Goal: Information Seeking & Learning: Learn about a topic

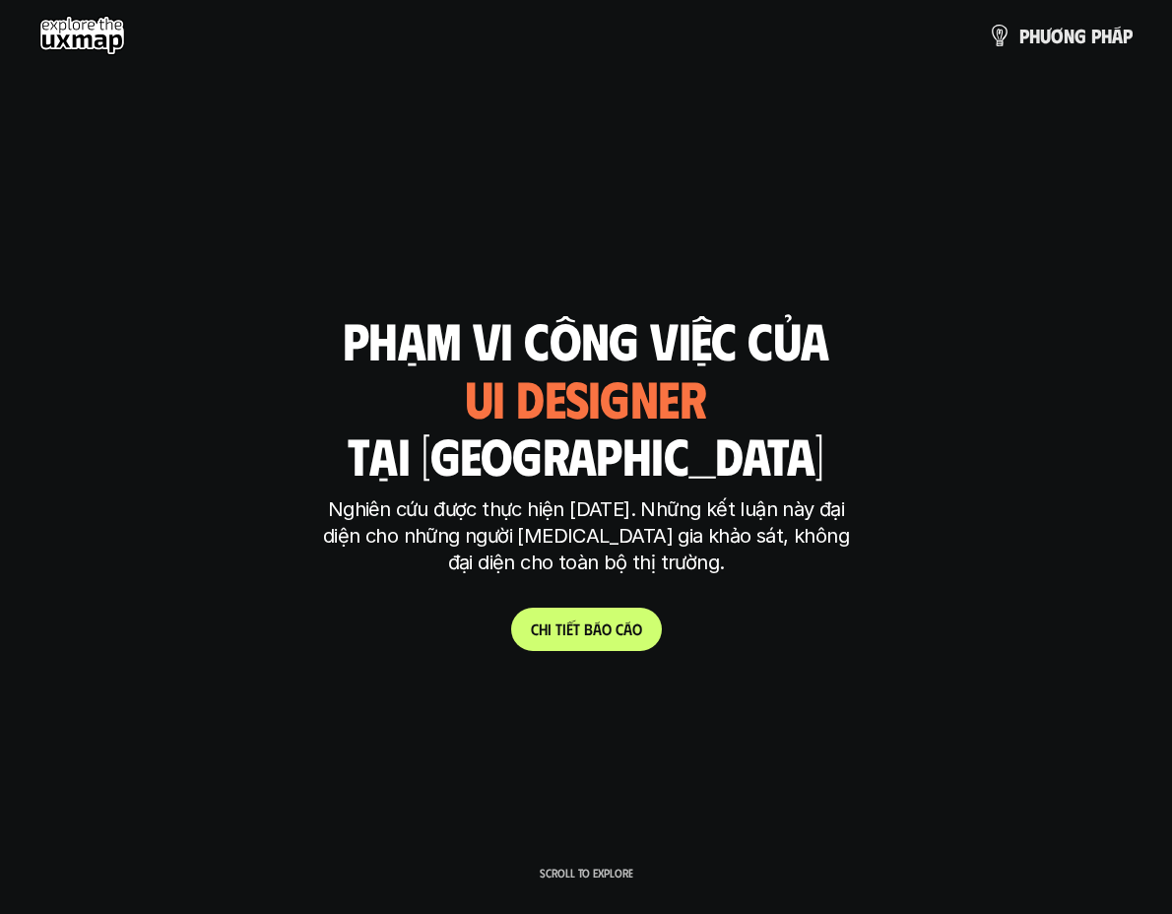
click at [224, 459] on div "Kết quả nghiên cứu phạm vi công việc của tại [GEOGRAPHIC_DATA] ui designer ui/[…" at bounding box center [586, 456] width 1172 height 387
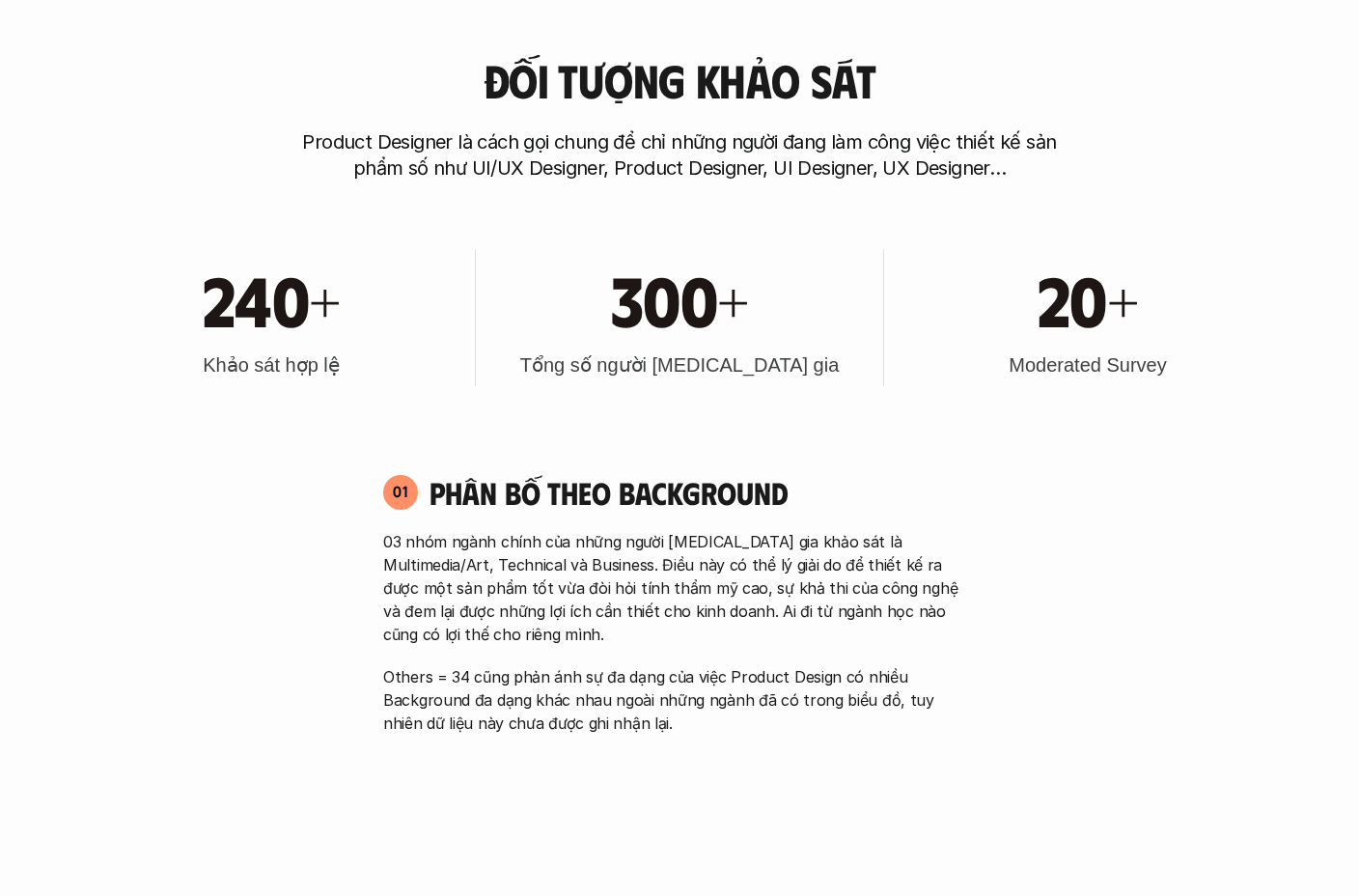
scroll to position [949, 0]
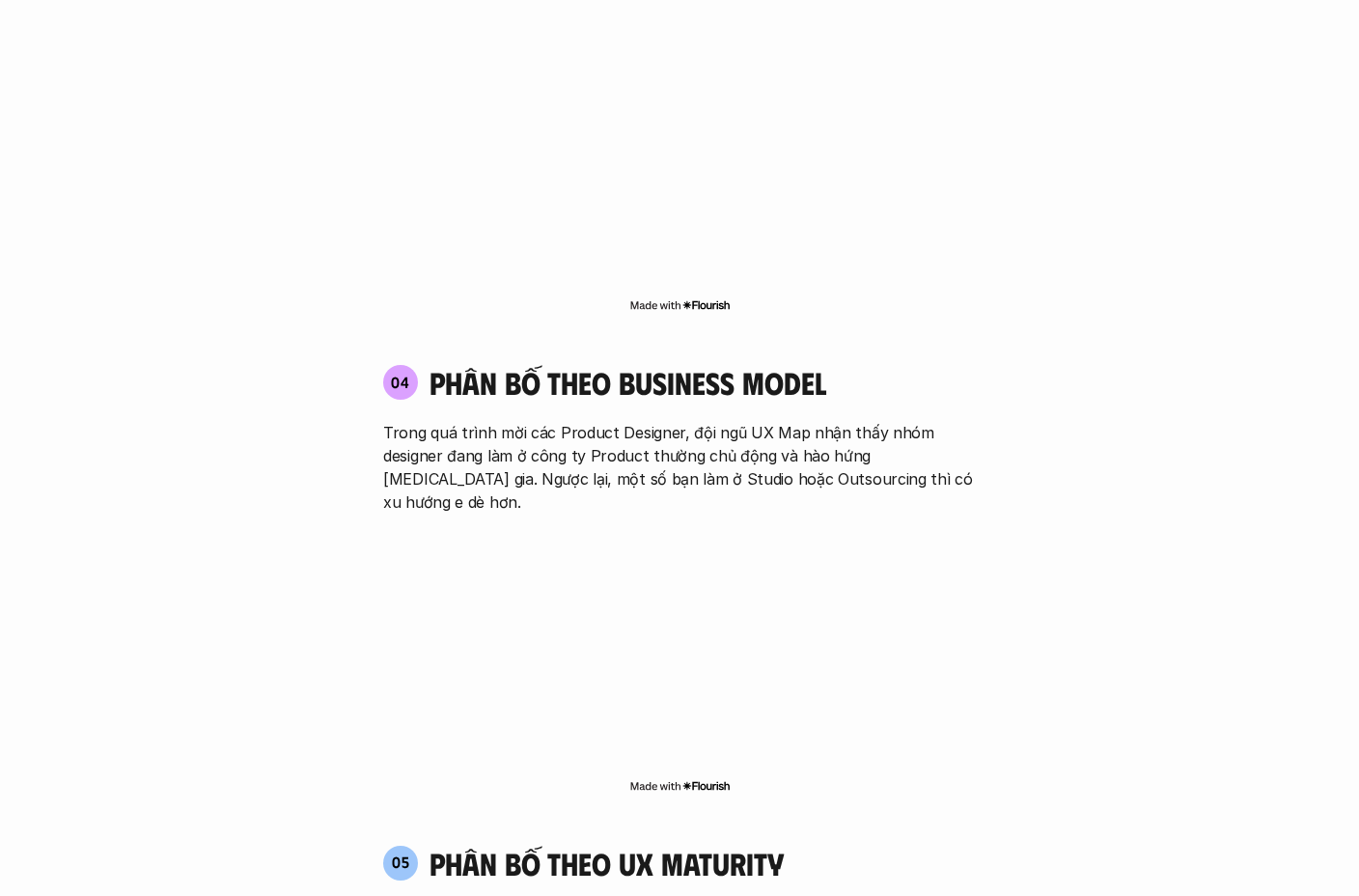
scroll to position [3275, 0]
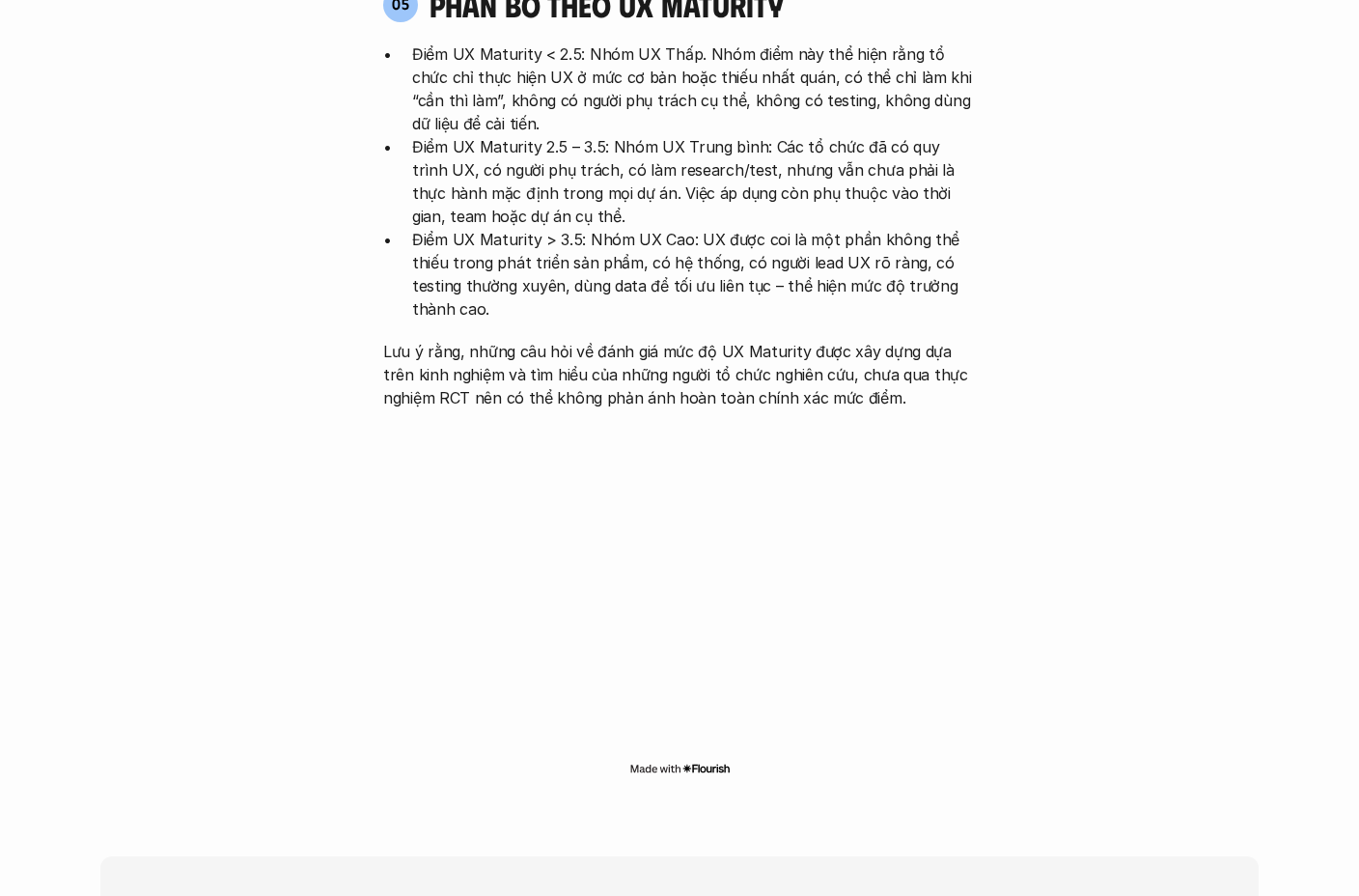
scroll to position [4134, 0]
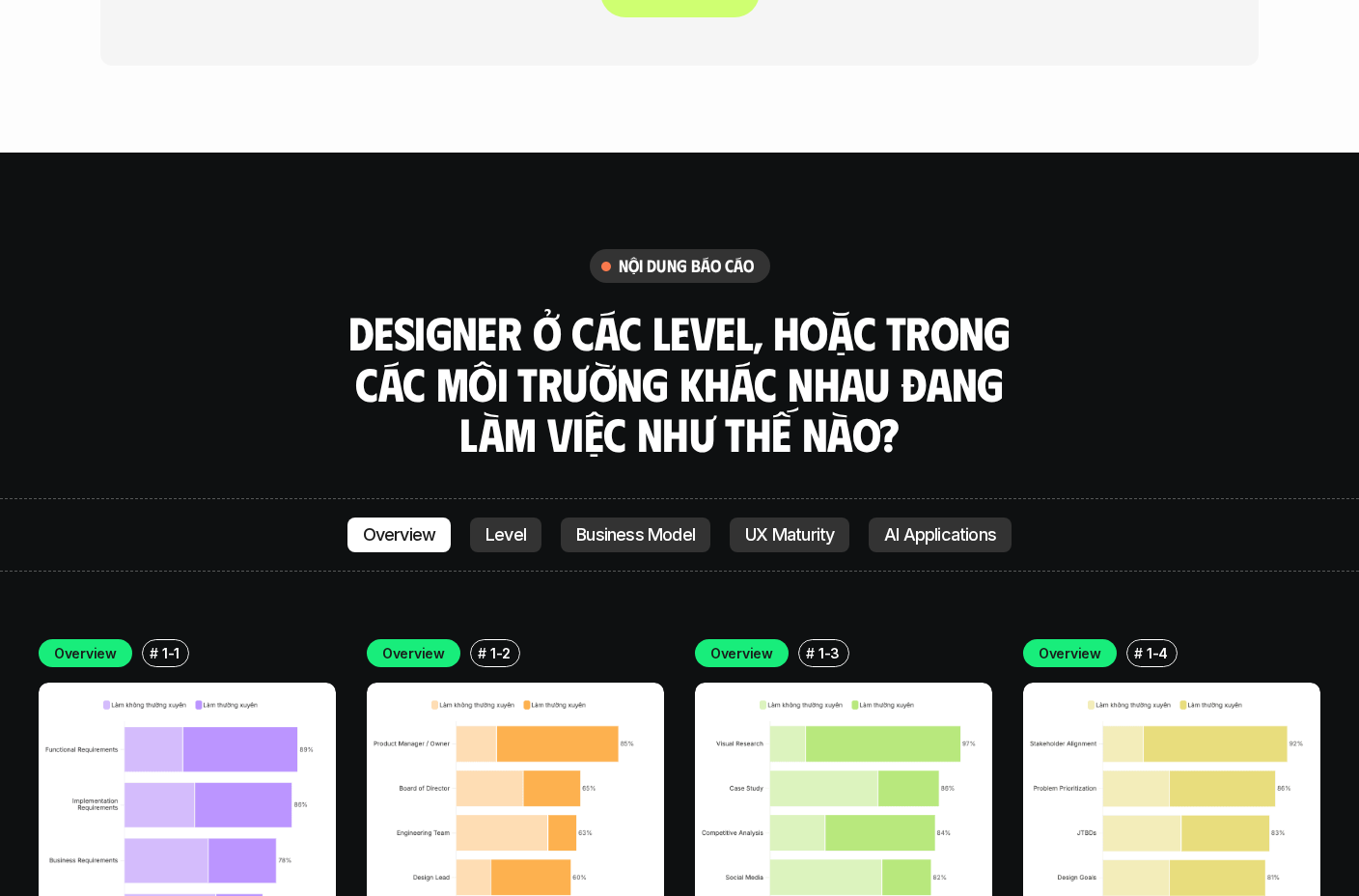
click at [518, 518] on link "Level" at bounding box center [505, 534] width 72 height 34
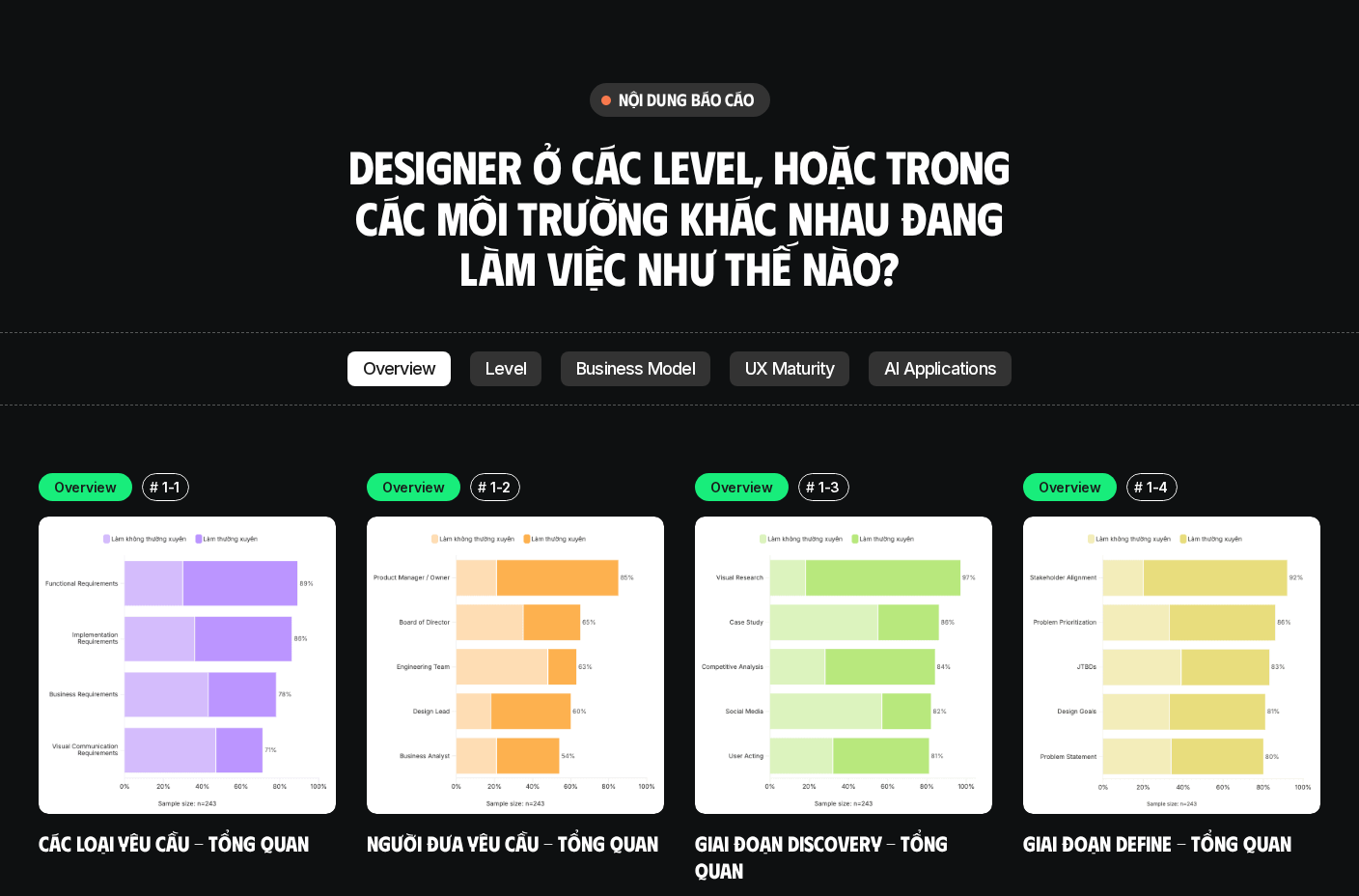
scroll to position [5392, 0]
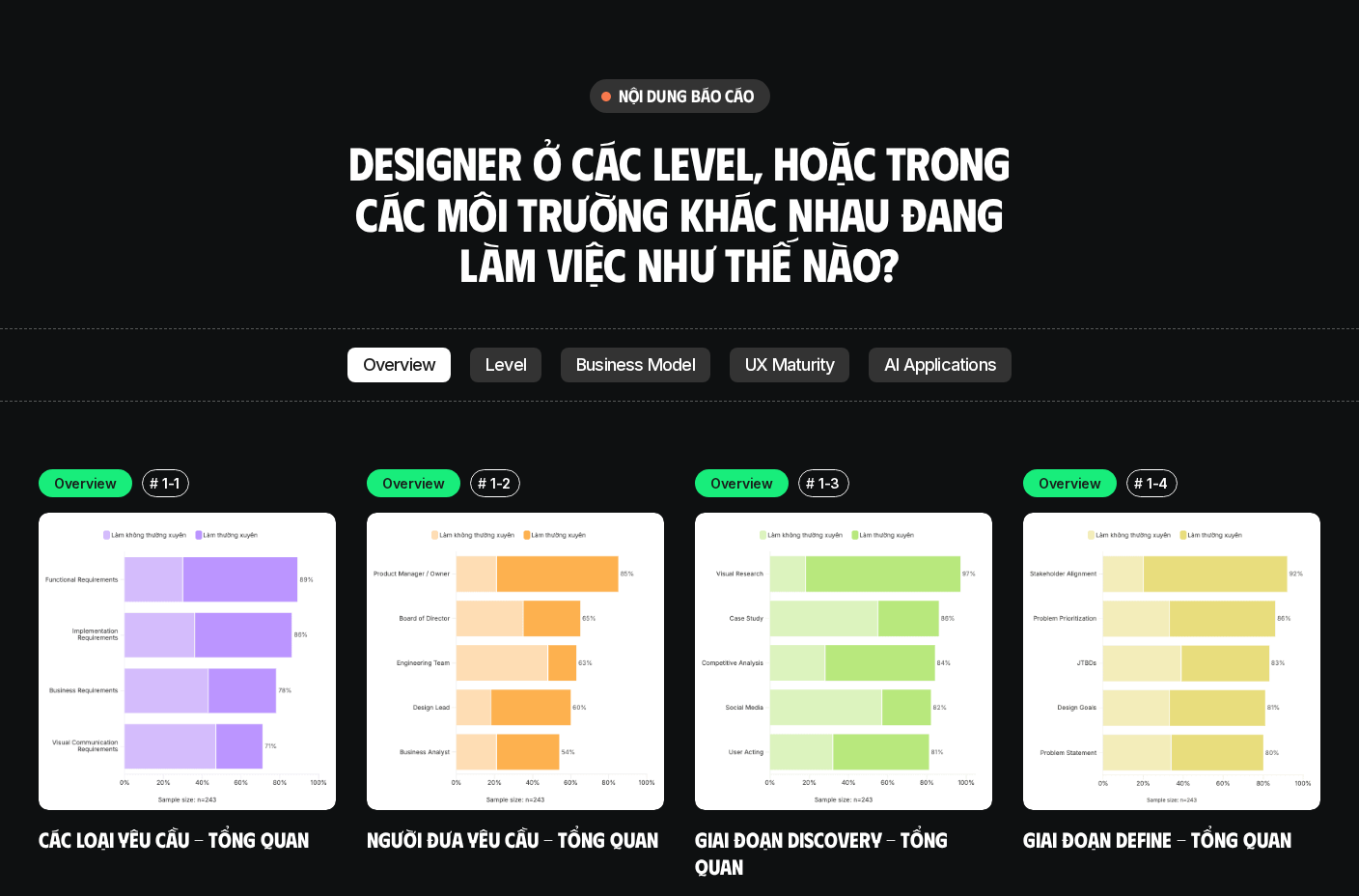
click at [675, 469] on div "Overview # 1-1 Các loại yêu cầu - Tổng quan Overview # 1-2 Người đưa yêu cầu - …" at bounding box center [679, 902] width 1282 height 867
click at [668, 355] on p "Business Model" at bounding box center [635, 365] width 119 height 20
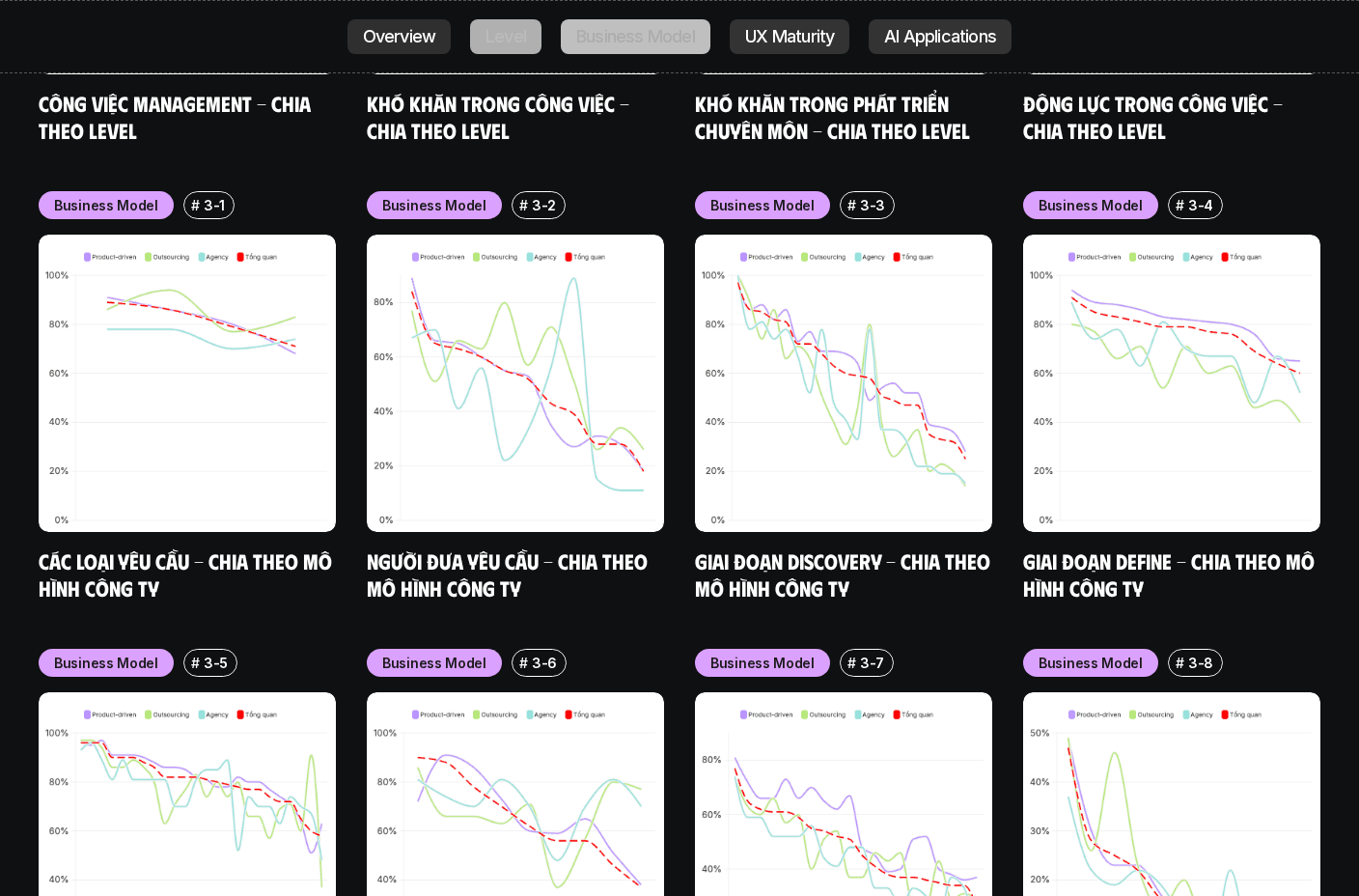
scroll to position [7969, 0]
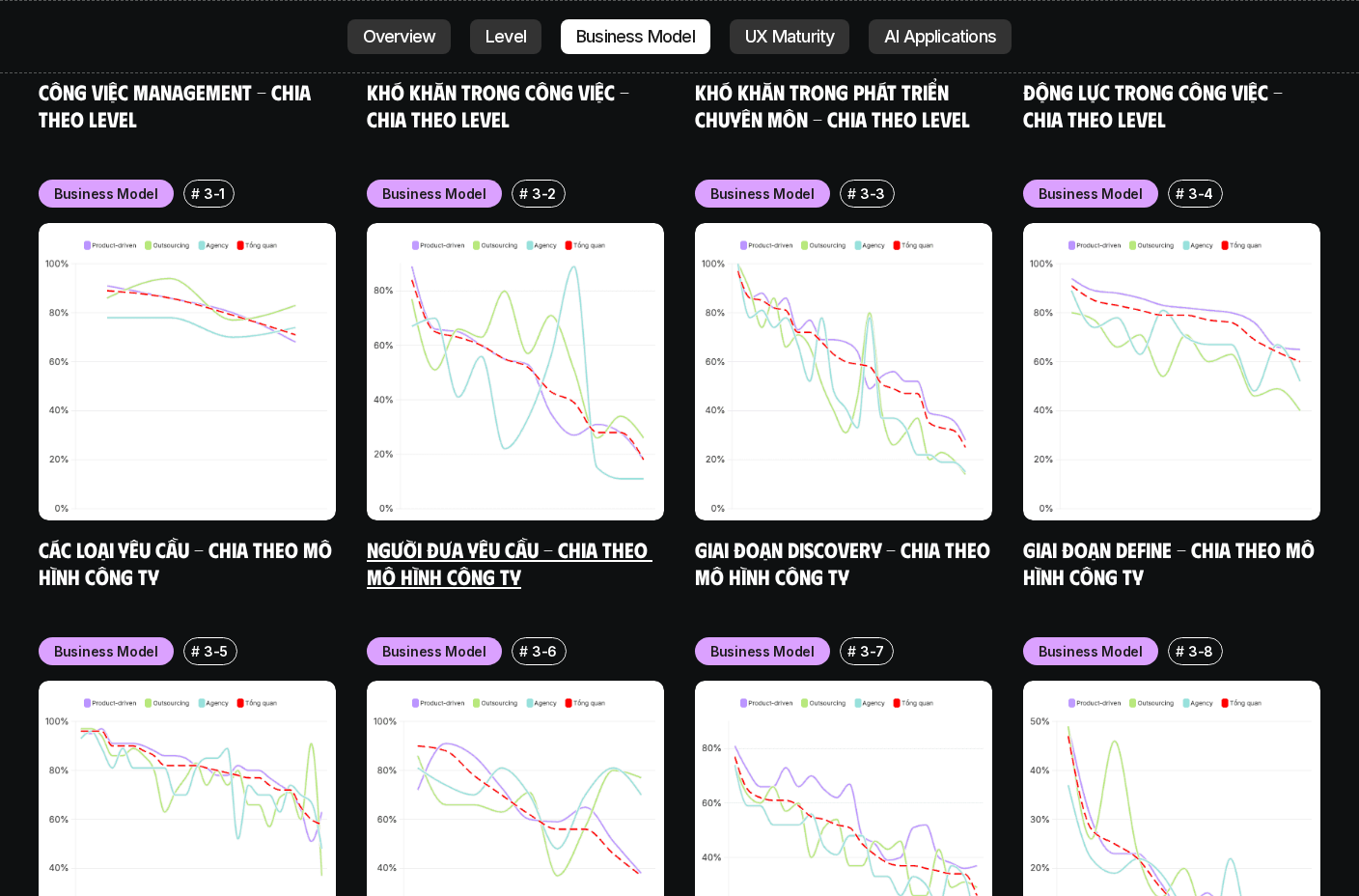
click at [510, 535] on link "Người đưa yêu cầu - Chia theo mô hình công ty" at bounding box center [509, 562] width 285 height 53
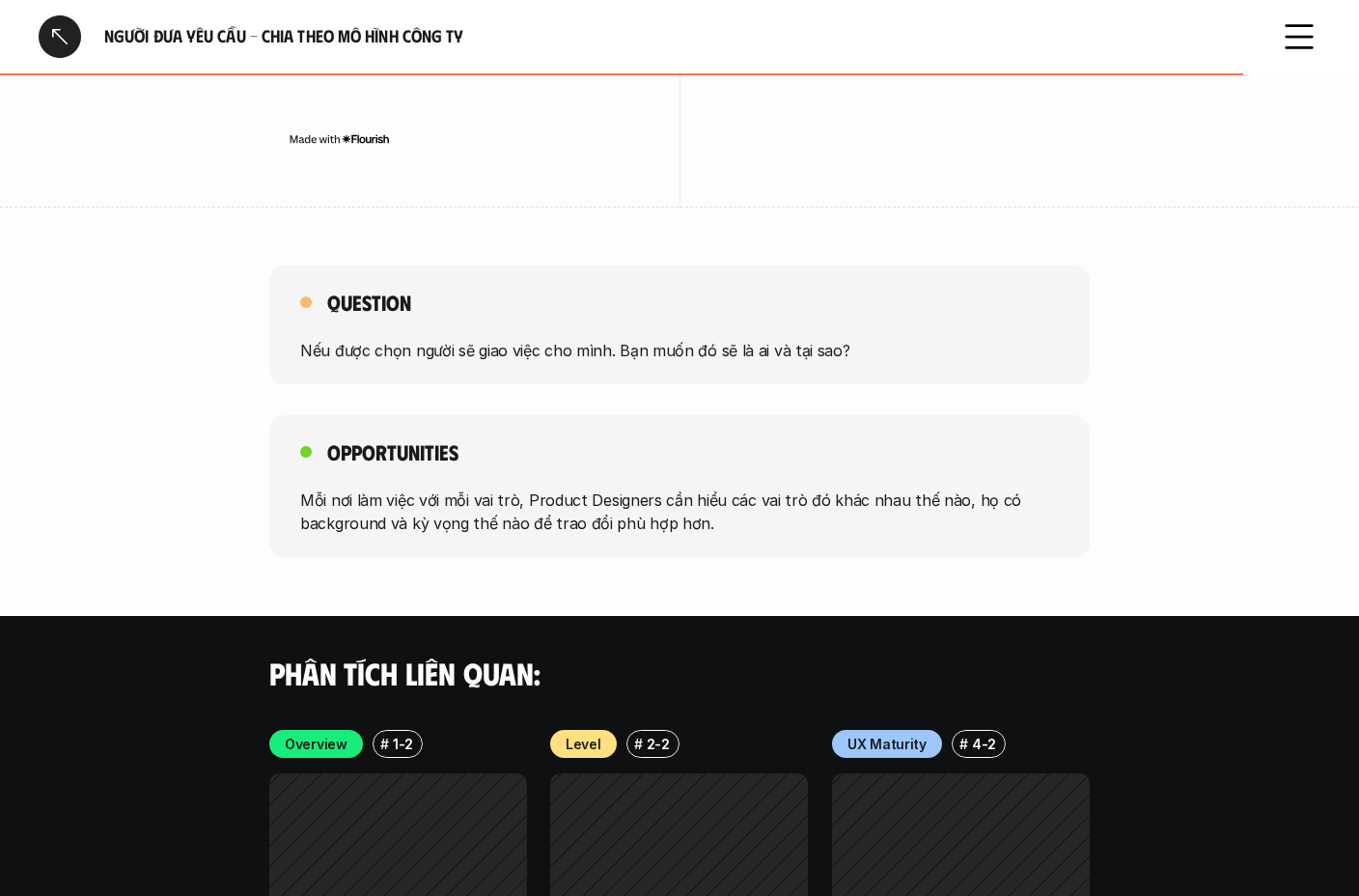
scroll to position [2939, 0]
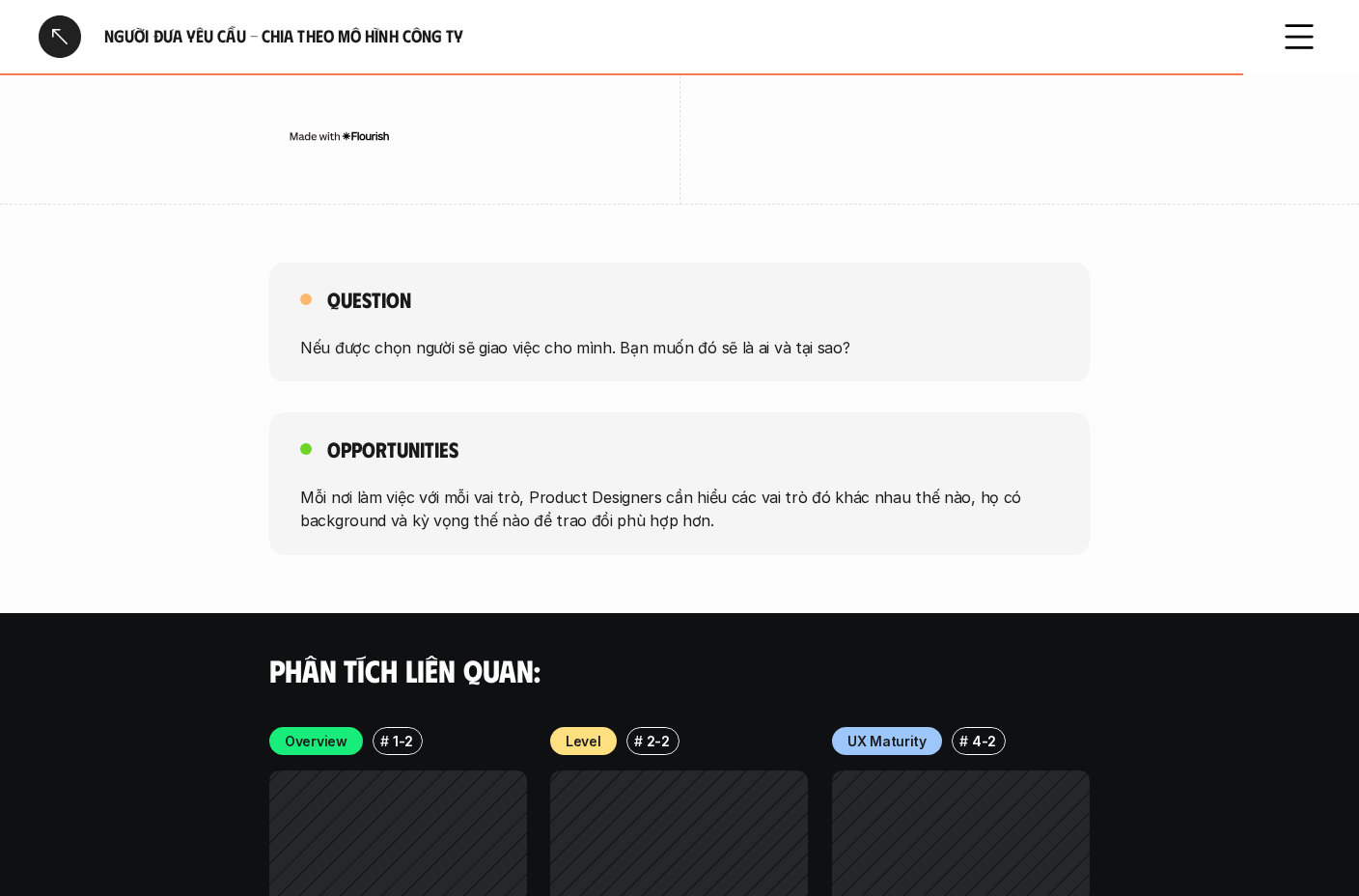
click at [661, 323] on div "Question Nếu được chọn người sẽ giao việc cho mình. Bạn muốn đó sẽ là ai và tại…" at bounding box center [680, 323] width 821 height 120
click at [603, 299] on div "Question Nếu được chọn người sẽ giao việc cho mình. Bạn muốn đó sẽ là ai và tại…" at bounding box center [680, 323] width 821 height 120
click at [641, 396] on div "Question Nếu được chọn người sẽ giao việc cho mình. Bạn muốn đó sẽ là ai và tại…" at bounding box center [680, 409] width 1359 height 292
click at [631, 417] on div "Opportunities Mỗi nơi làm việc với mỗi vai trò, Product Designers cần hiểu các …" at bounding box center [680, 483] width 821 height 143
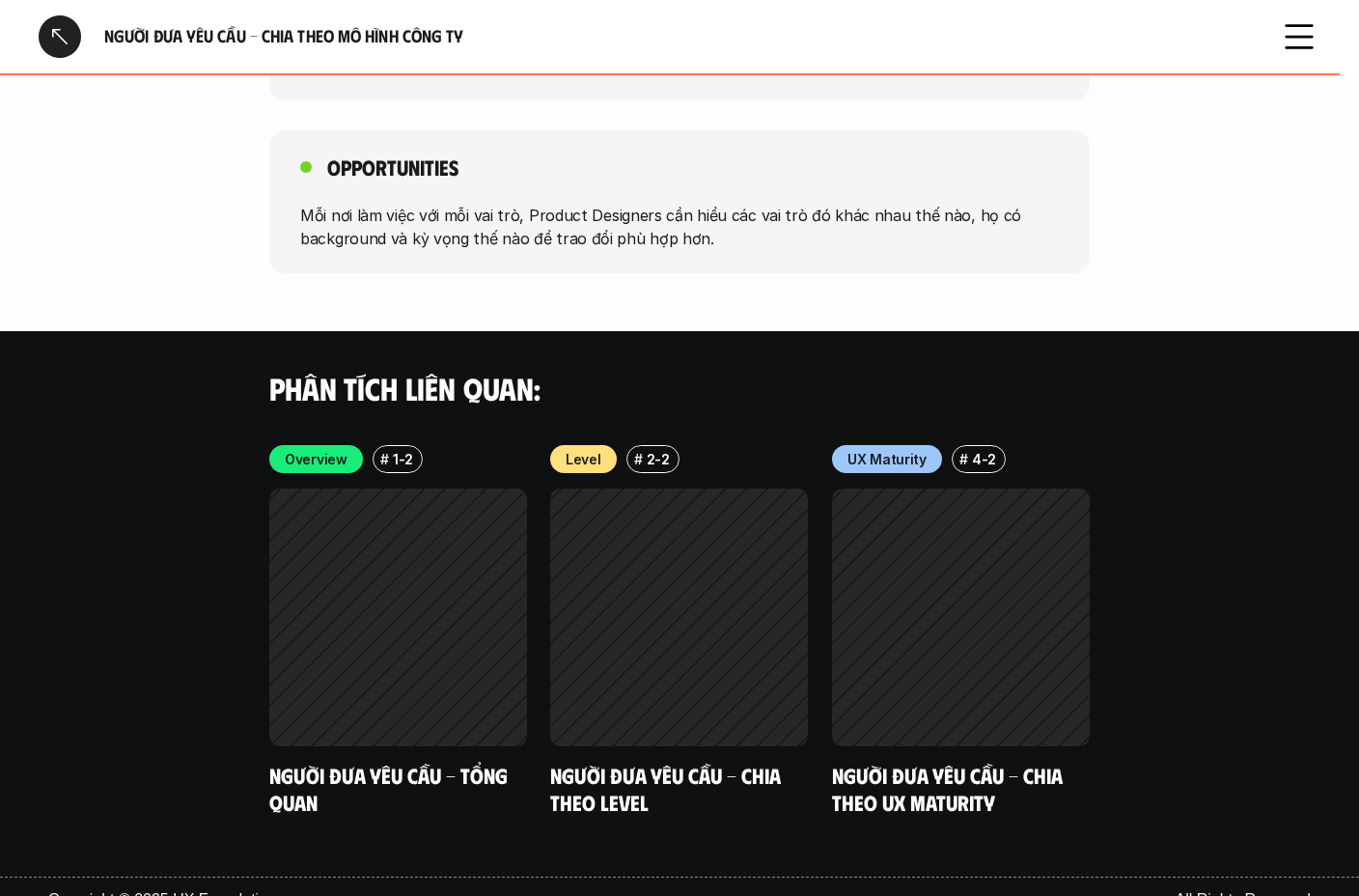
scroll to position [3248, 0]
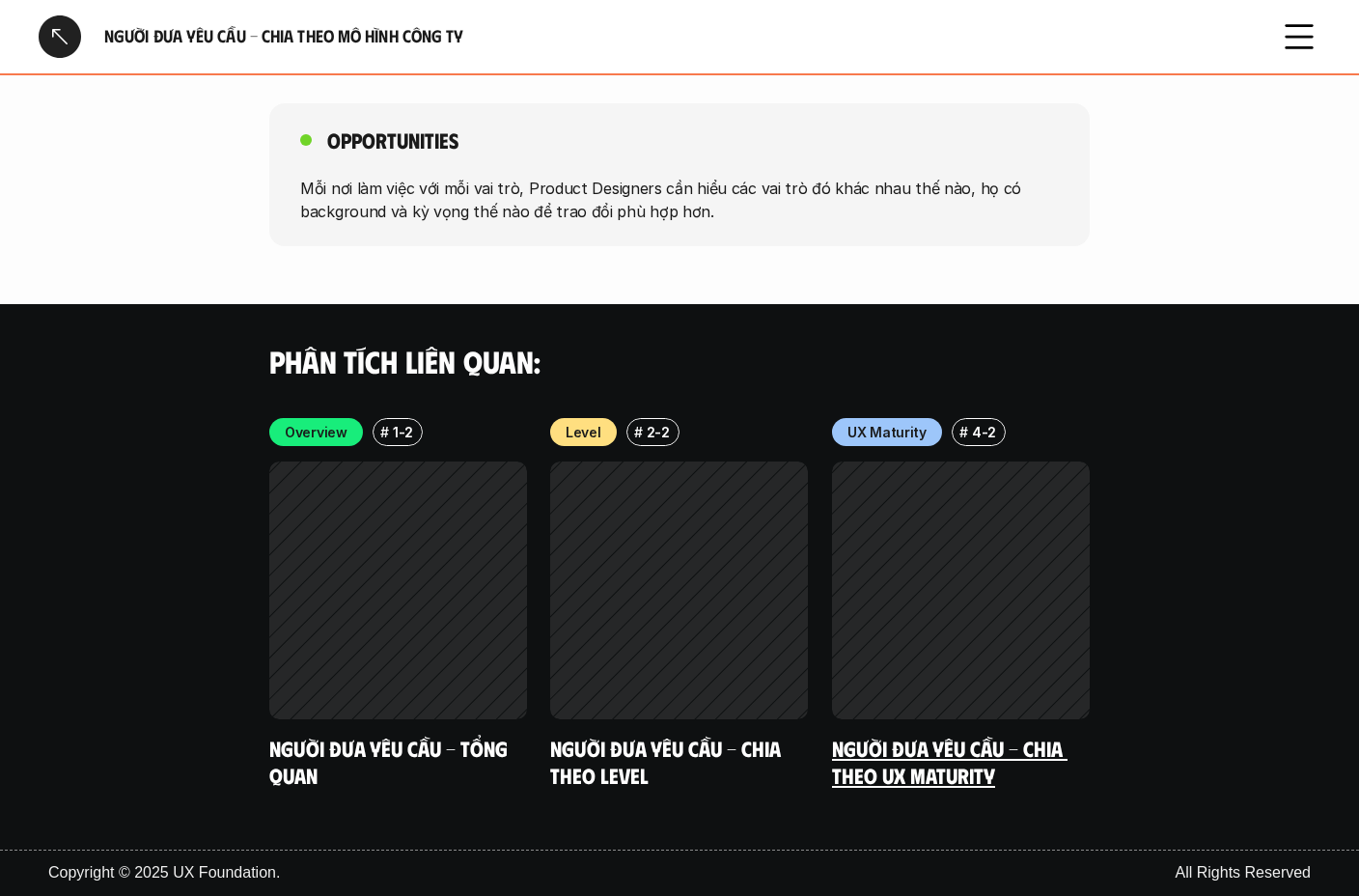
click at [881, 757] on link "Người đưa yêu cầu - Chia theo UX Maturity" at bounding box center [950, 761] width 235 height 53
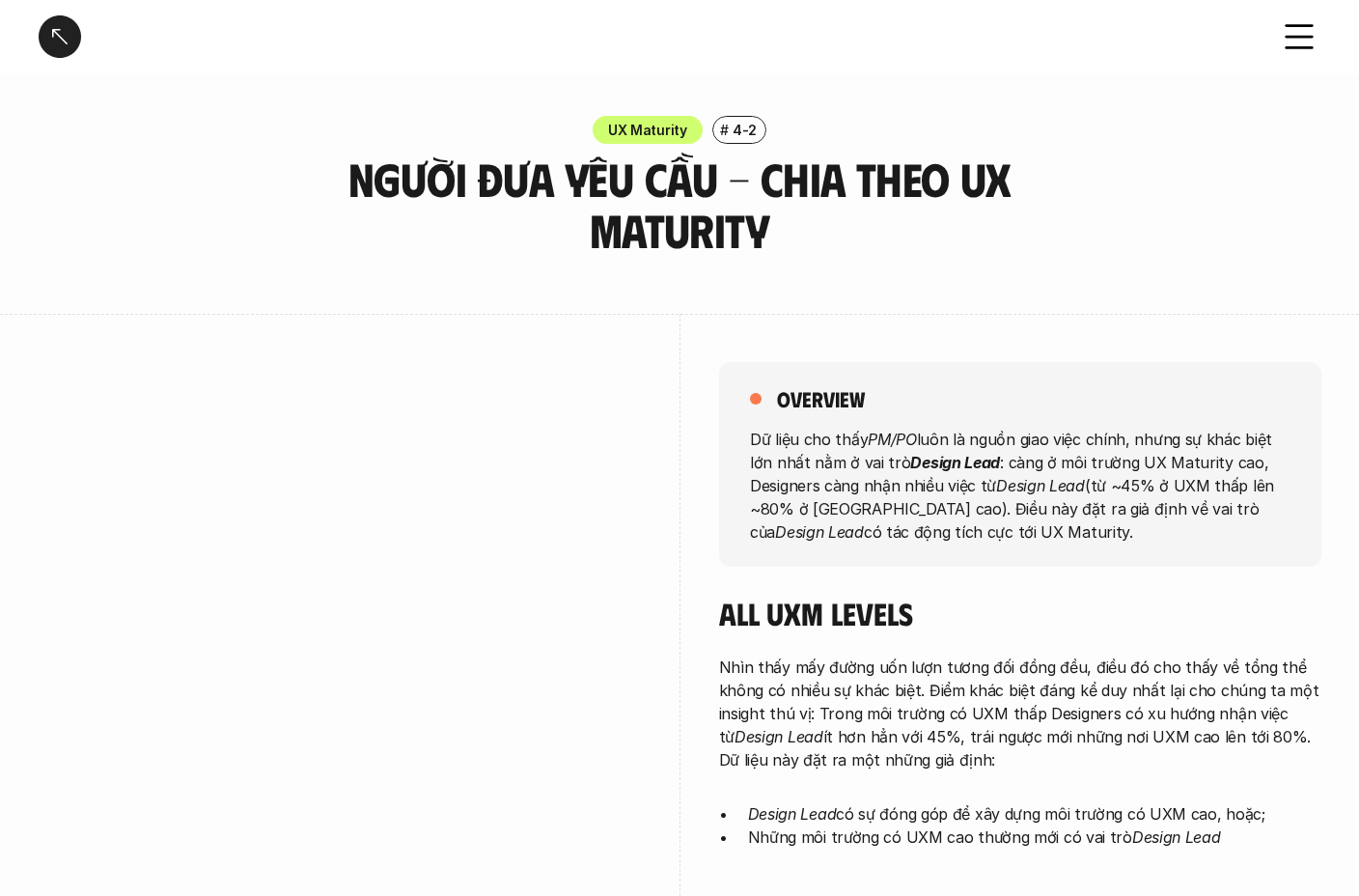
click at [58, 39] on div at bounding box center [59, 36] width 42 height 42
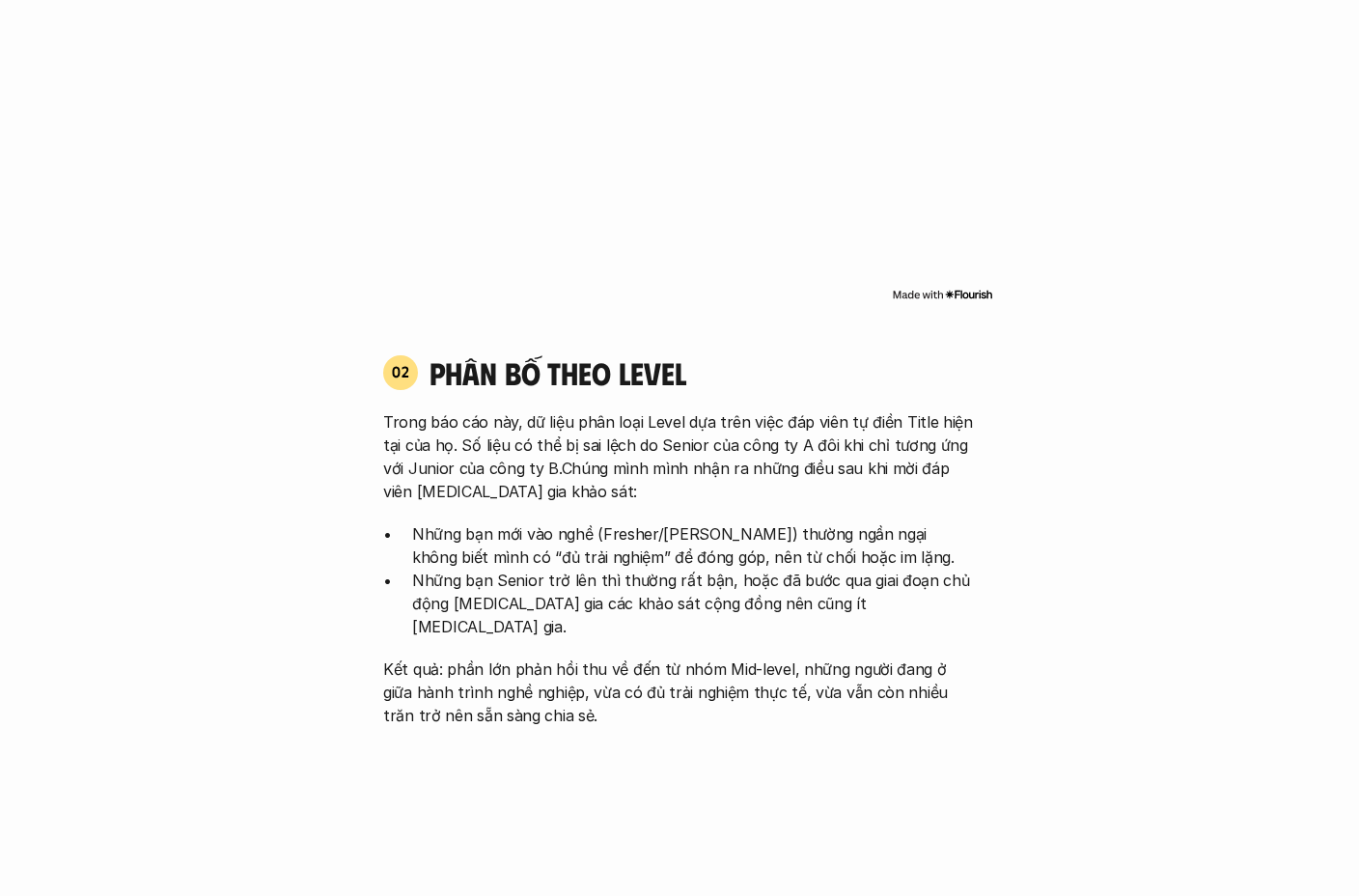
scroll to position [1717, 0]
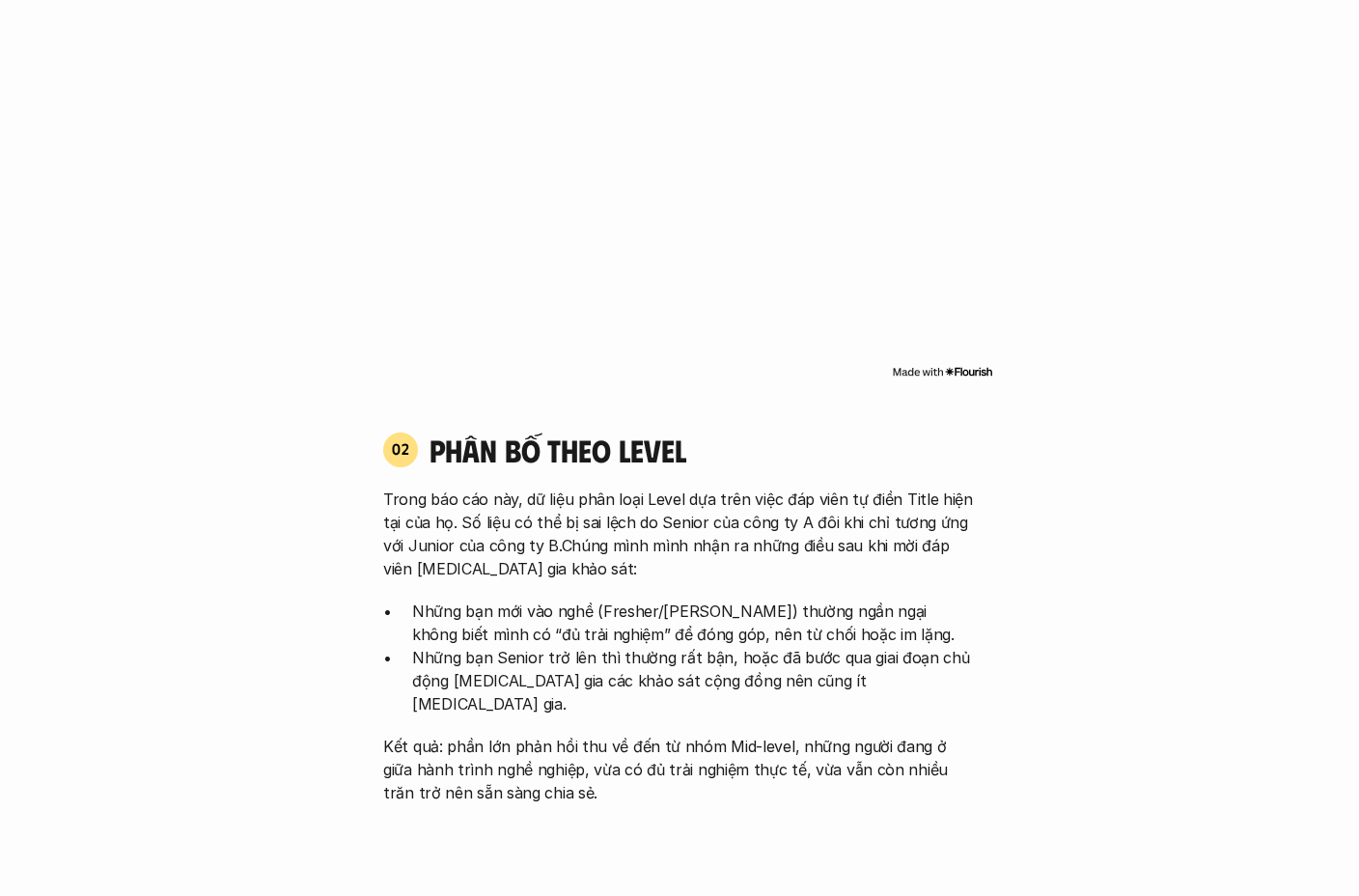
click at [644, 399] on div "01 Phân bố theo background 03 nhóm ngành chính của những người [MEDICAL_DATA] g…" at bounding box center [680, 42] width 628 height 718
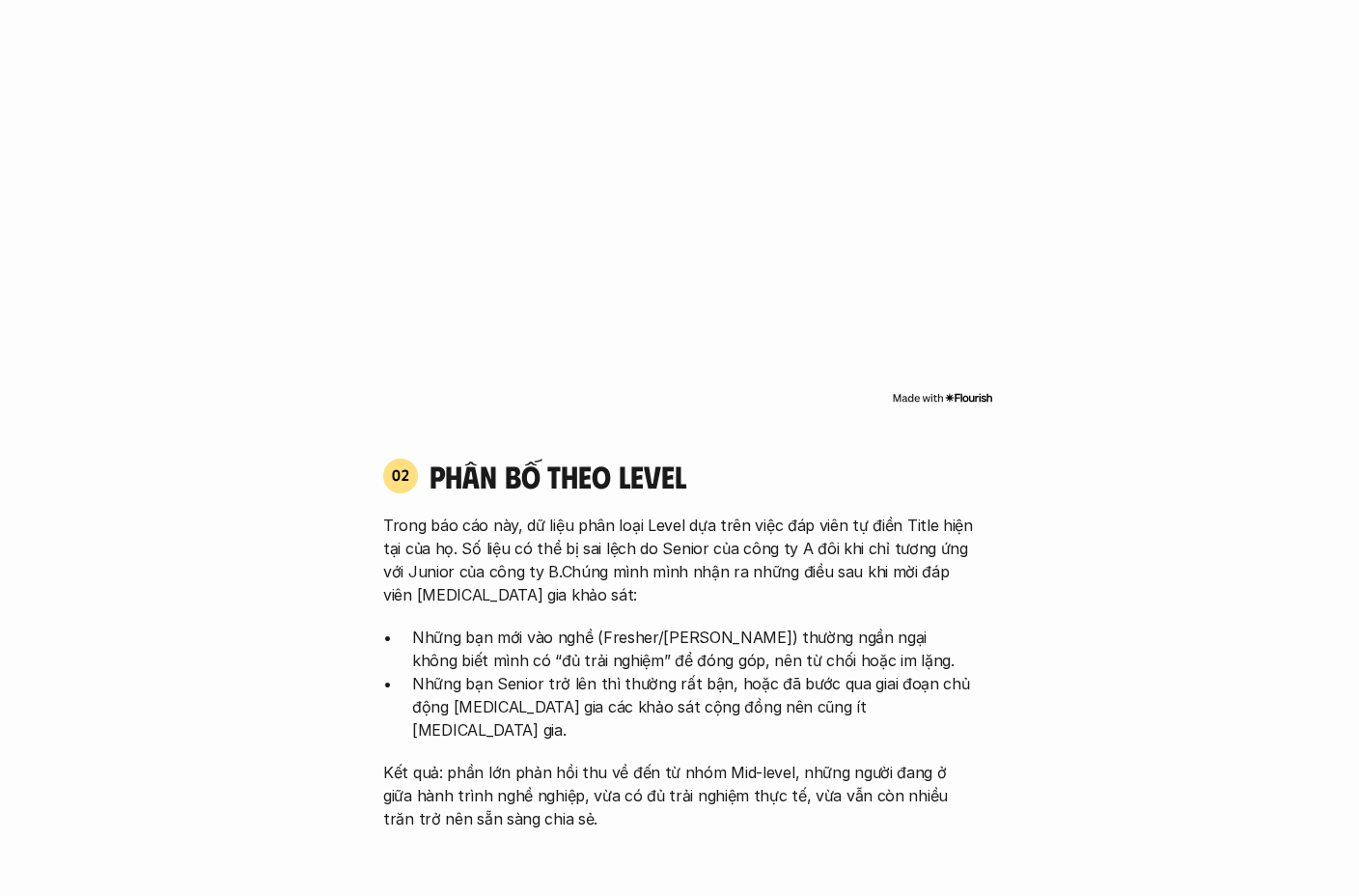
scroll to position [1679, 0]
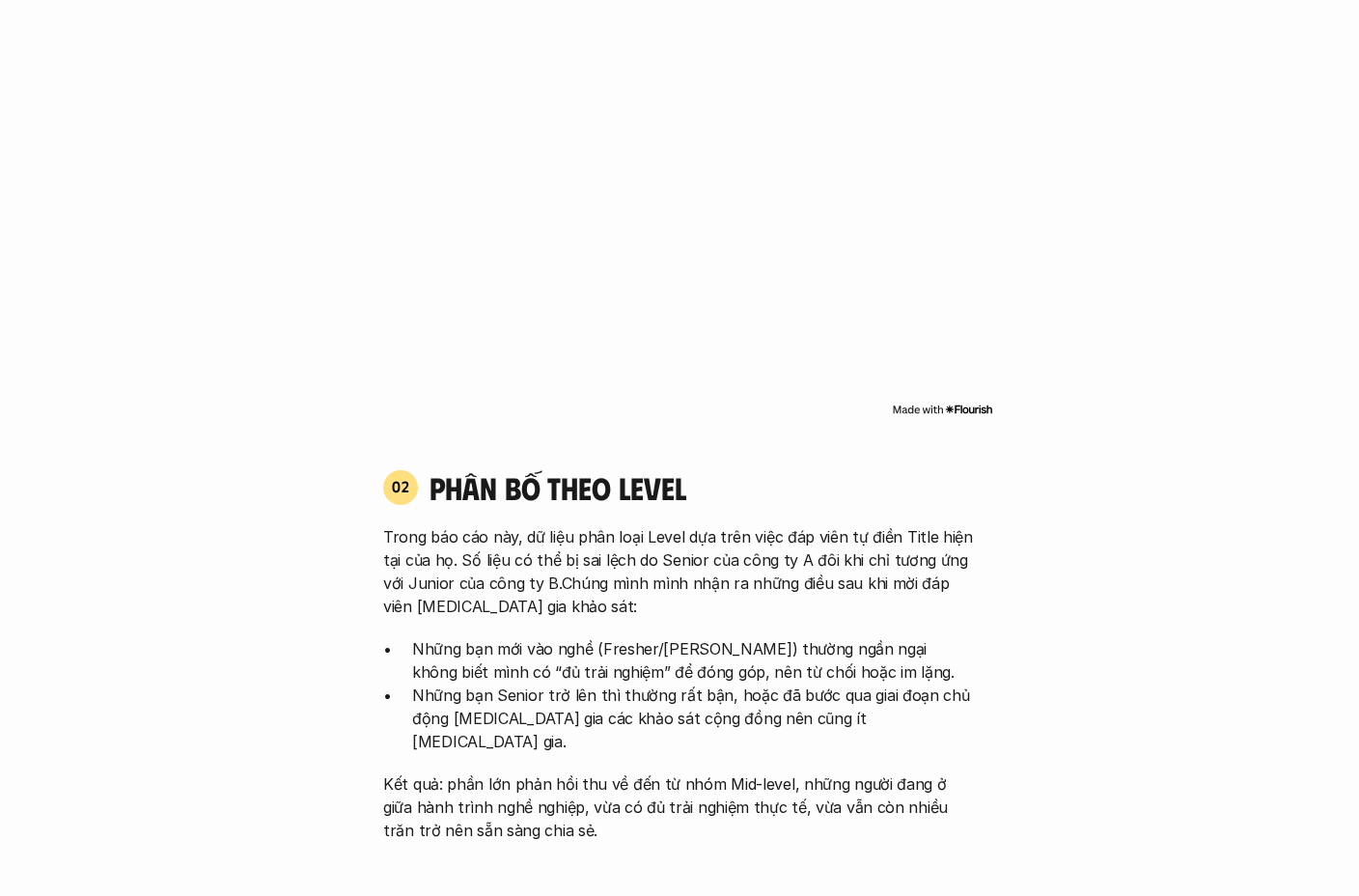
click at [640, 423] on div "01 Phân bố theo background 03 nhóm ngành chính của những người [MEDICAL_DATA] g…" at bounding box center [680, 79] width 628 height 718
click at [645, 414] on div at bounding box center [680, 411] width 628 height 19
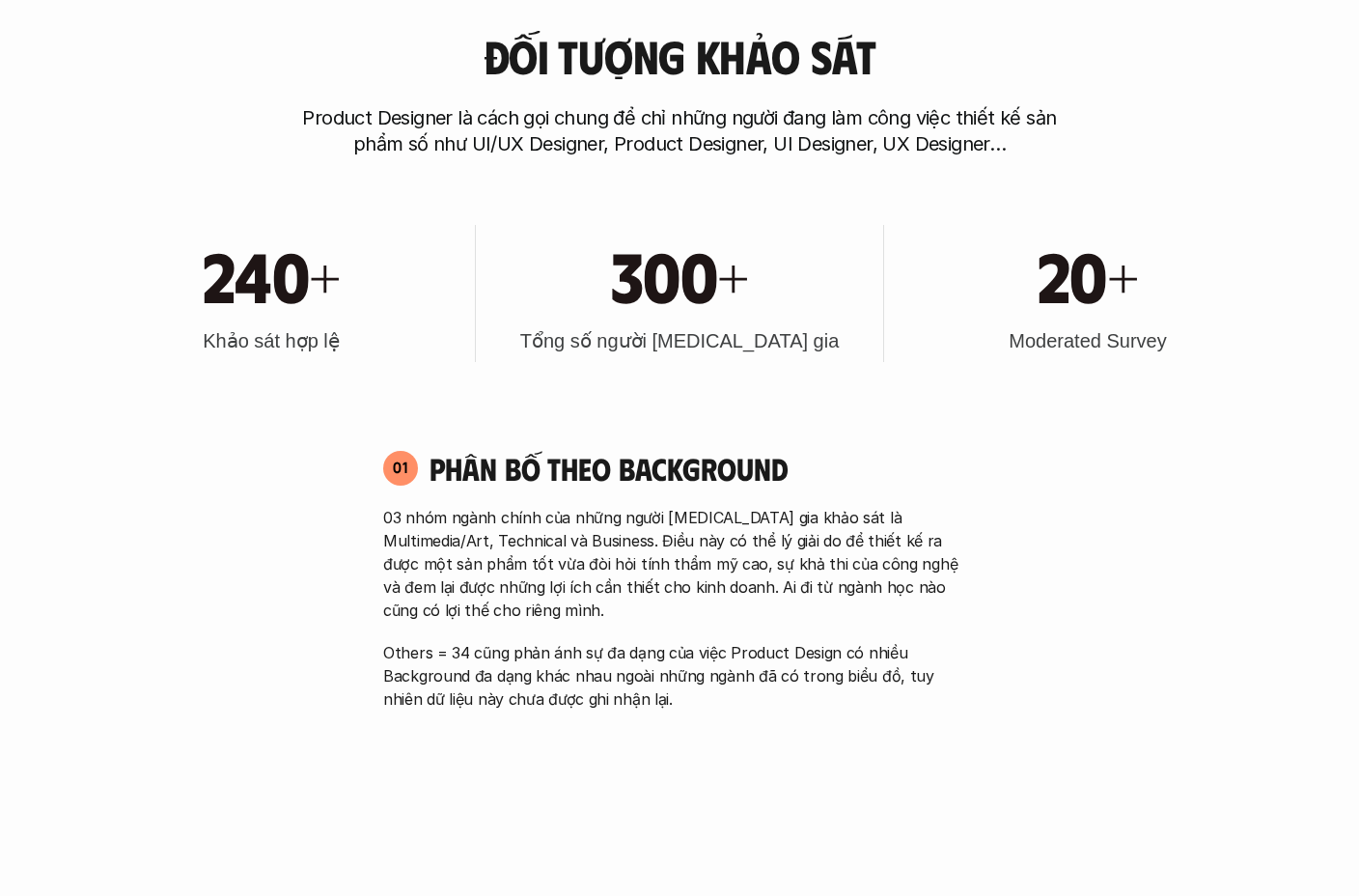
scroll to position [955, 0]
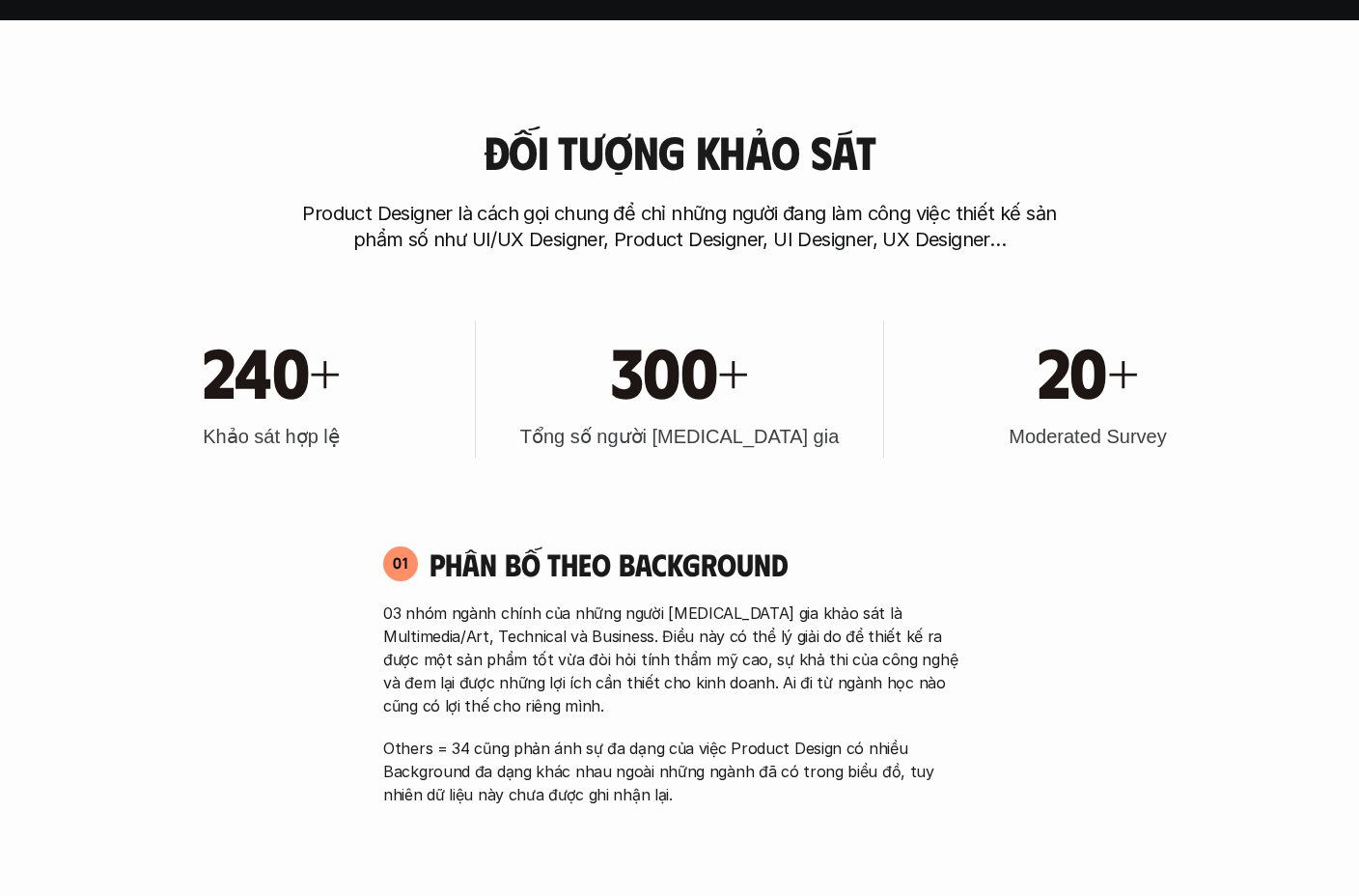
scroll to position [874, 0]
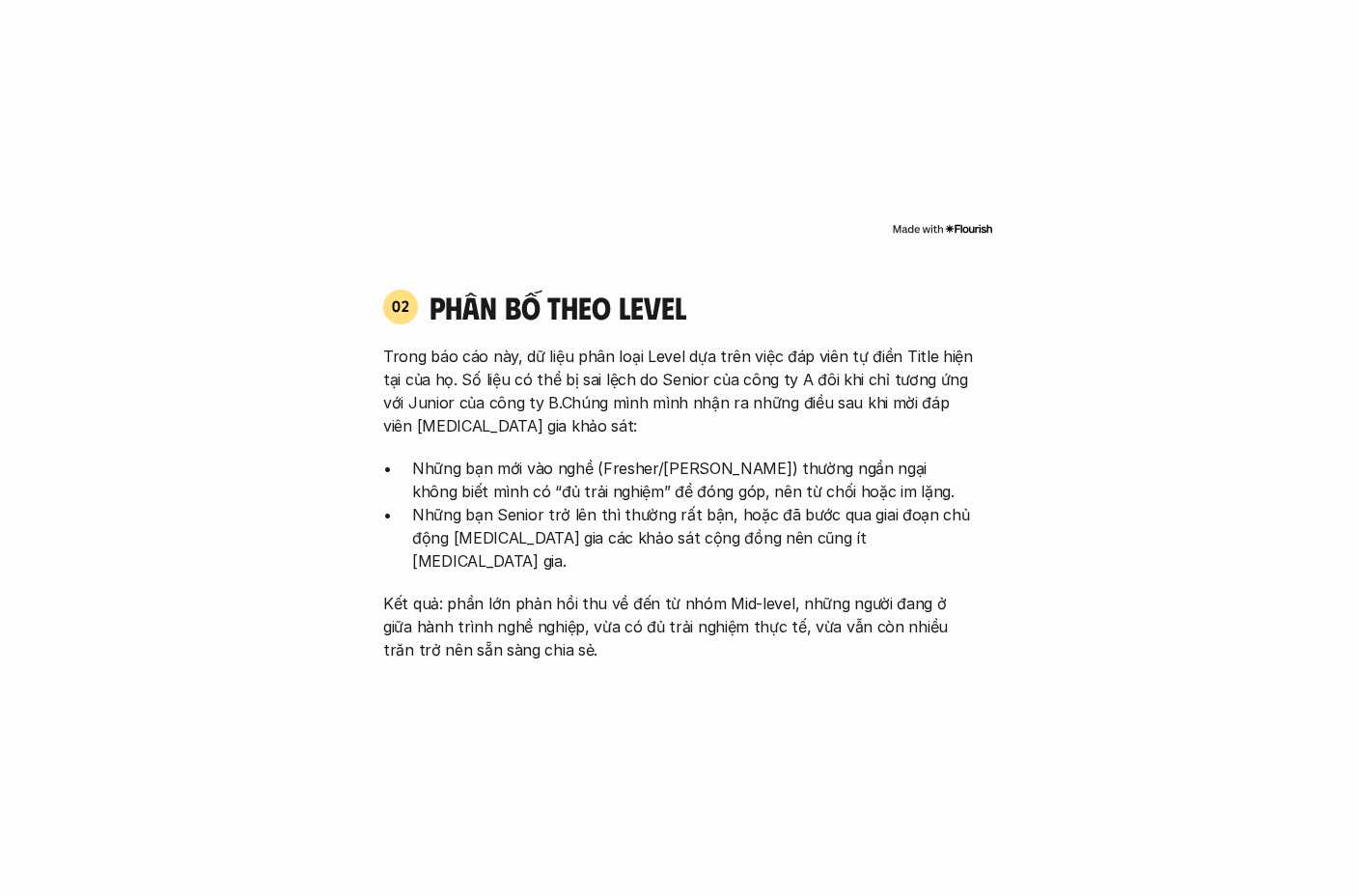
scroll to position [1866, 0]
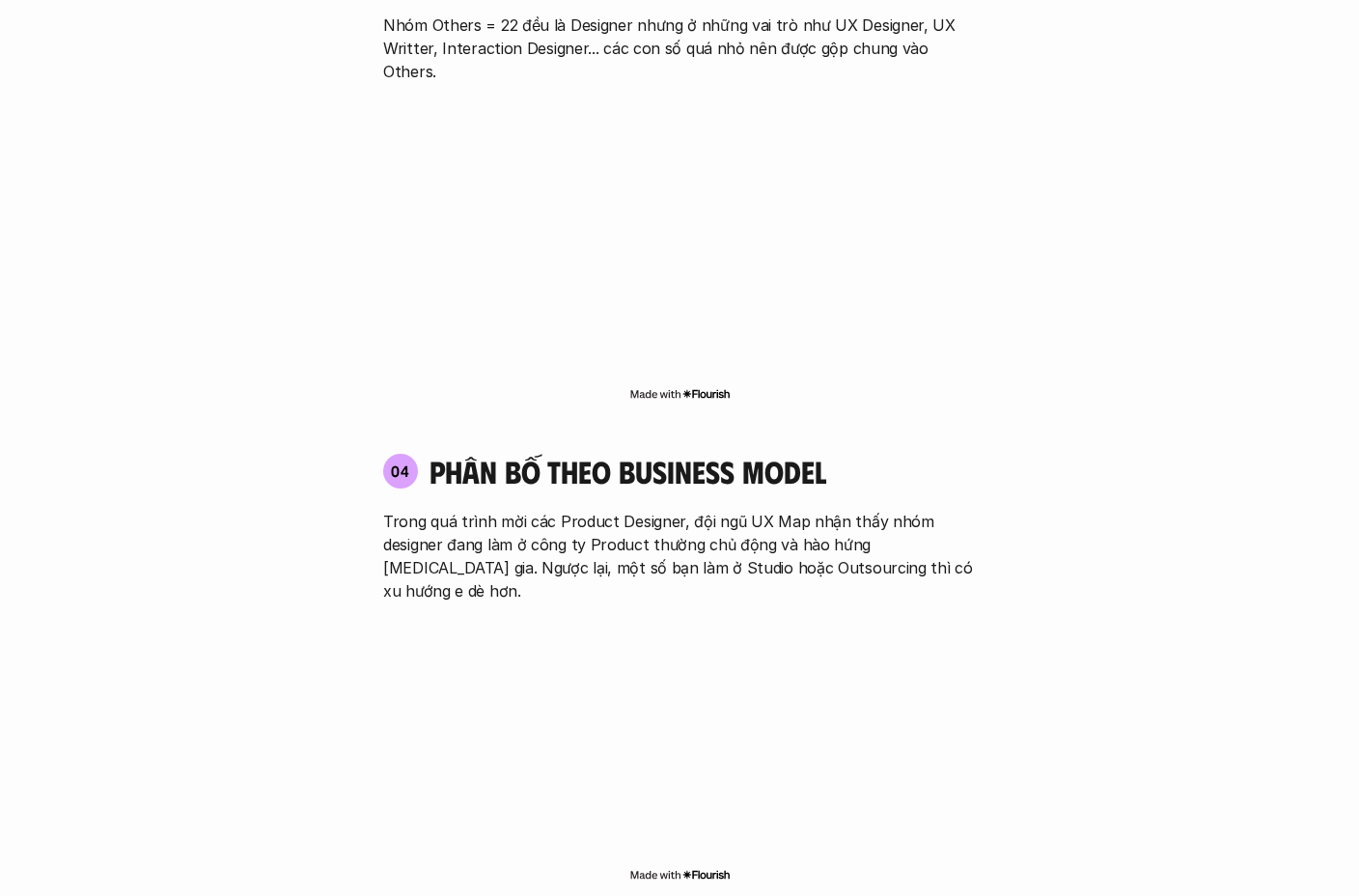
click at [656, 453] on h4 "phân bố theo business model" at bounding box center [628, 471] width 397 height 36
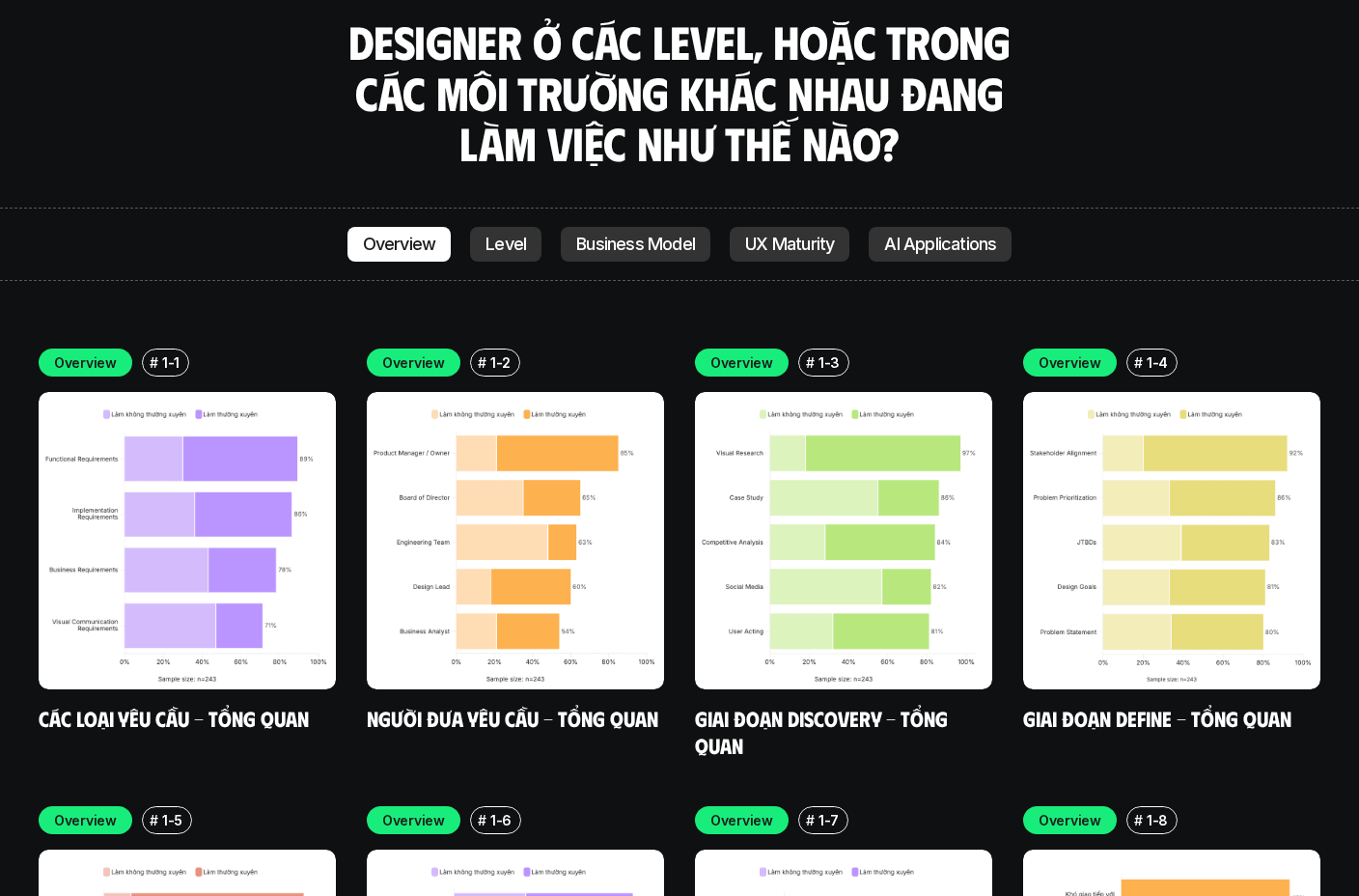
scroll to position [5515, 0]
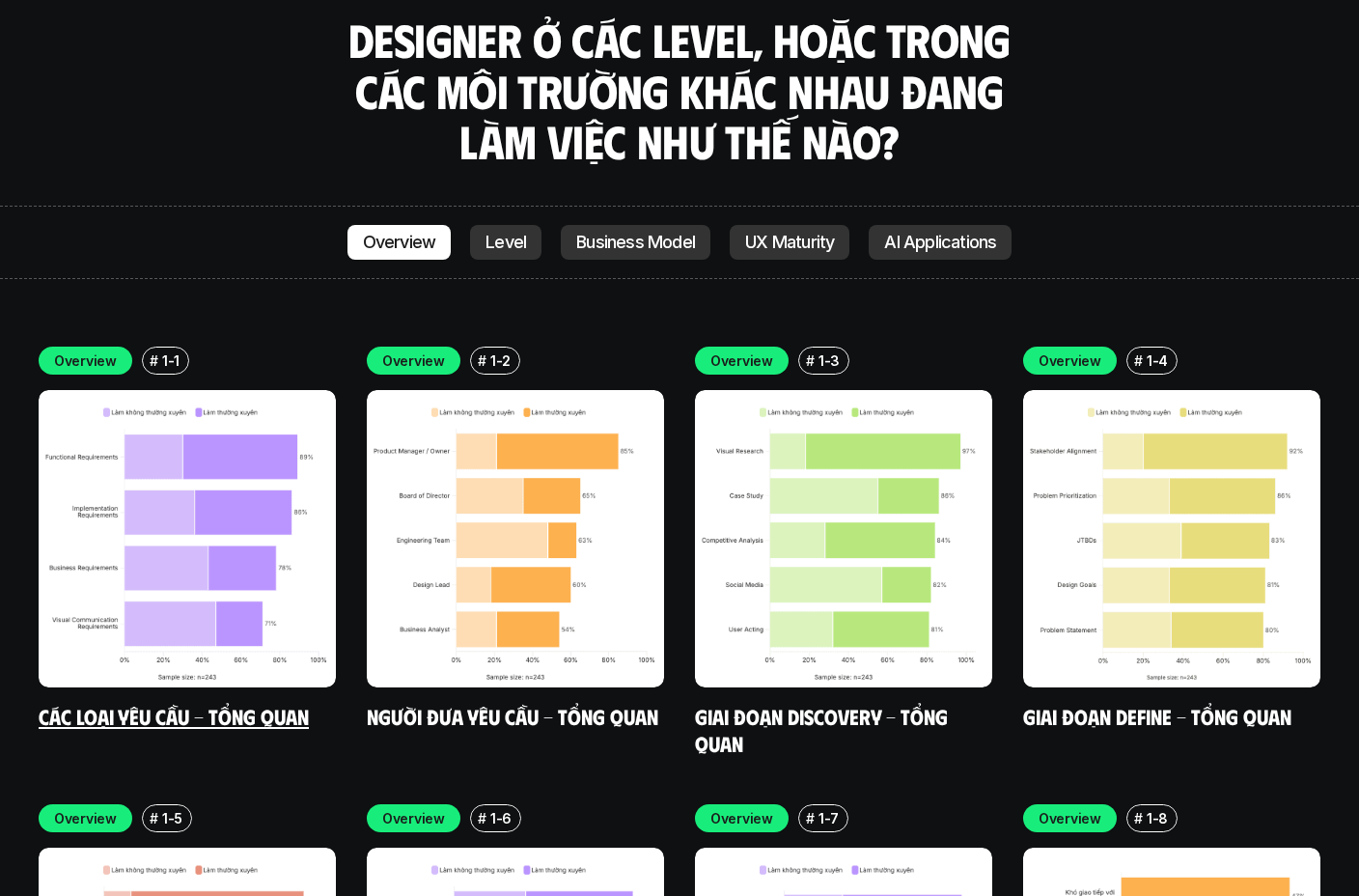
click at [166, 390] on img at bounding box center [186, 538] width 297 height 297
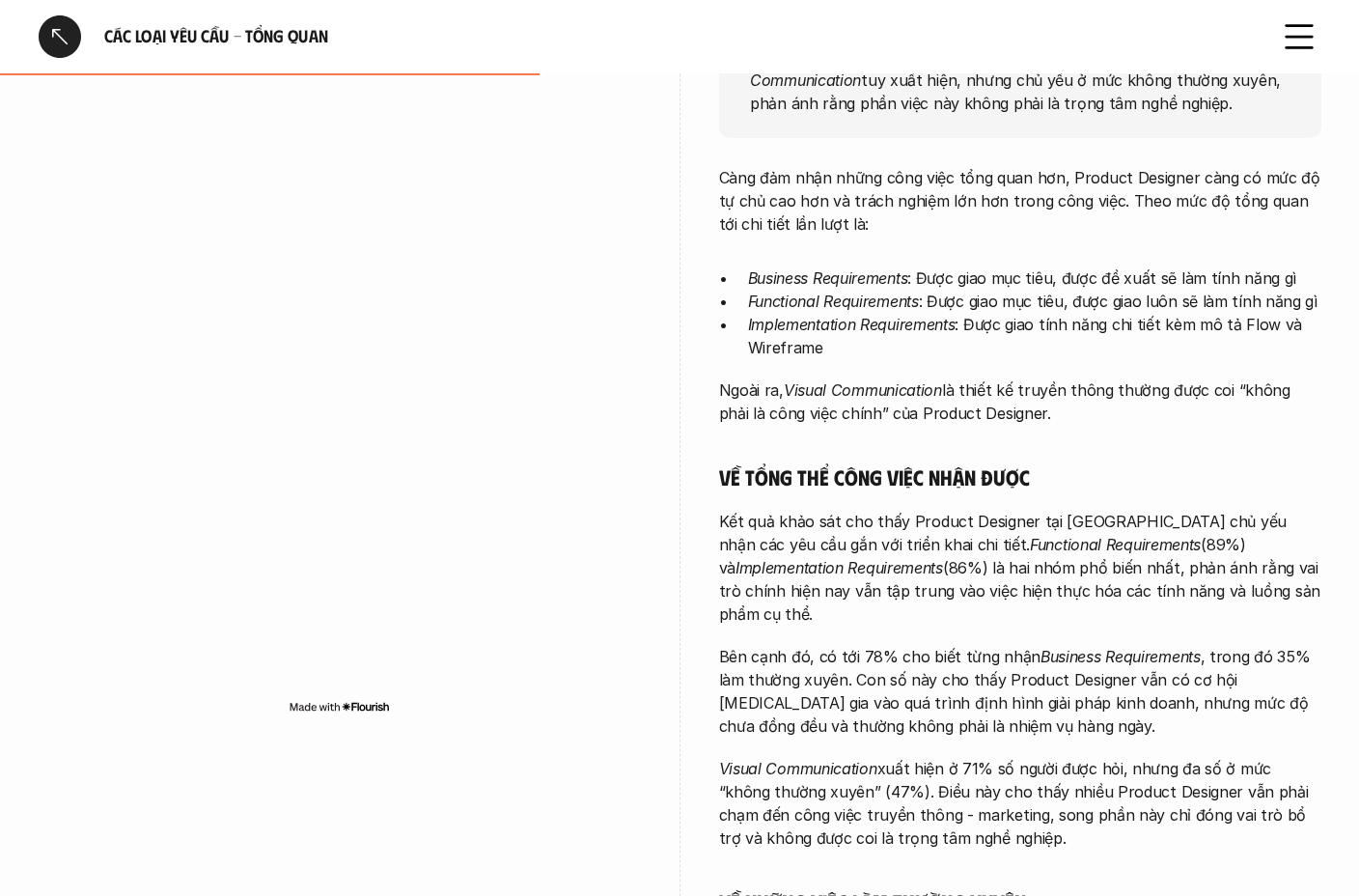
scroll to position [282, 0]
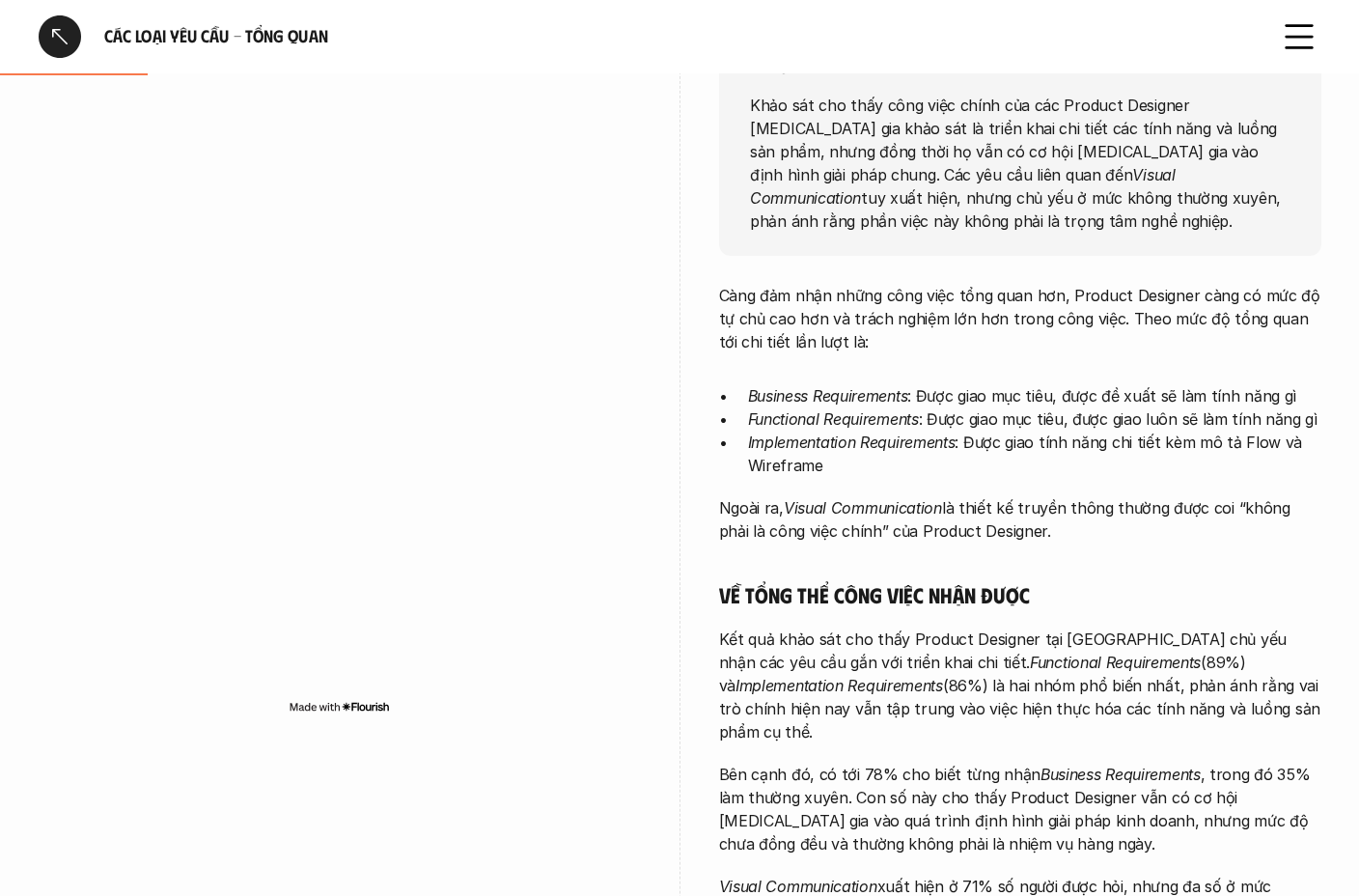
click at [50, 31] on div at bounding box center [59, 36] width 42 height 42
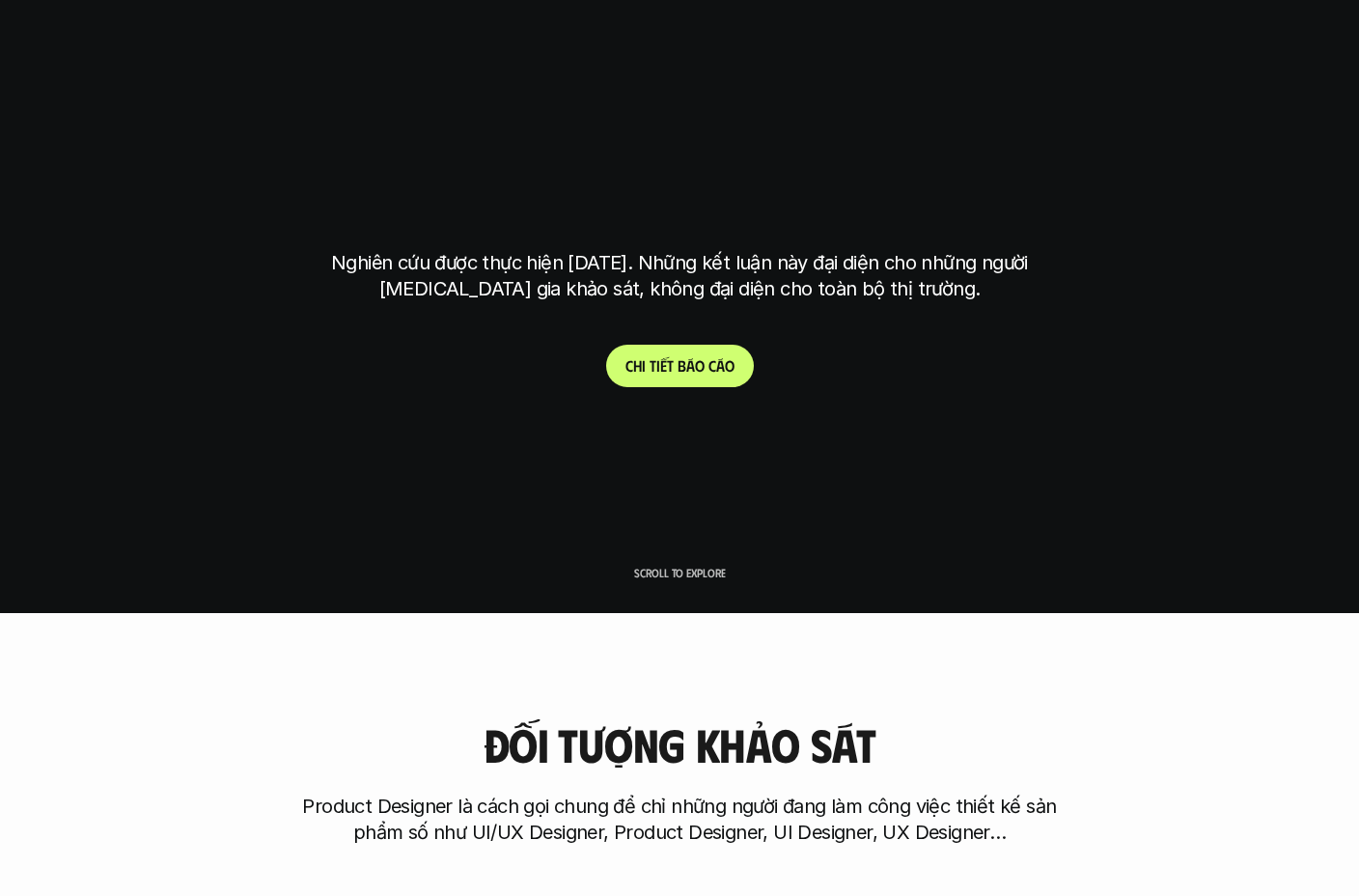
scroll to position [5662, 0]
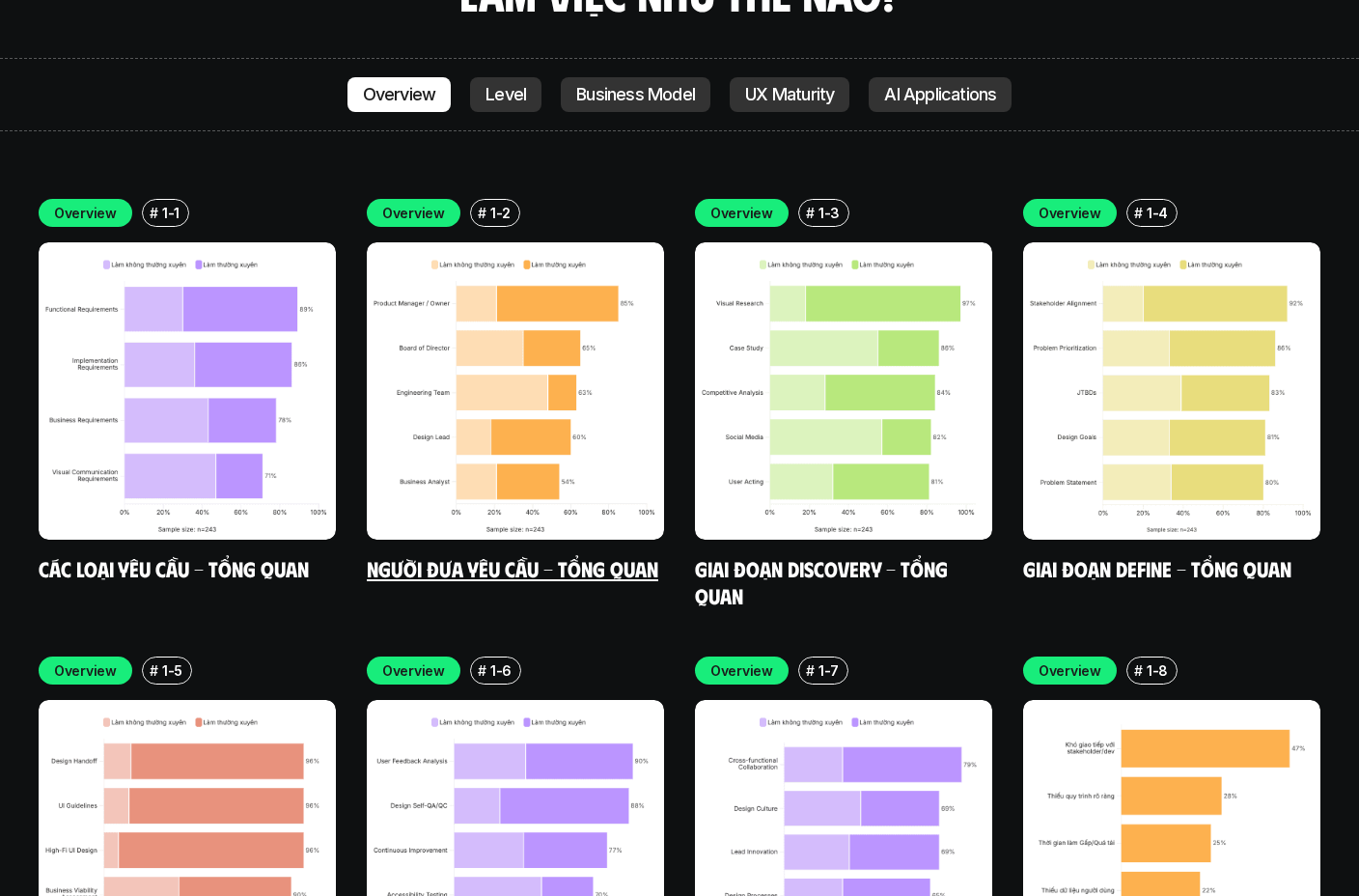
click at [554, 320] on img at bounding box center [515, 390] width 297 height 297
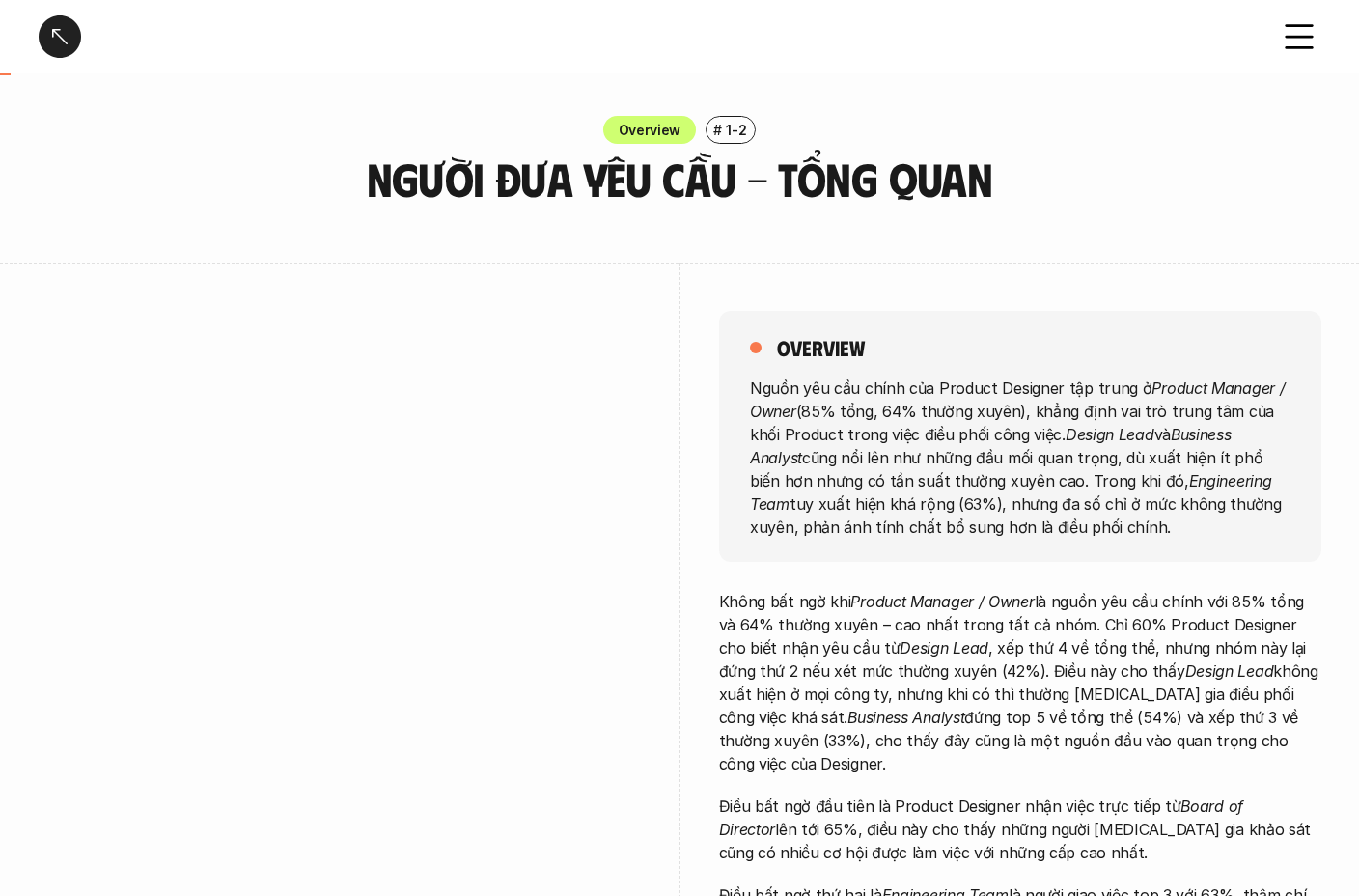
click at [51, 36] on div at bounding box center [59, 36] width 42 height 42
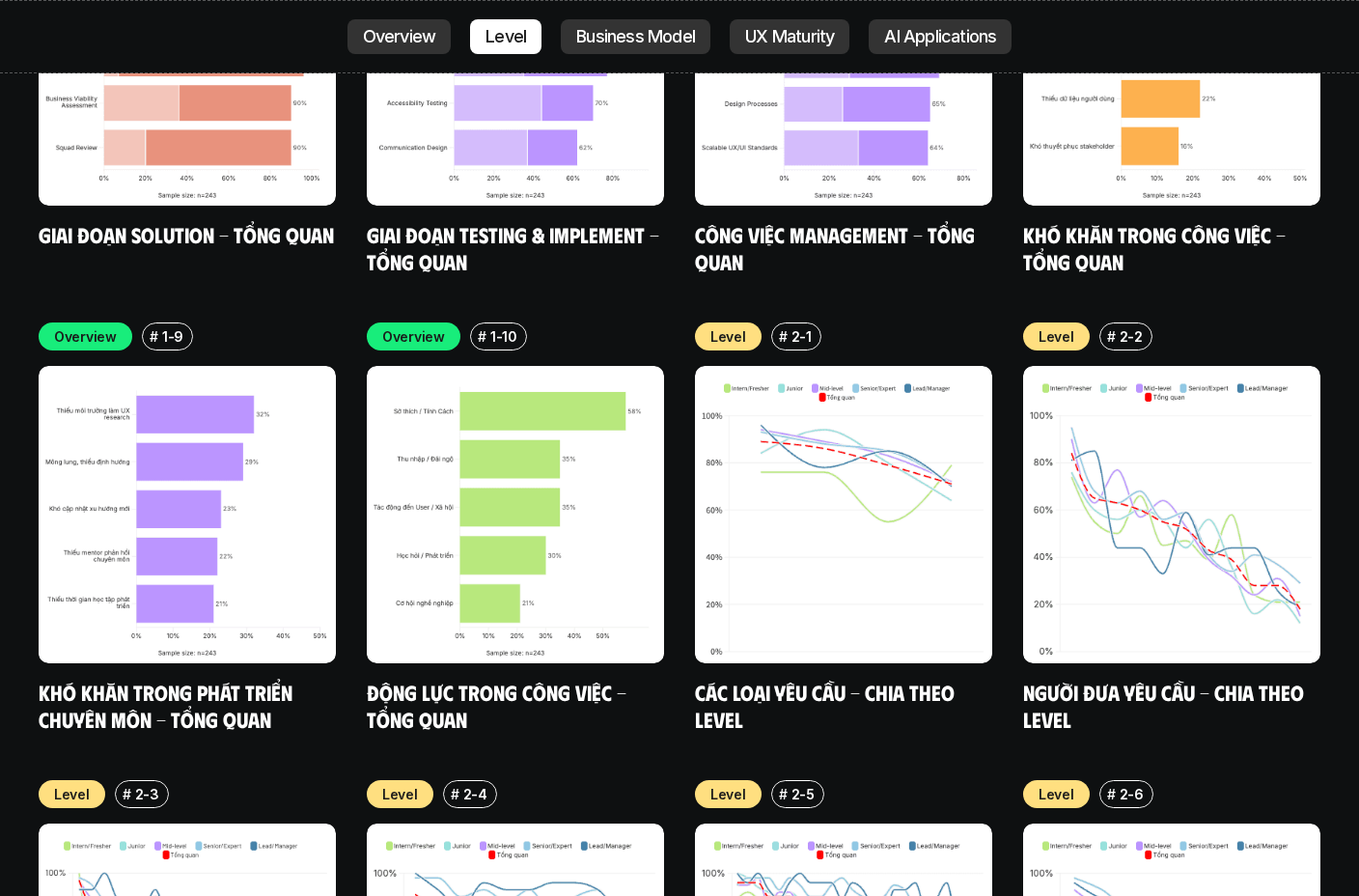
scroll to position [6530, 0]
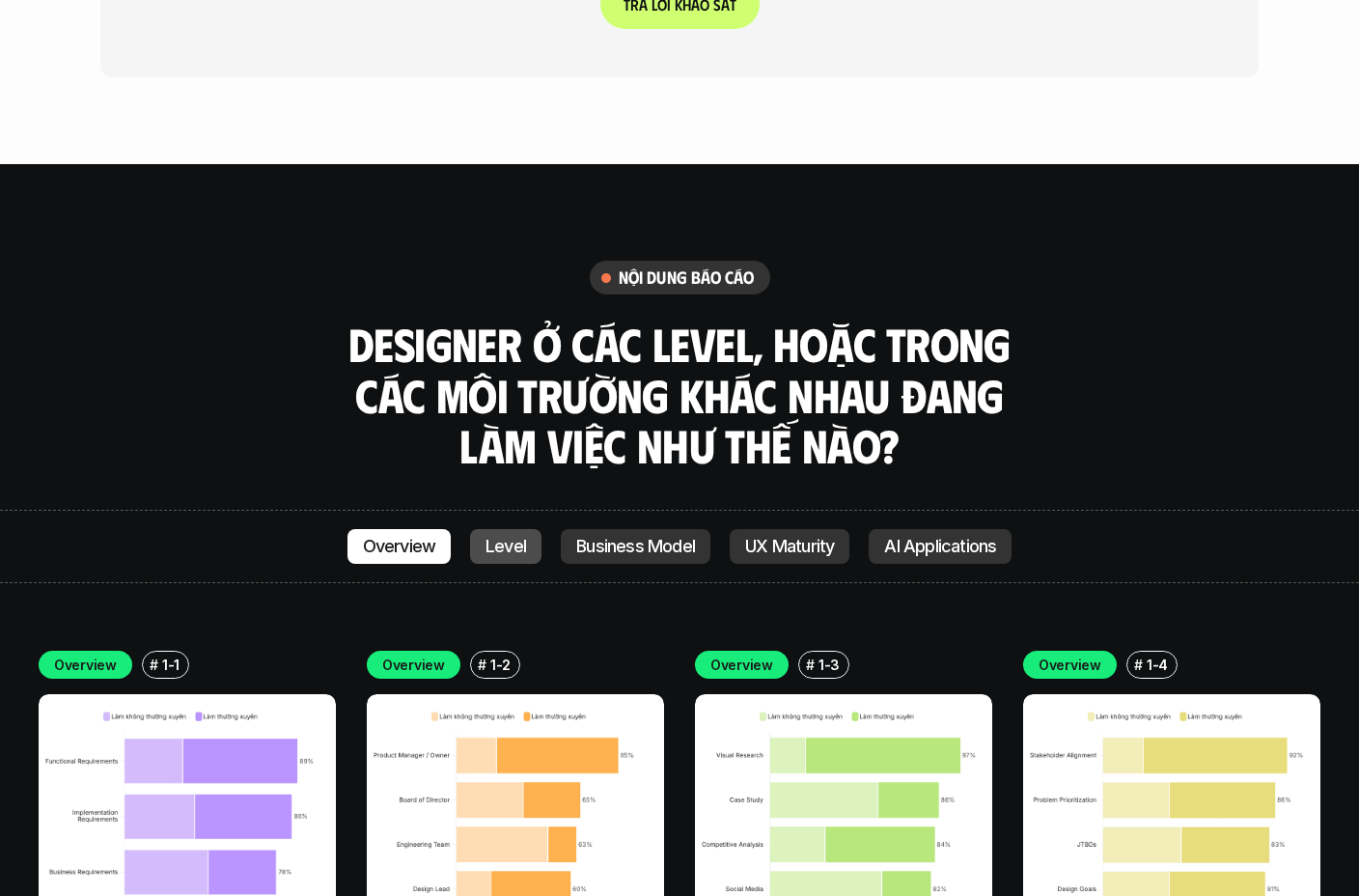
click at [496, 536] on p "Level" at bounding box center [505, 546] width 40 height 20
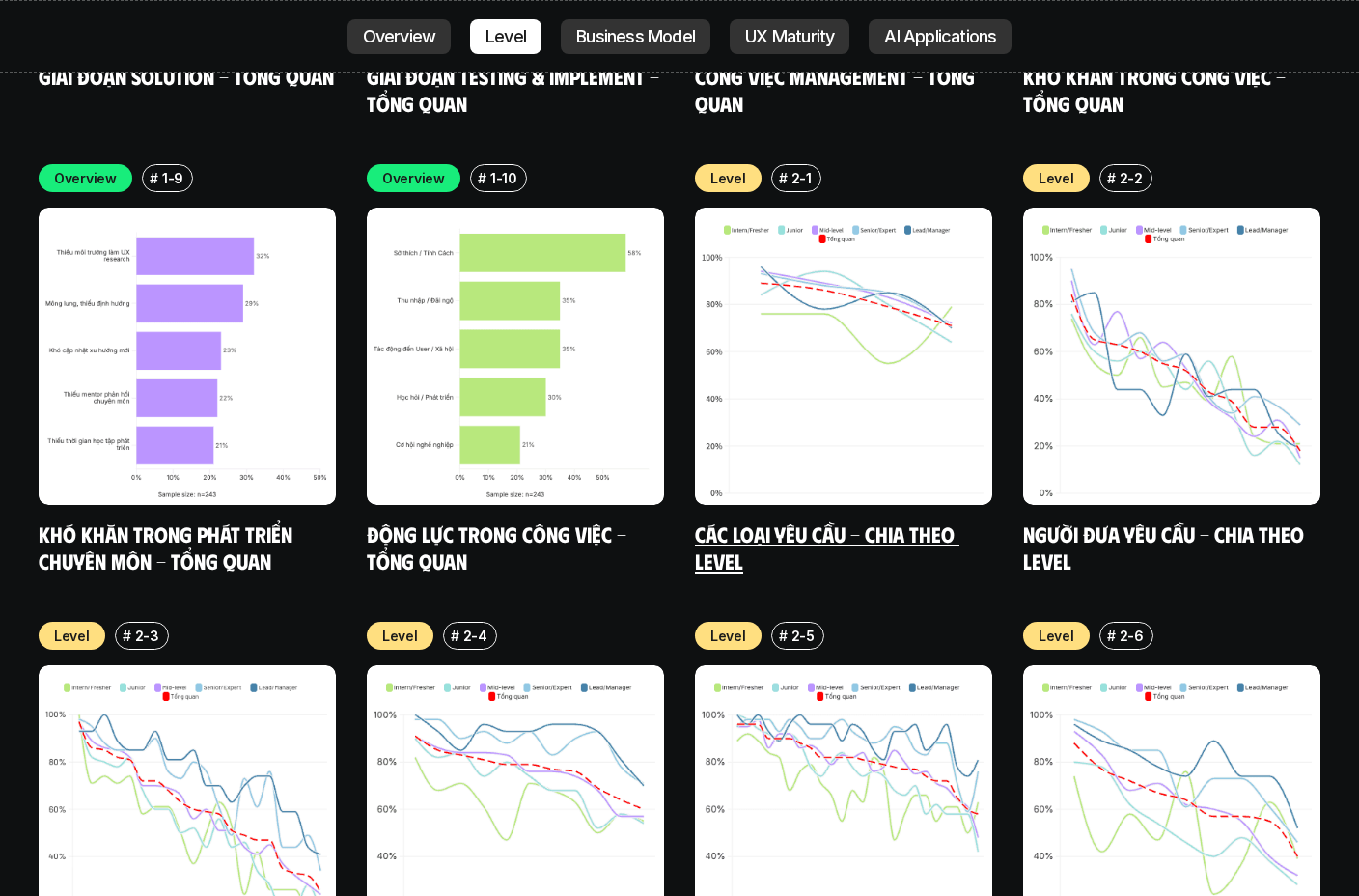
scroll to position [6619, 0]
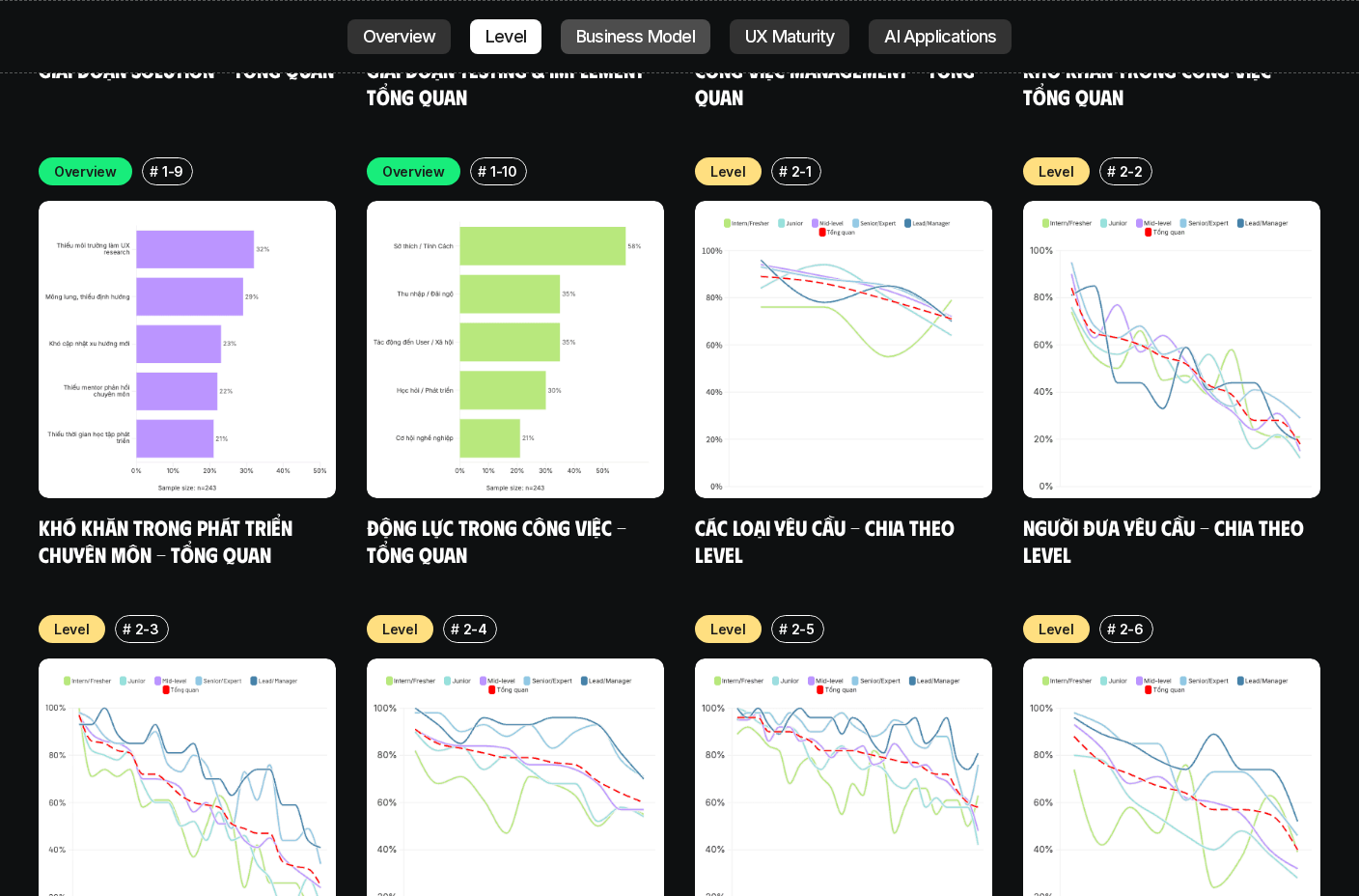
click at [638, 39] on p "Business Model" at bounding box center [635, 37] width 119 height 20
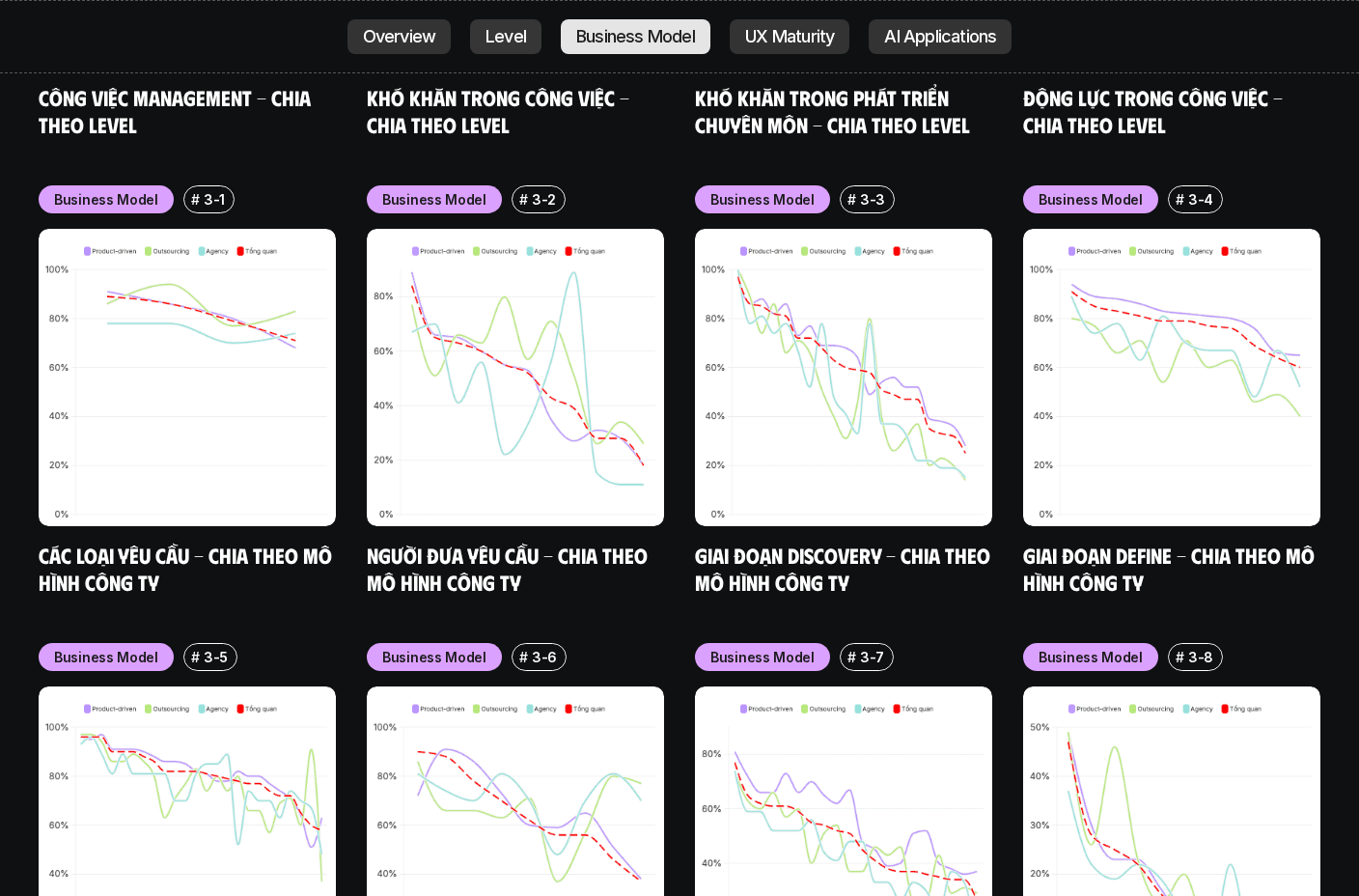
scroll to position [7969, 0]
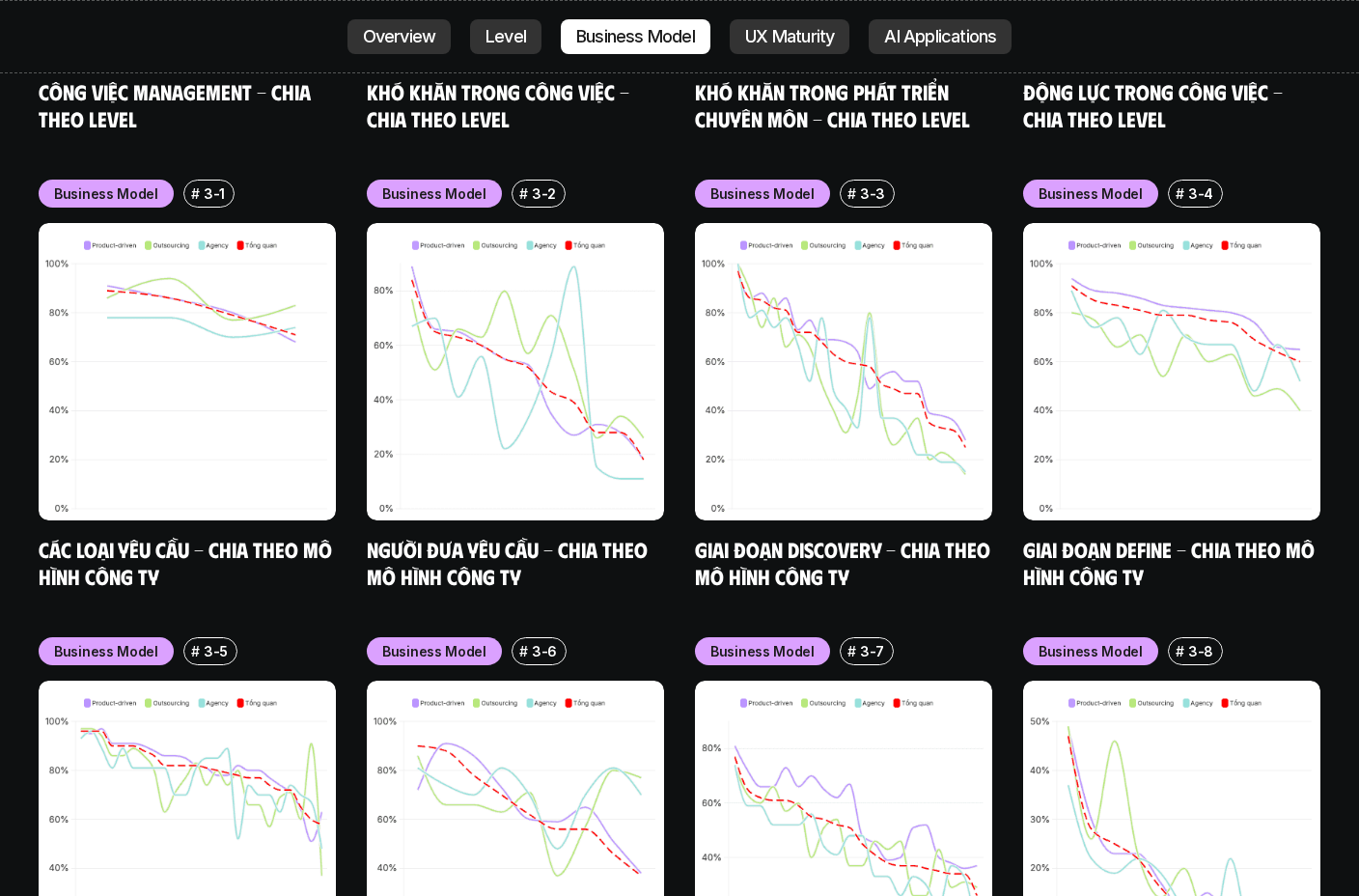
click at [680, 345] on div "Business Model # 3-1 Các loại yêu cầu - Chia theo mô hình công ty Business Mode…" at bounding box center [679, 613] width 1282 height 867
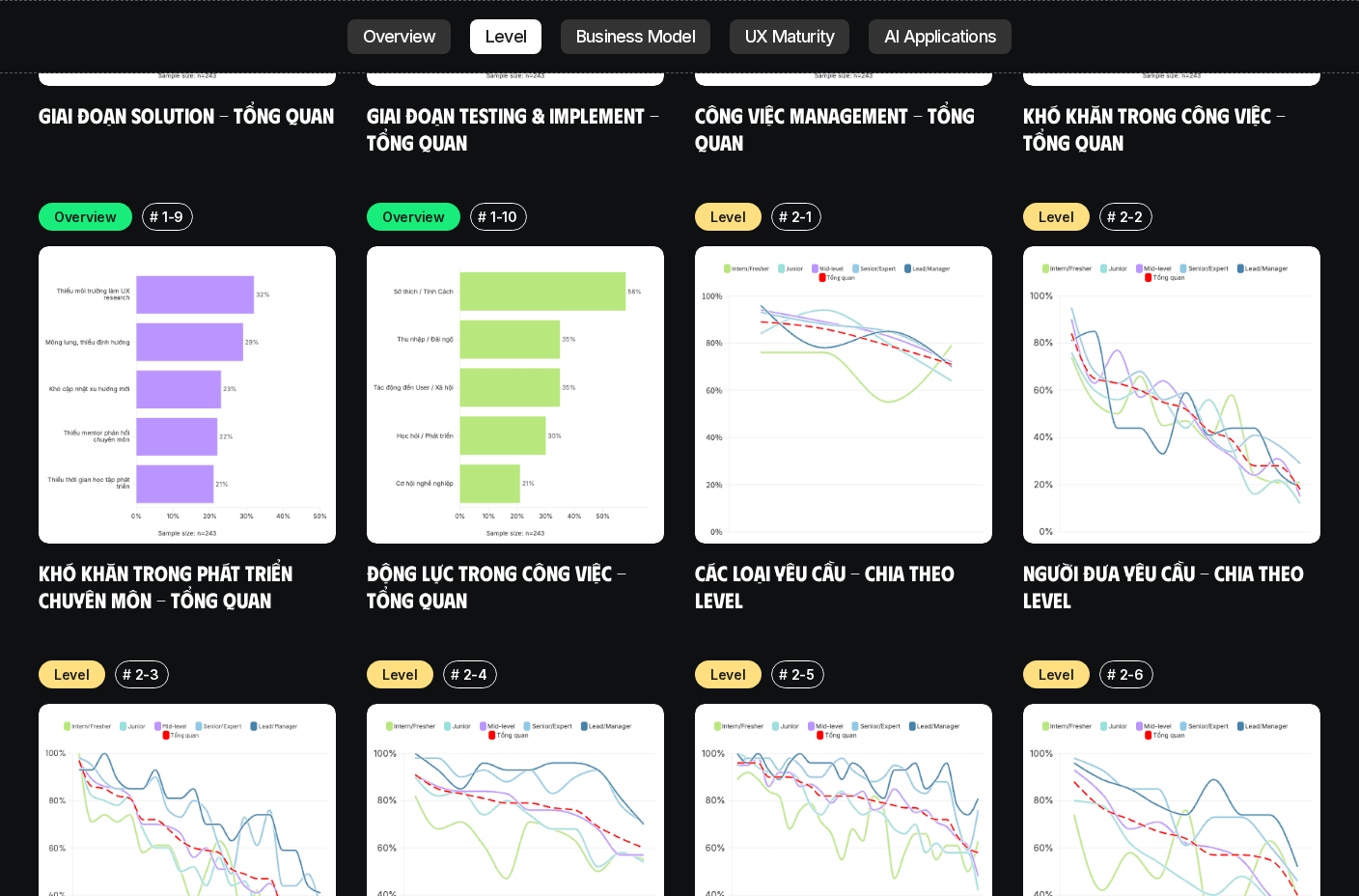
scroll to position [6595, 0]
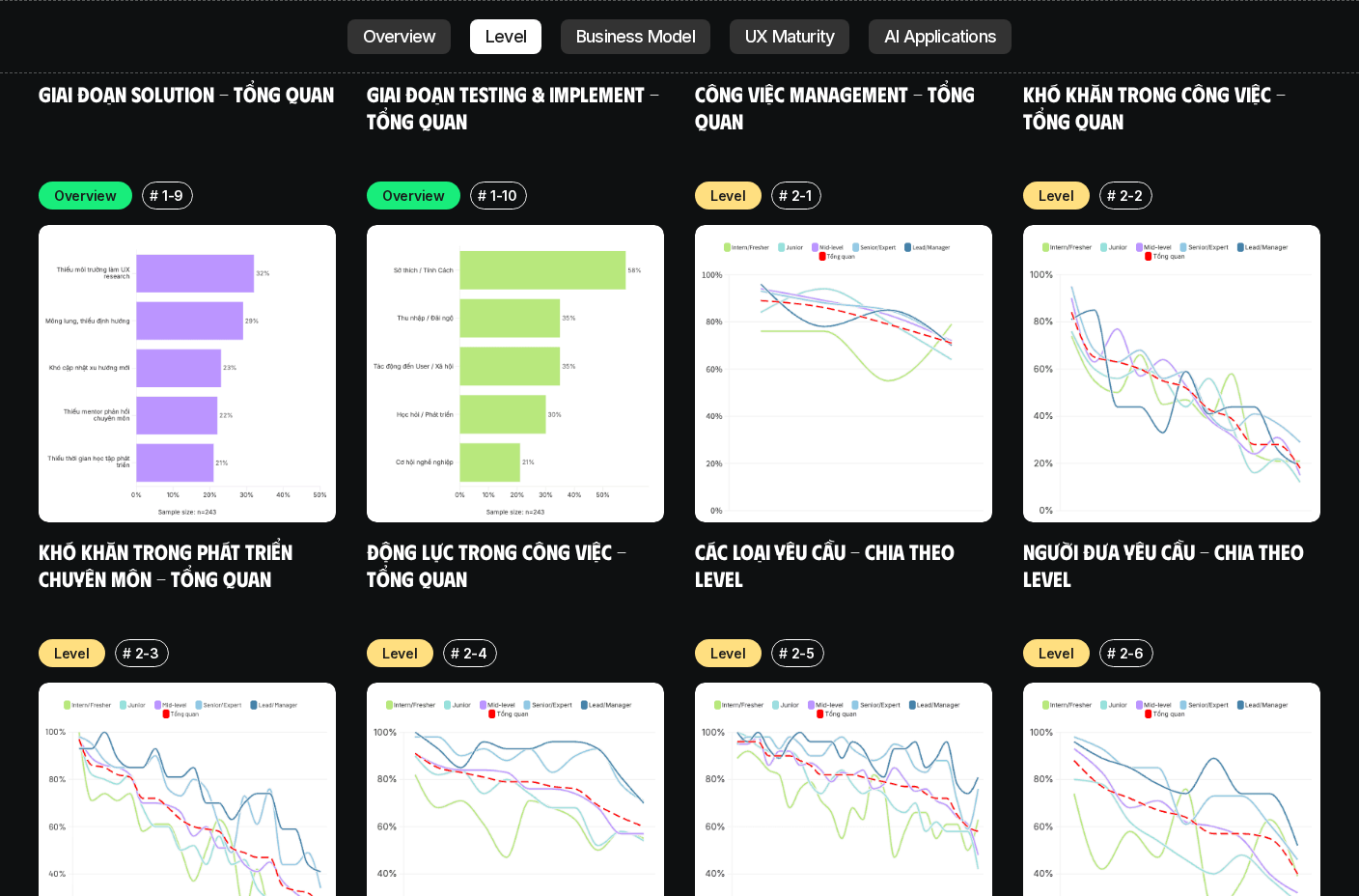
click at [680, 367] on div "Overview # 1-9 Khó khăn trong phát triển chuyên môn - Tổng quan Overview # 1-10…" at bounding box center [679, 843] width 1282 height 1324
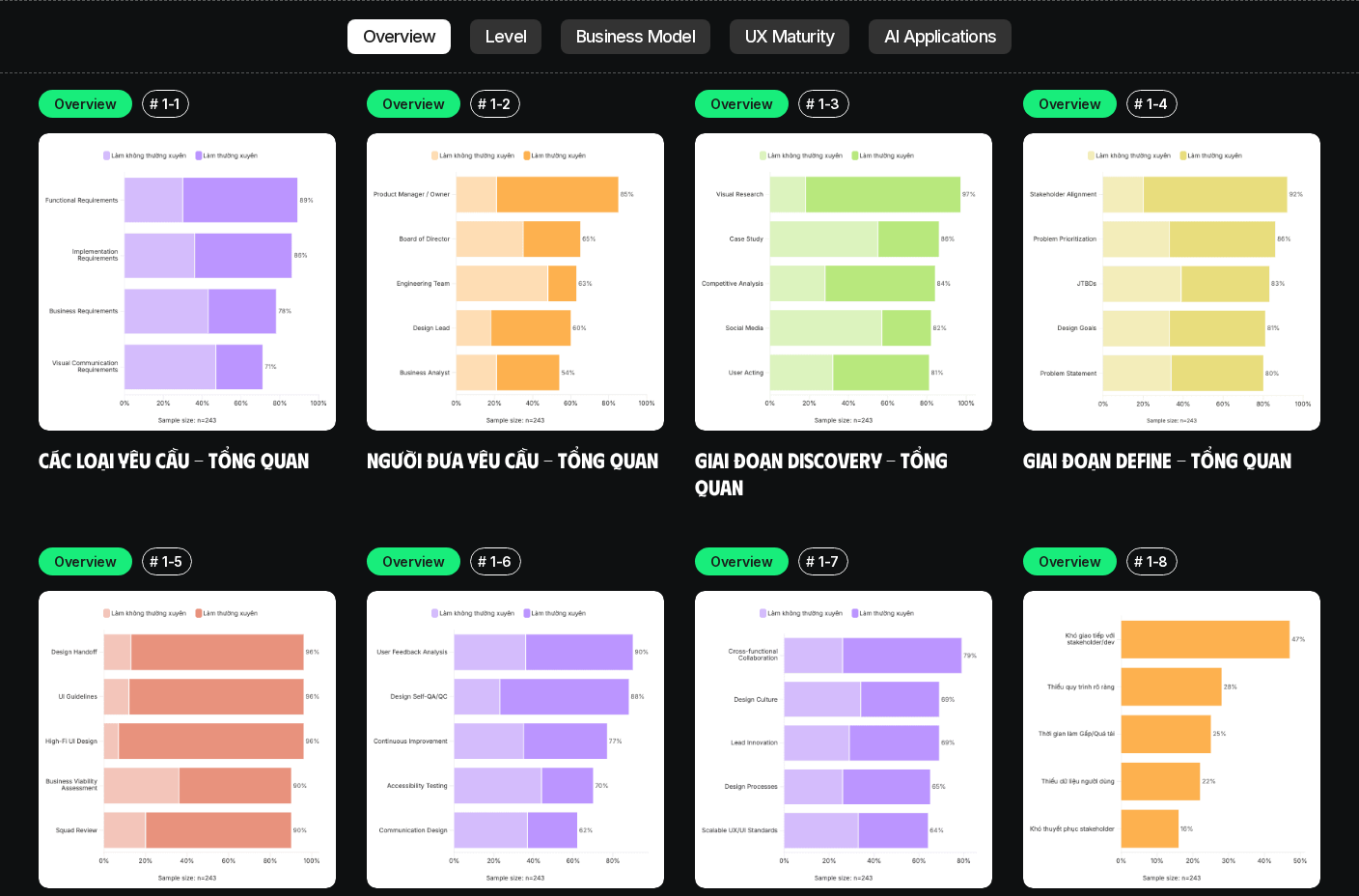
scroll to position [5778, 0]
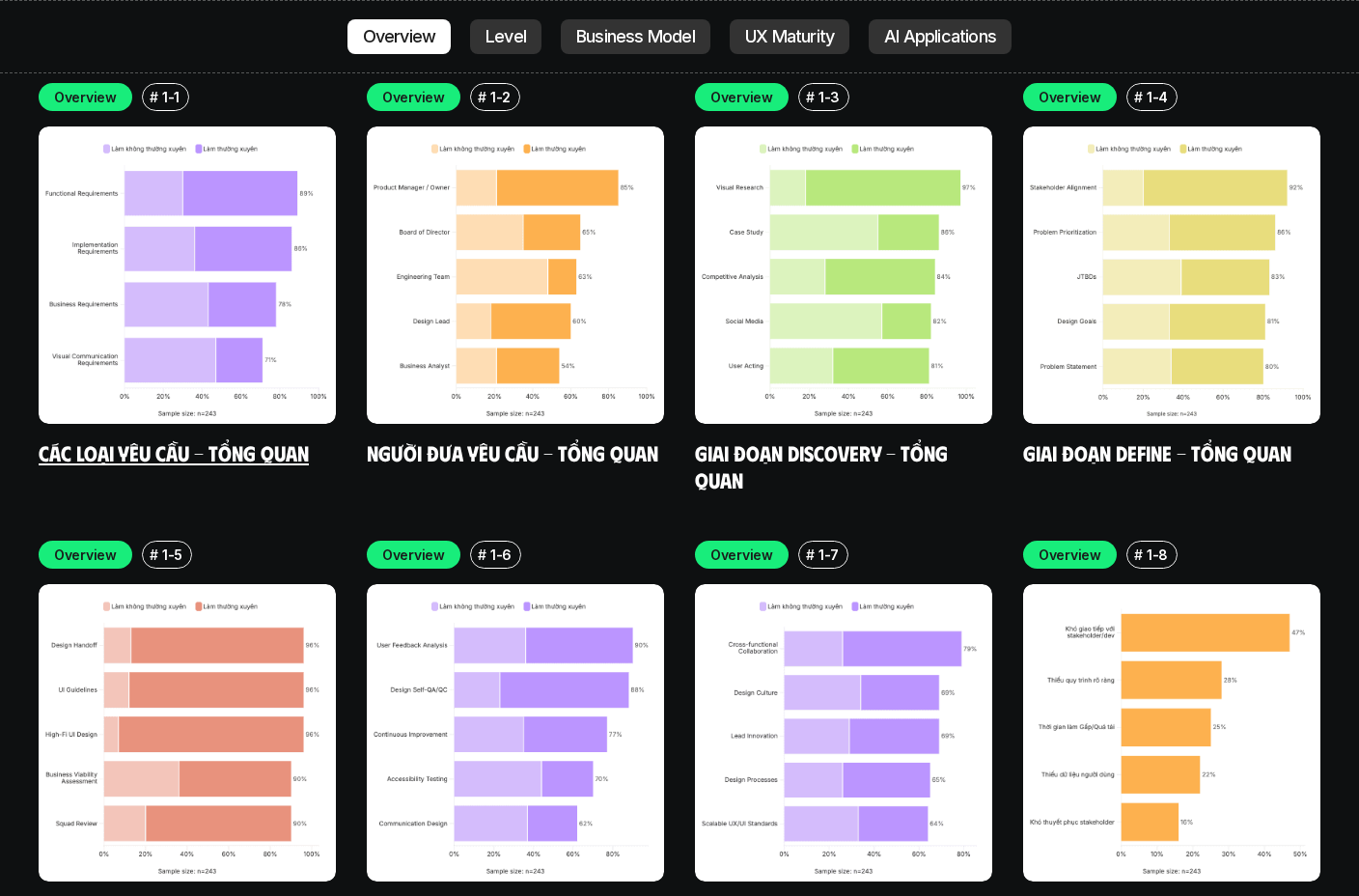
click at [247, 439] on link "Các loại yêu cầu - Tổng quan" at bounding box center [174, 452] width 271 height 26
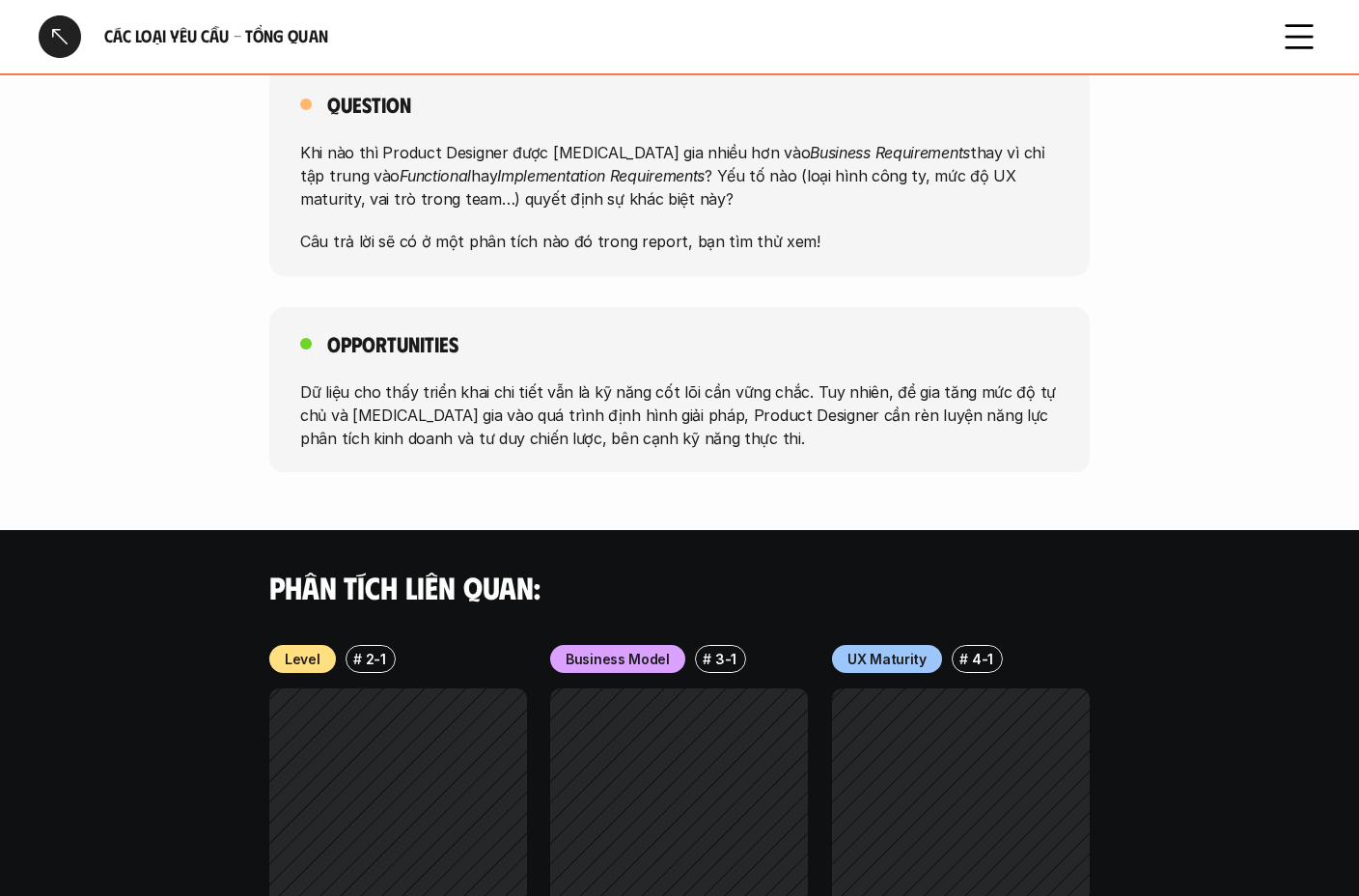
scroll to position [1837, 0]
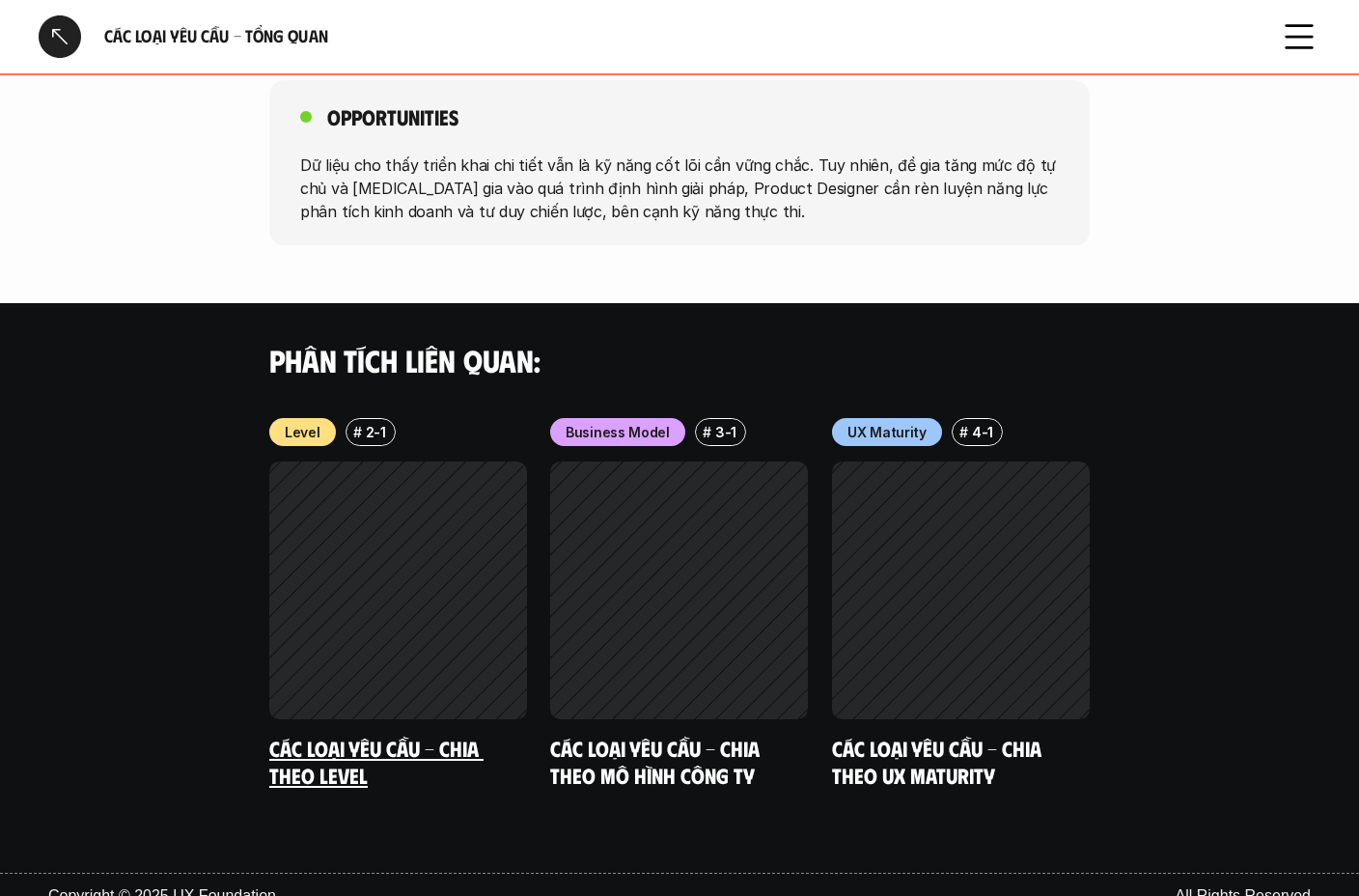
click at [453, 539] on div at bounding box center [398, 590] width 258 height 258
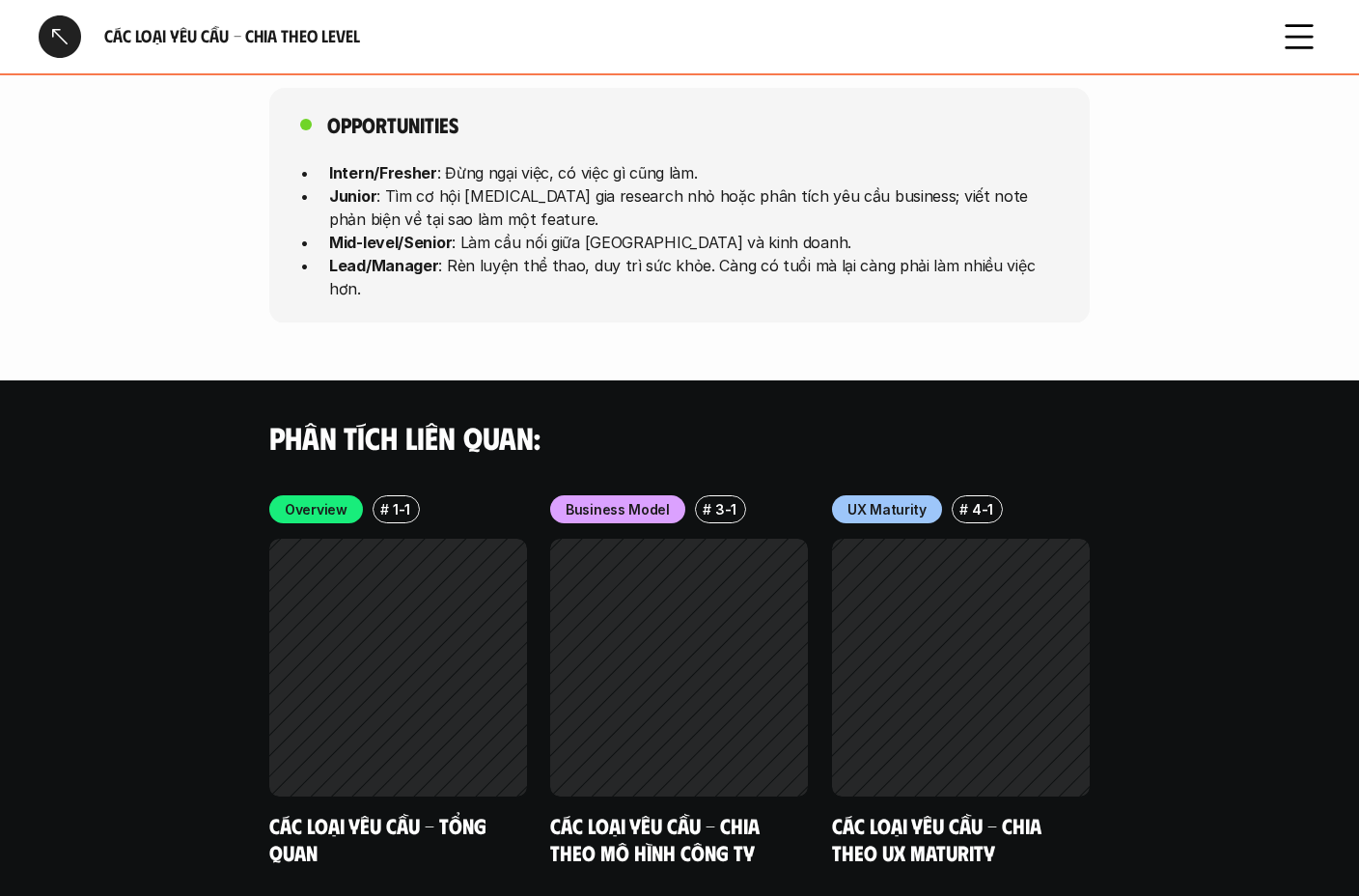
scroll to position [5394, 0]
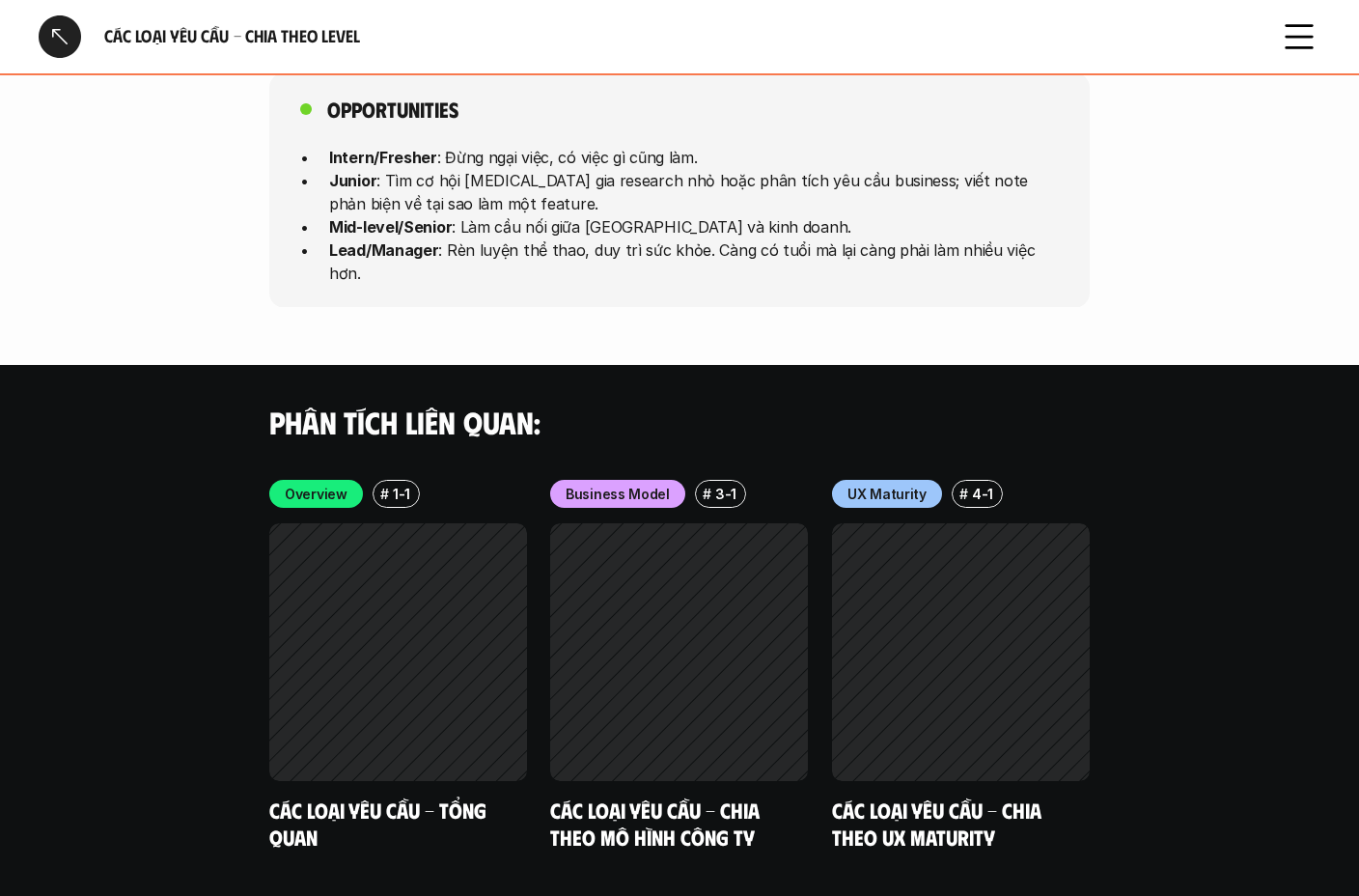
click at [668, 365] on div "Phân tích liên quan:" at bounding box center [680, 422] width 1359 height 114
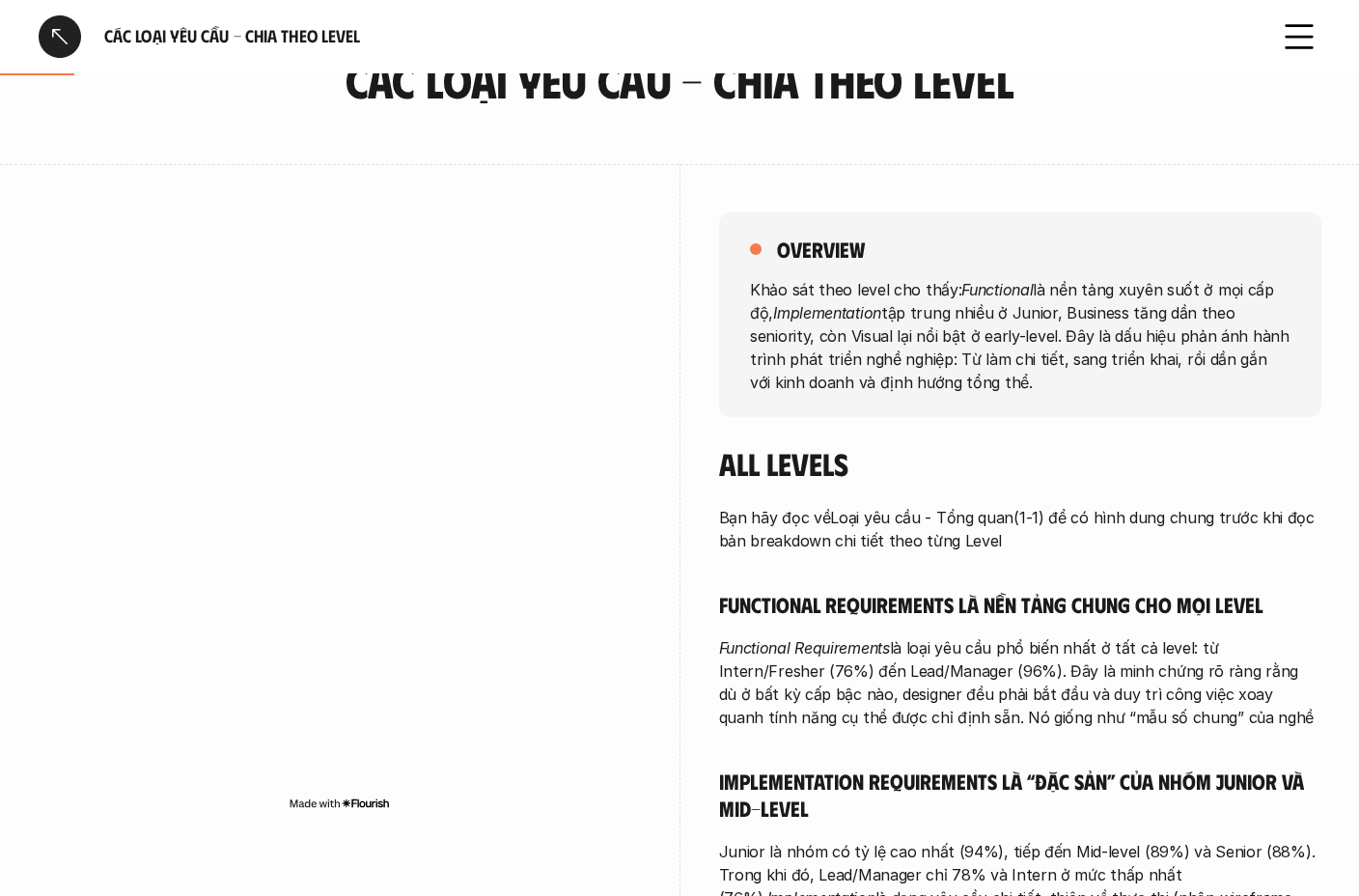
scroll to position [0, 0]
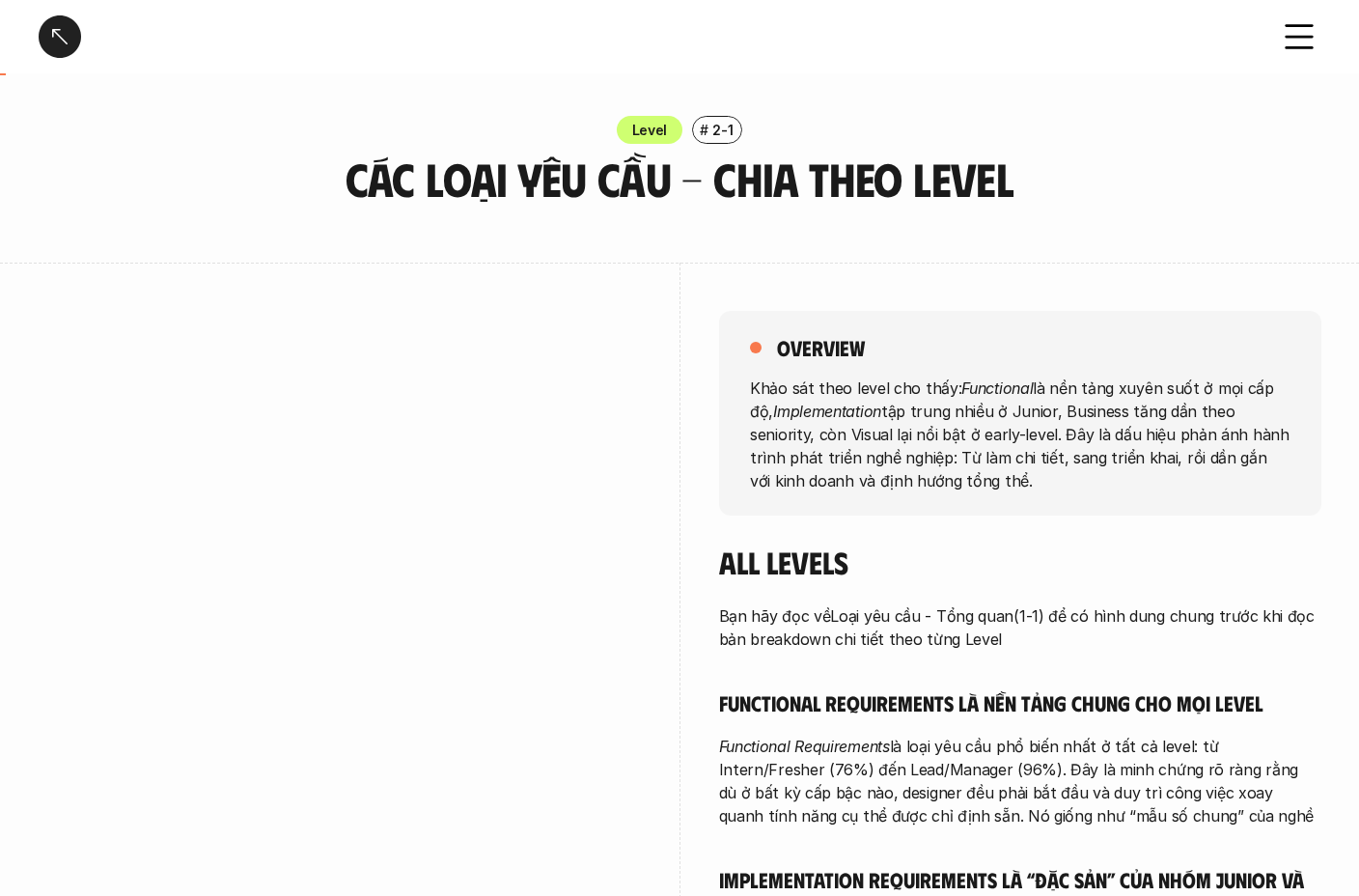
click at [720, 125] on p "2-1" at bounding box center [723, 129] width 21 height 21
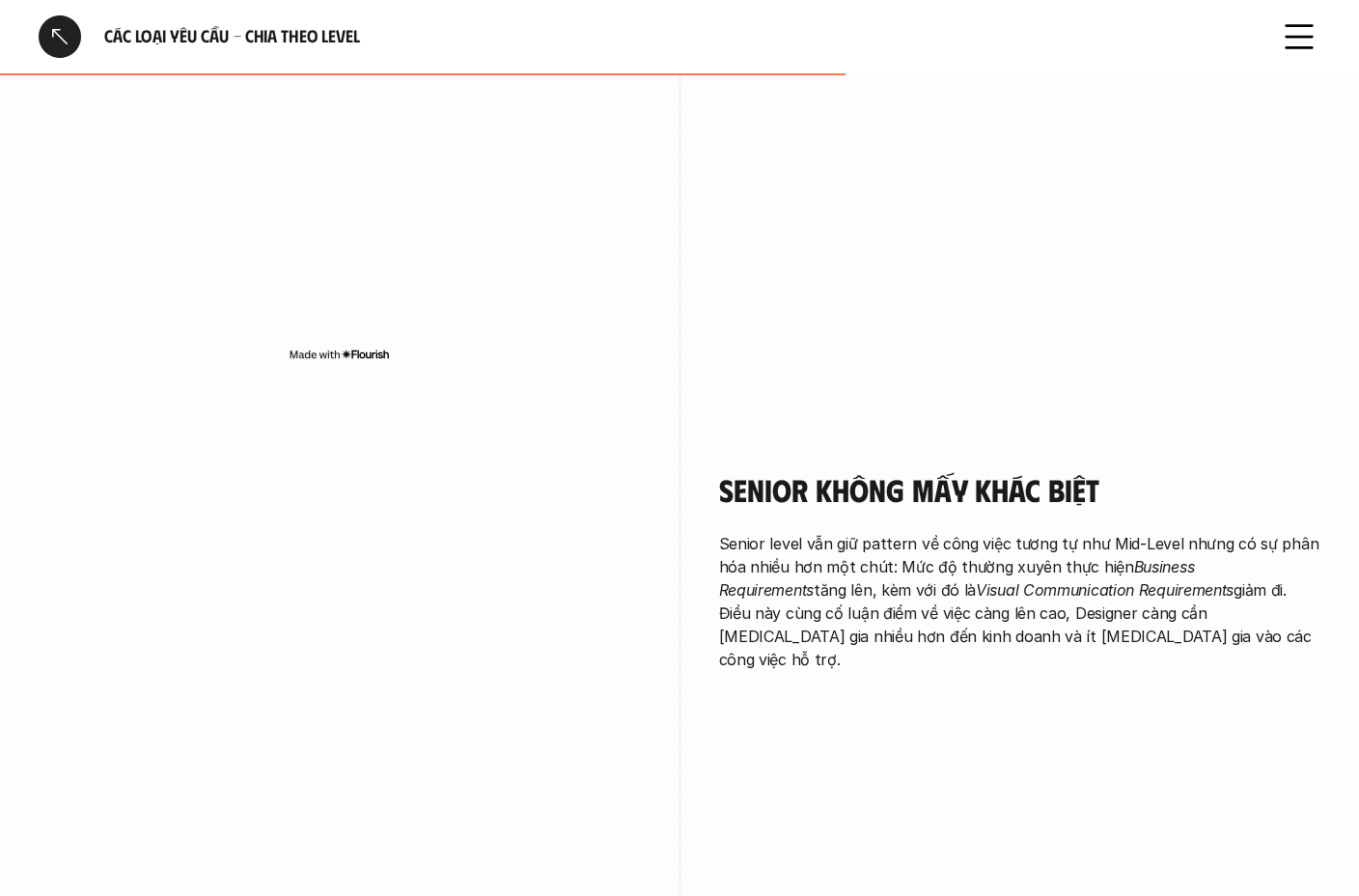
scroll to position [3300, 0]
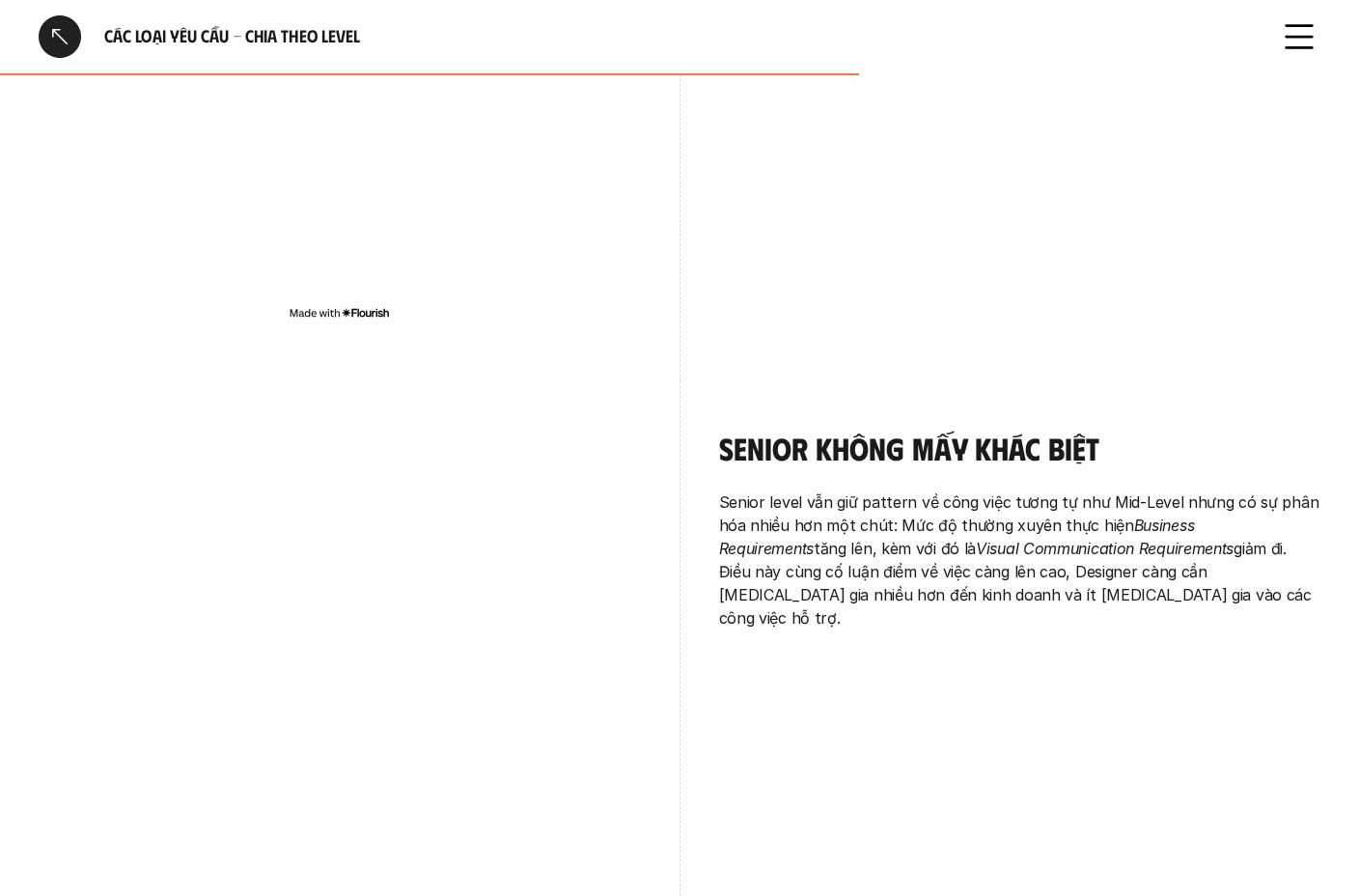
click at [51, 34] on div at bounding box center [59, 36] width 42 height 42
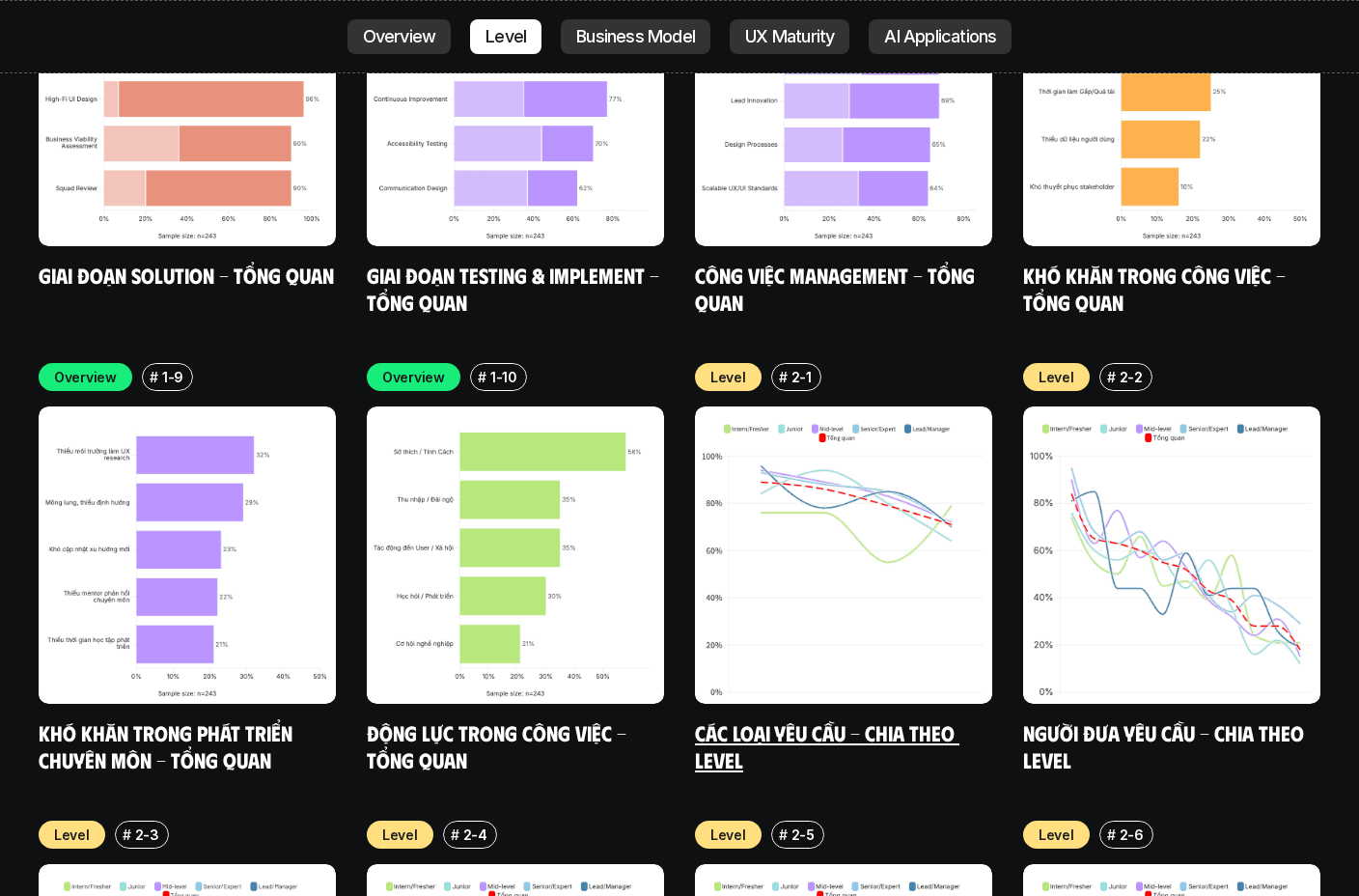
scroll to position [6482, 0]
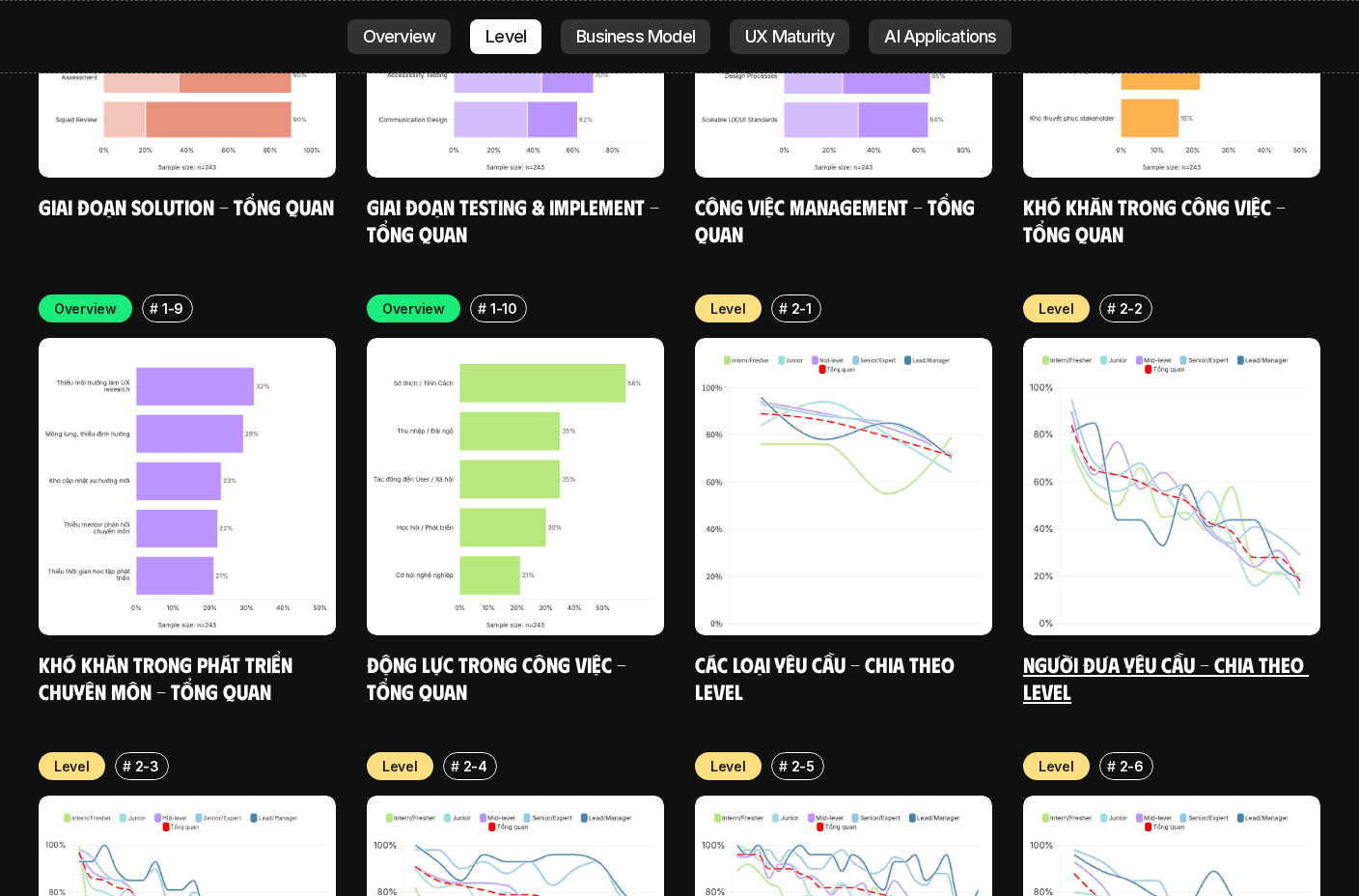
click at [1061, 651] on link "Người đưa yêu cầu - Chia theo Level" at bounding box center [1166, 677] width 285 height 53
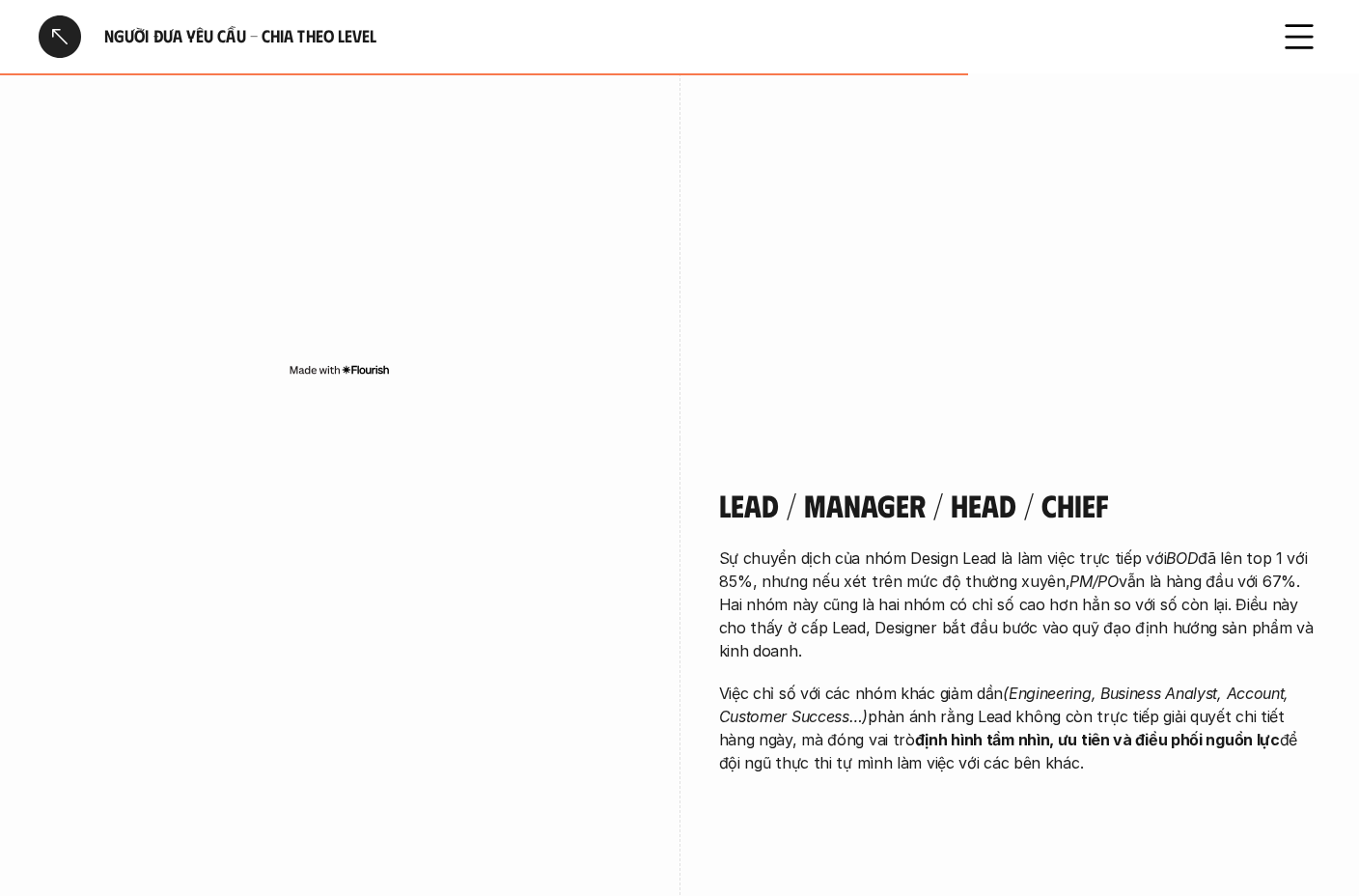
scroll to position [3197, 0]
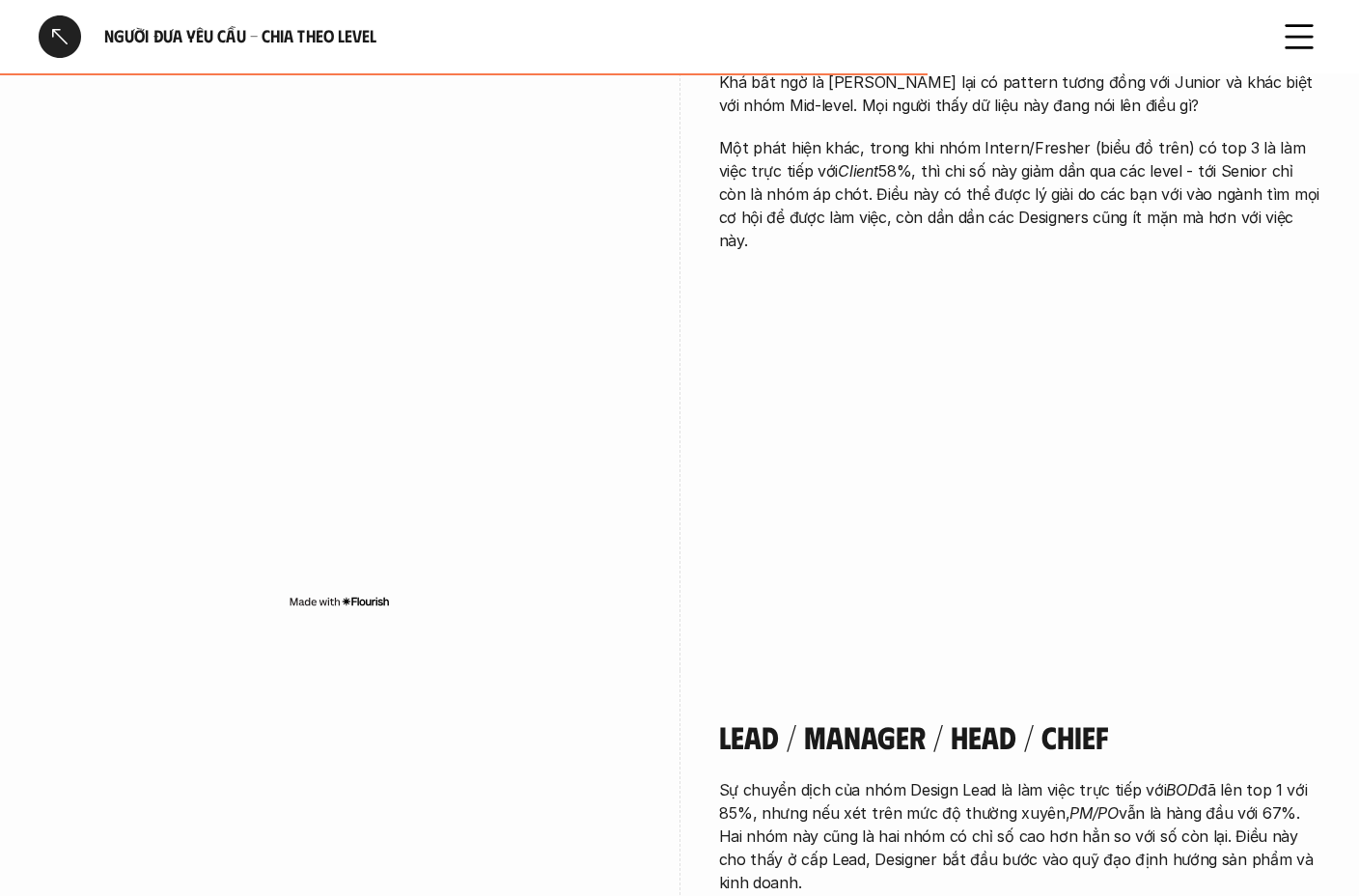
click at [1148, 25] on icon at bounding box center [1298, 36] width 42 height 42
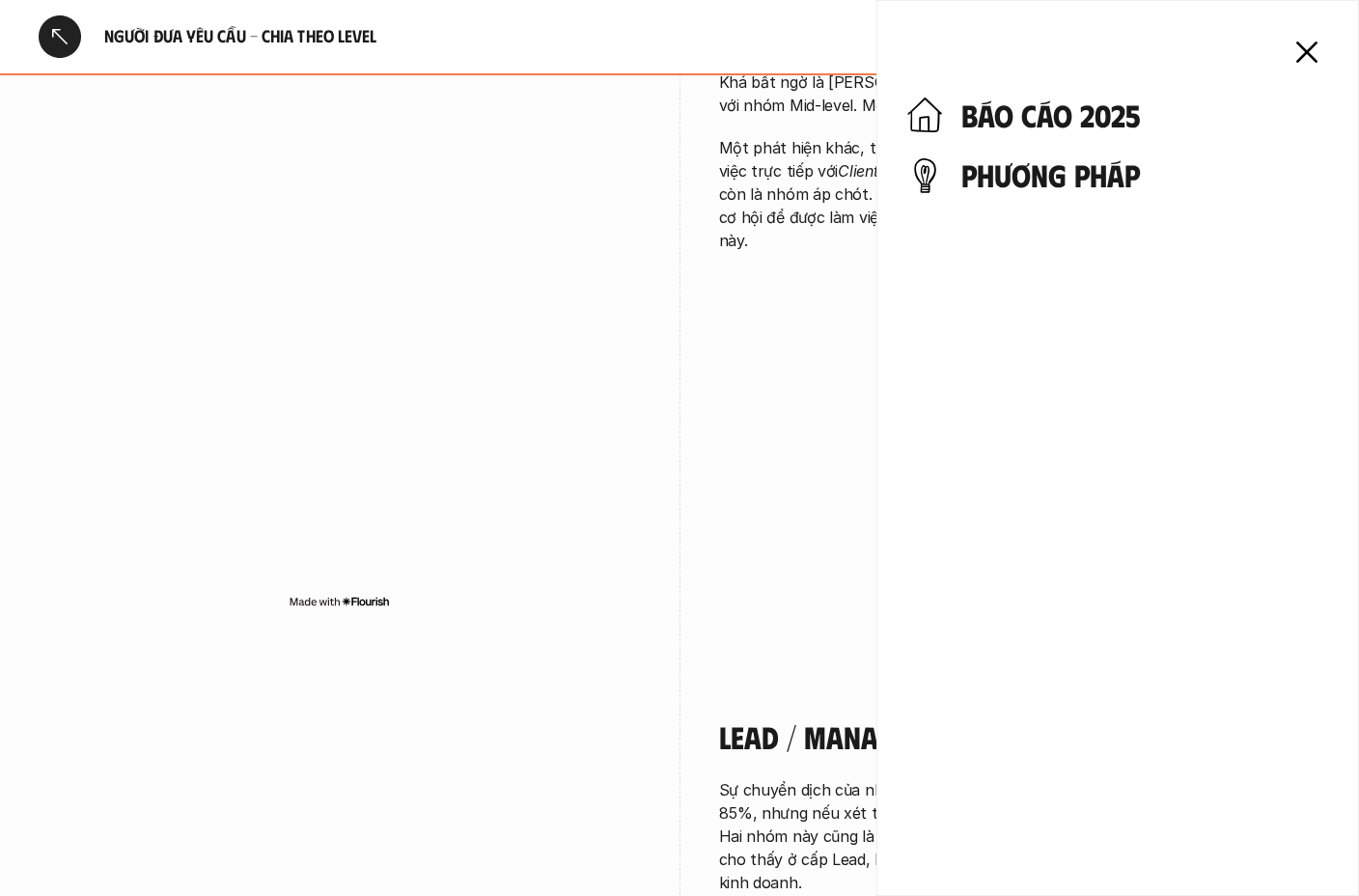
click at [1023, 183] on h4 "phương pháp" at bounding box center [1145, 174] width 367 height 36
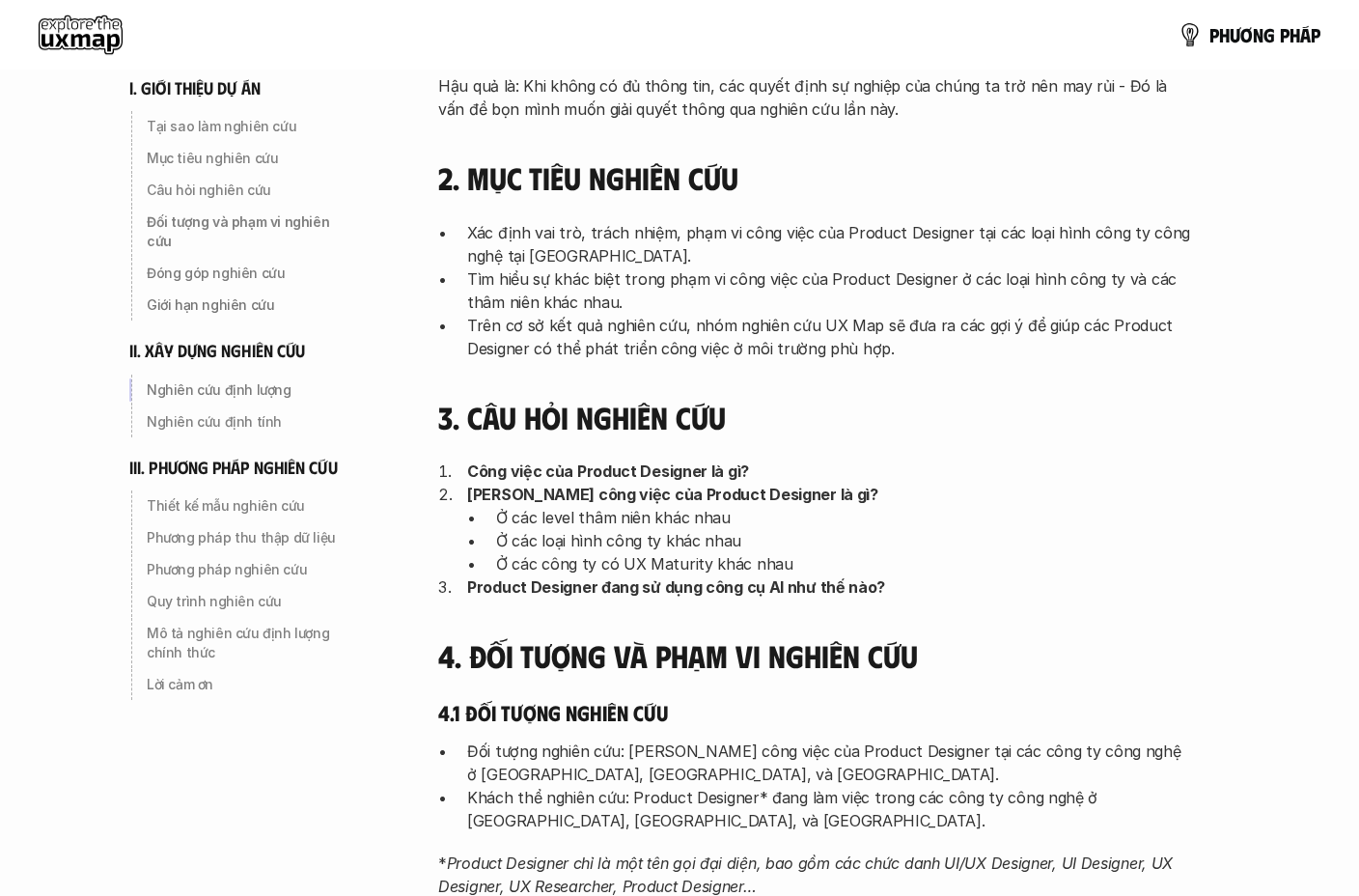
scroll to position [89, 0]
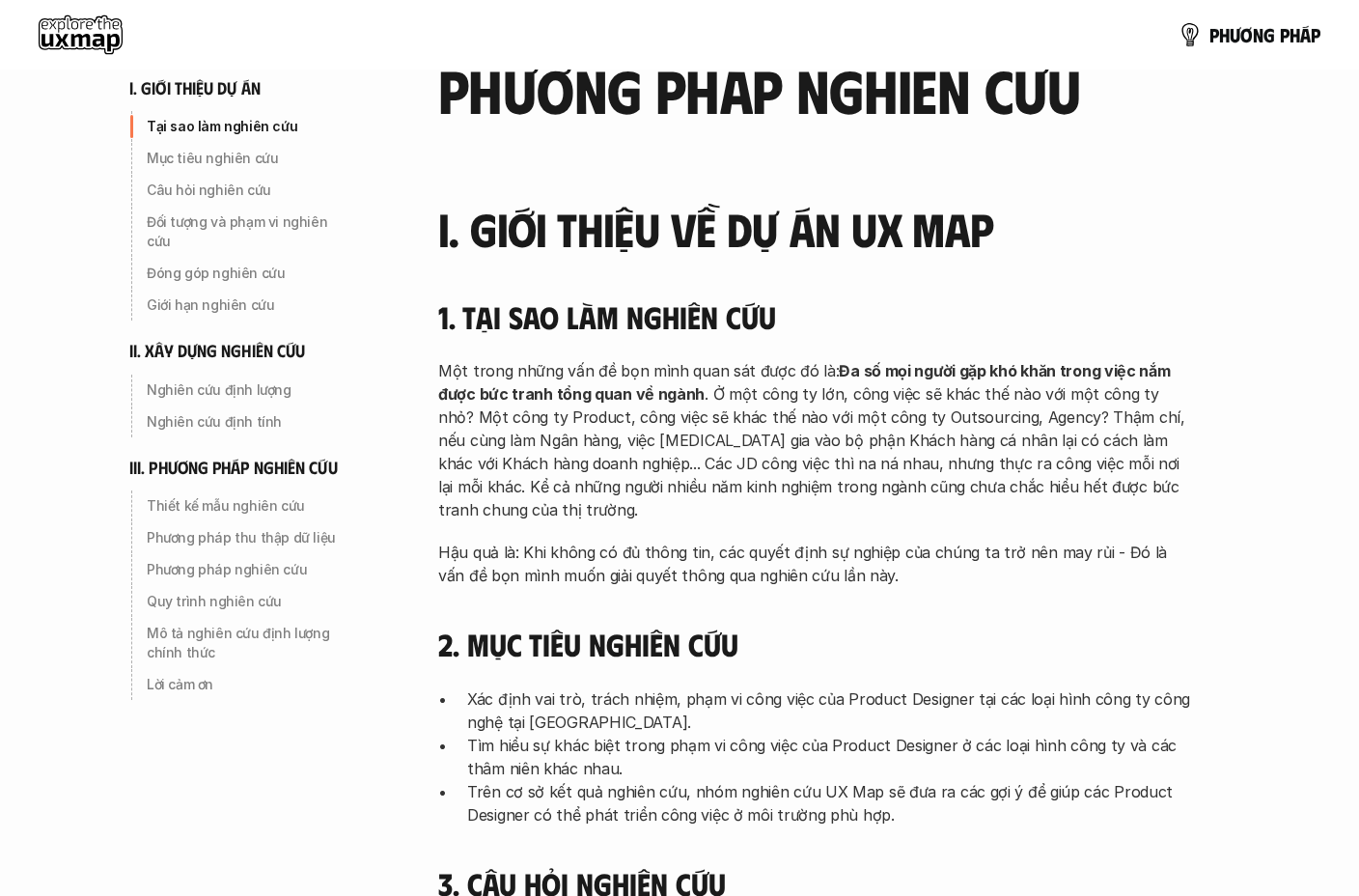
click at [93, 44] on use at bounding box center [80, 34] width 84 height 38
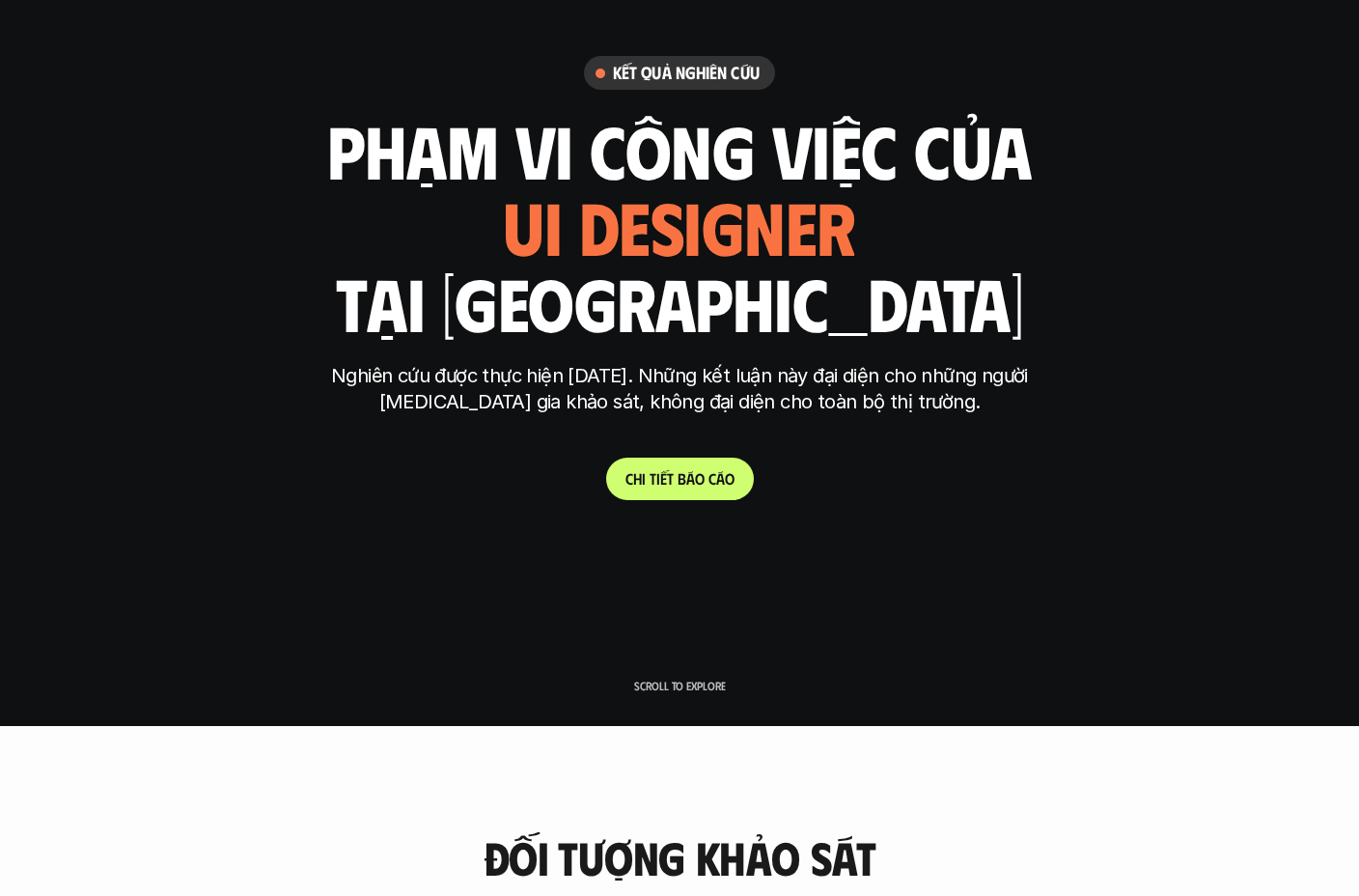
scroll to position [164, 0]
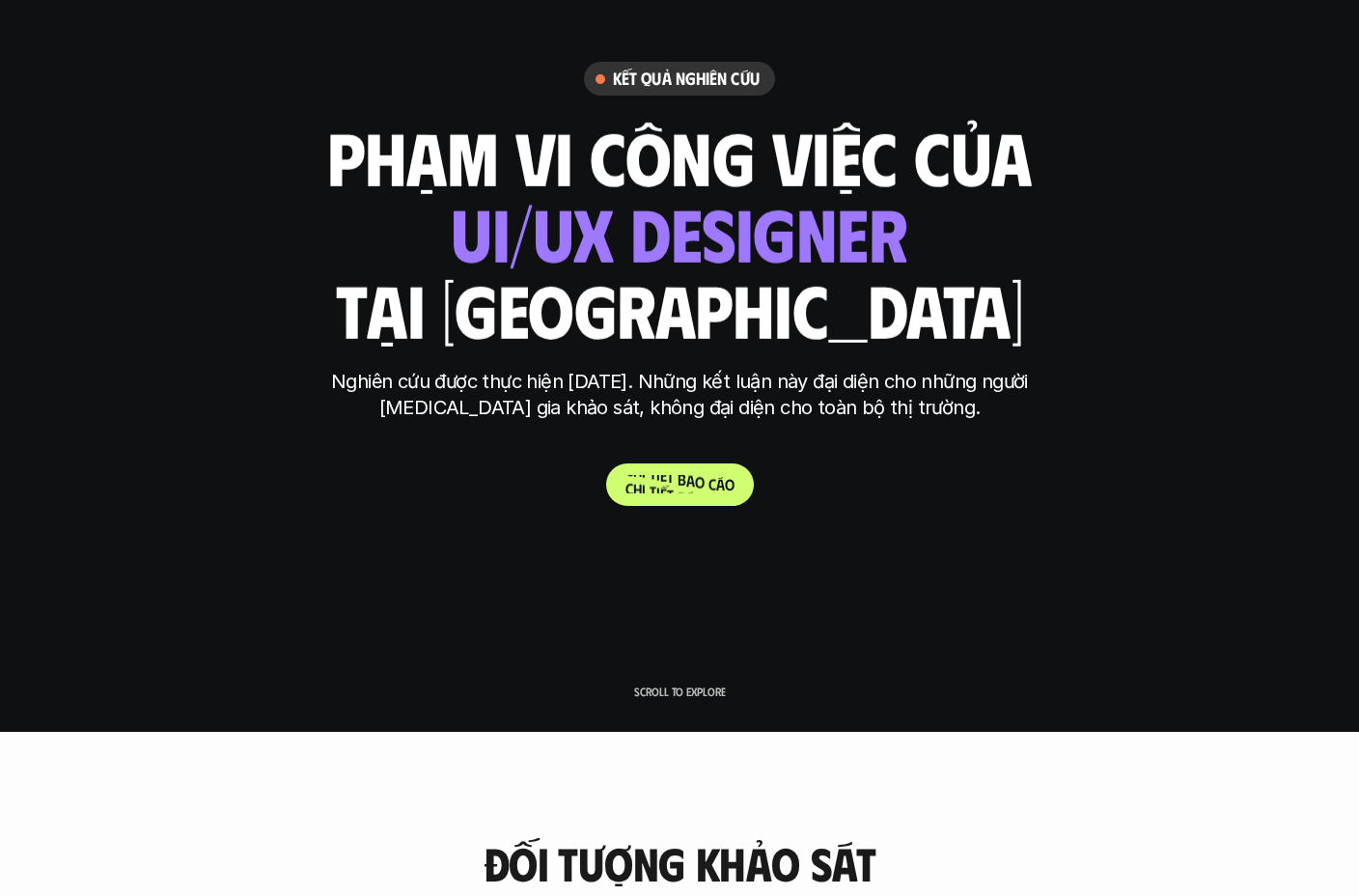
click at [671, 474] on span "t" at bounding box center [670, 476] width 7 height 19
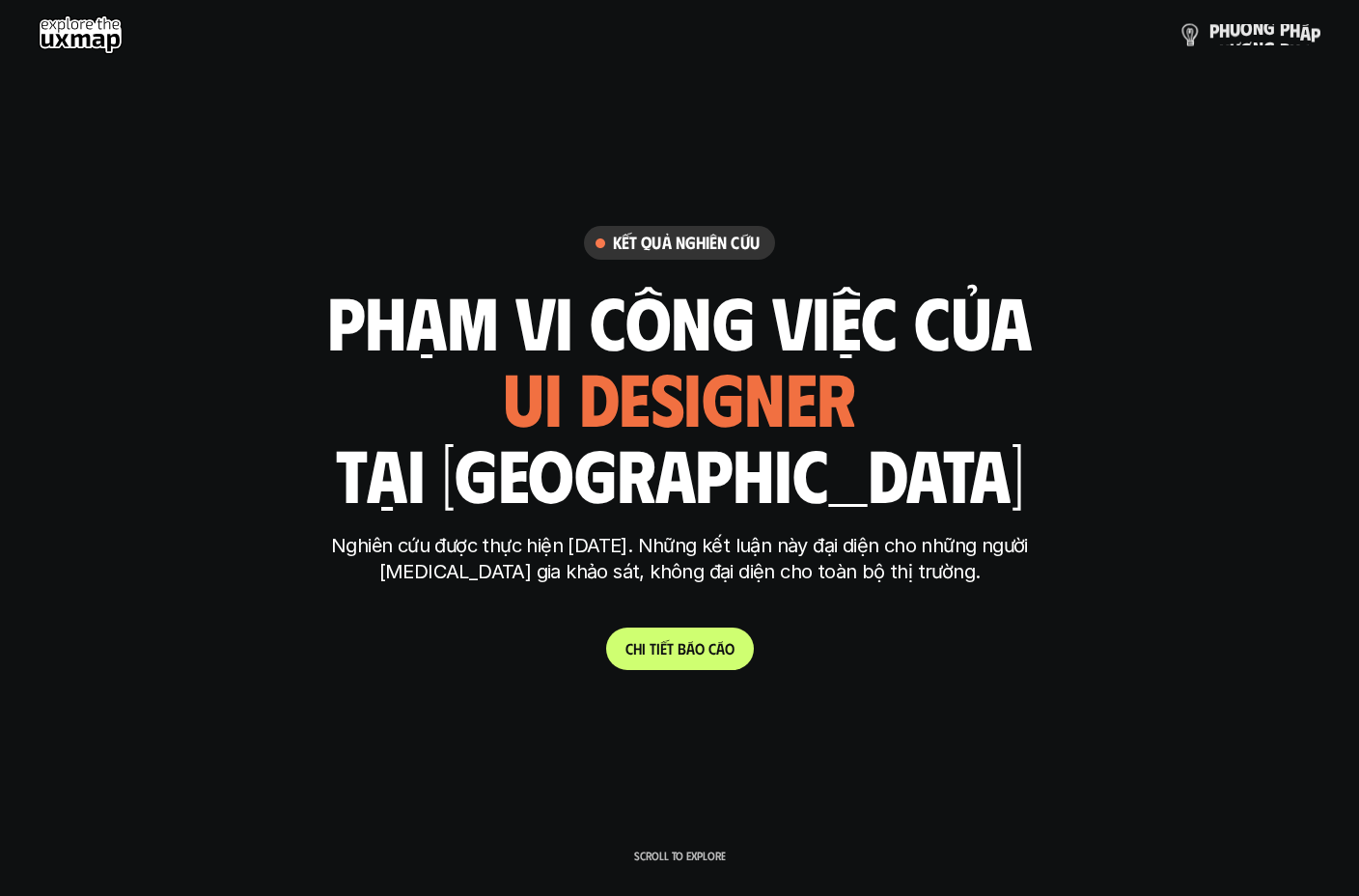
click at [1148, 11] on div "p h ư ơ n g p h á p" at bounding box center [680, 34] width 1359 height 70
click at [1148, 44] on p "p h ư ơ n g p h á p" at bounding box center [1265, 35] width 111 height 22
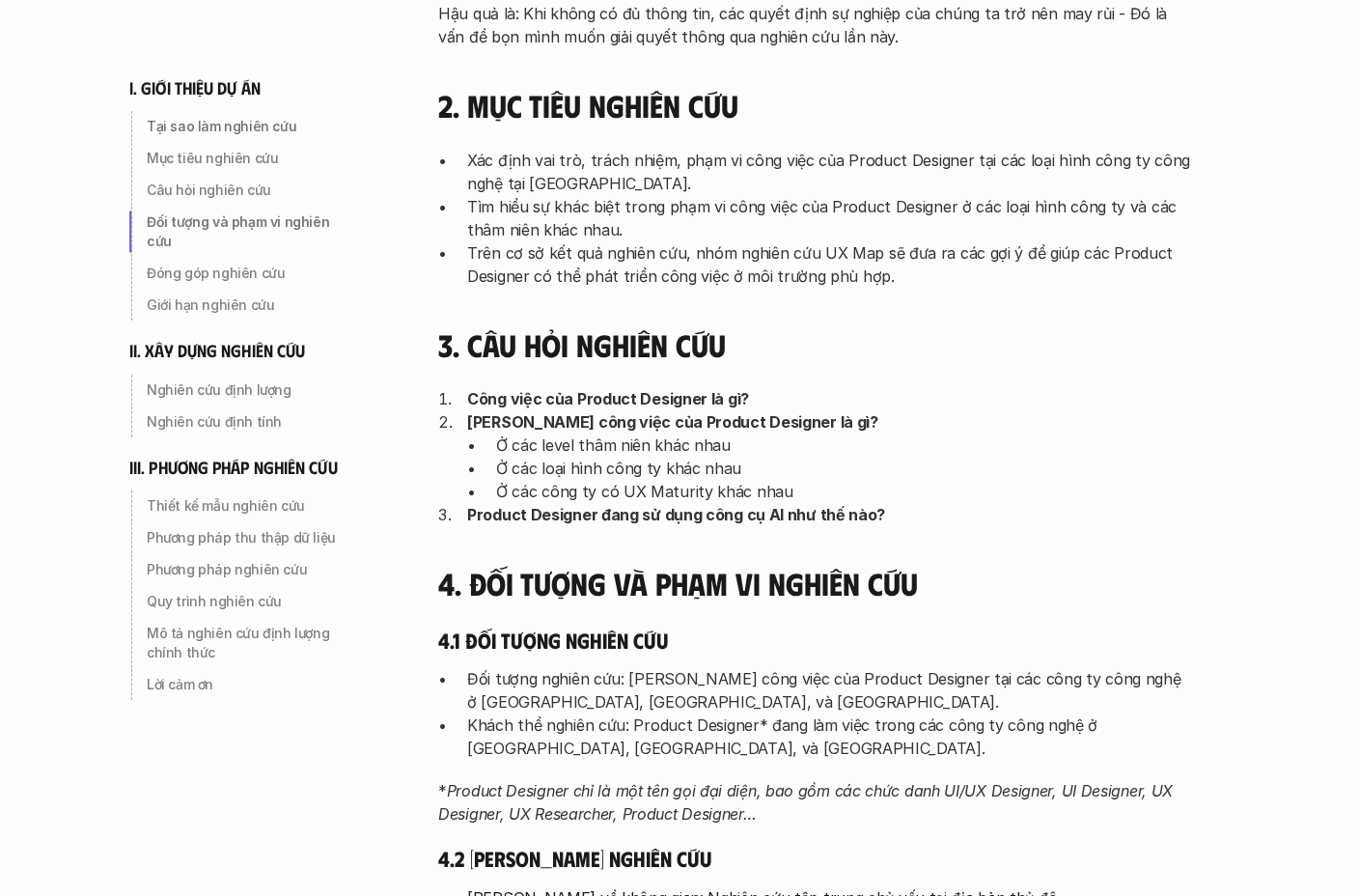
scroll to position [793, 0]
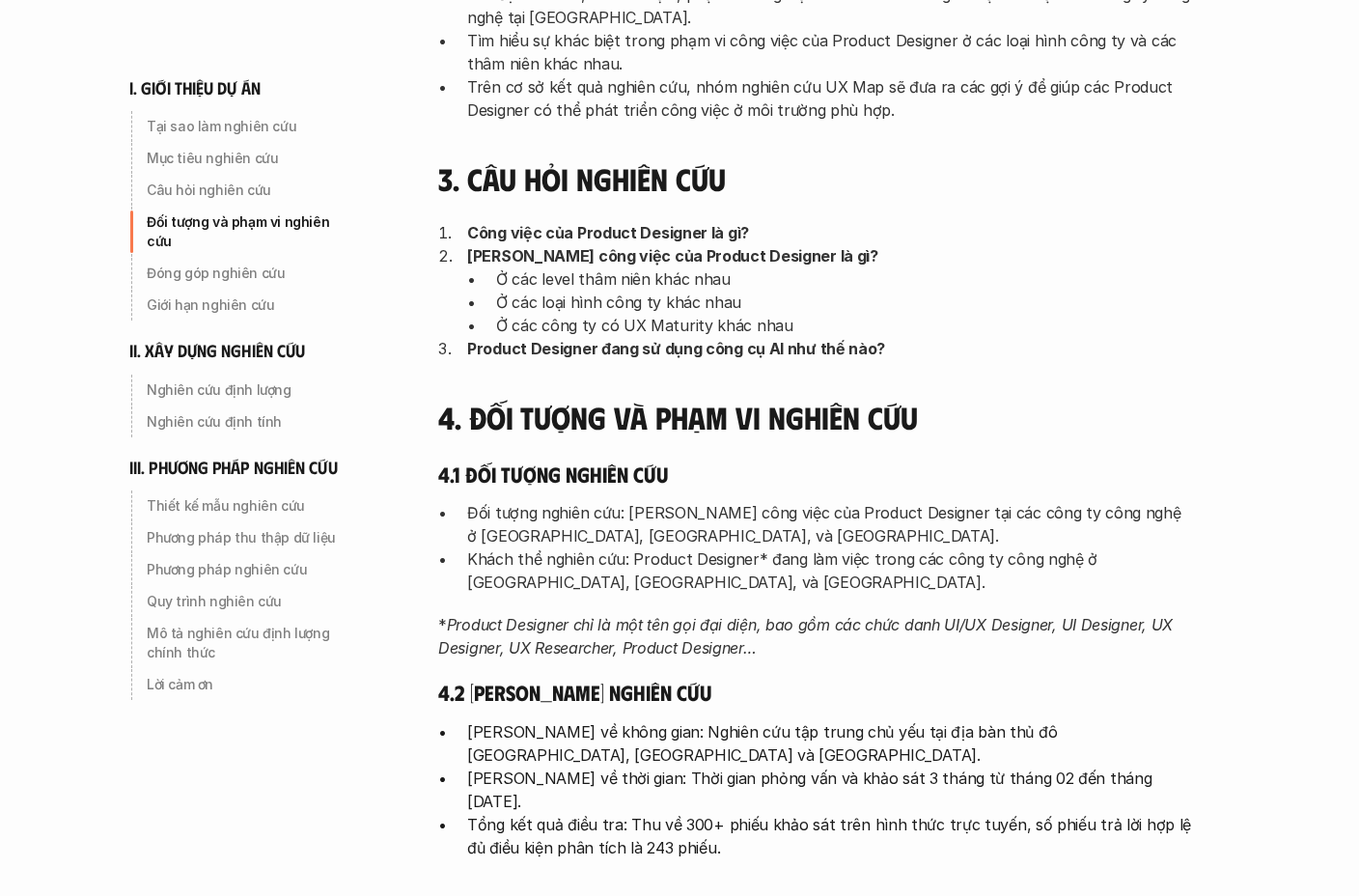
click at [657, 370] on div "I. Giới thiệu về dự án UX Map 1. Tại sao làm nghiên cứu Một trong những vấn đề …" at bounding box center [815, 616] width 753 height 2234
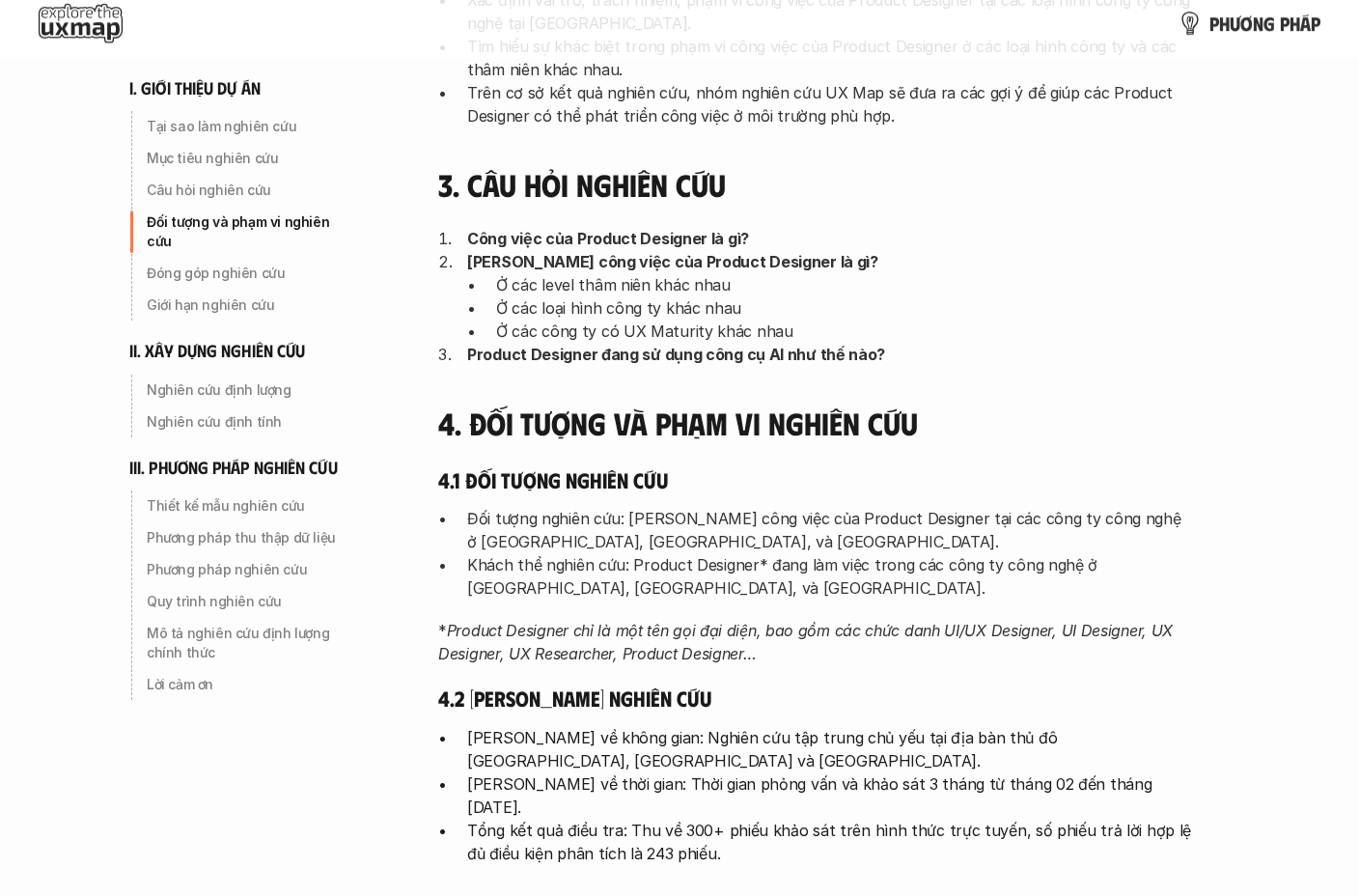
scroll to position [794, 0]
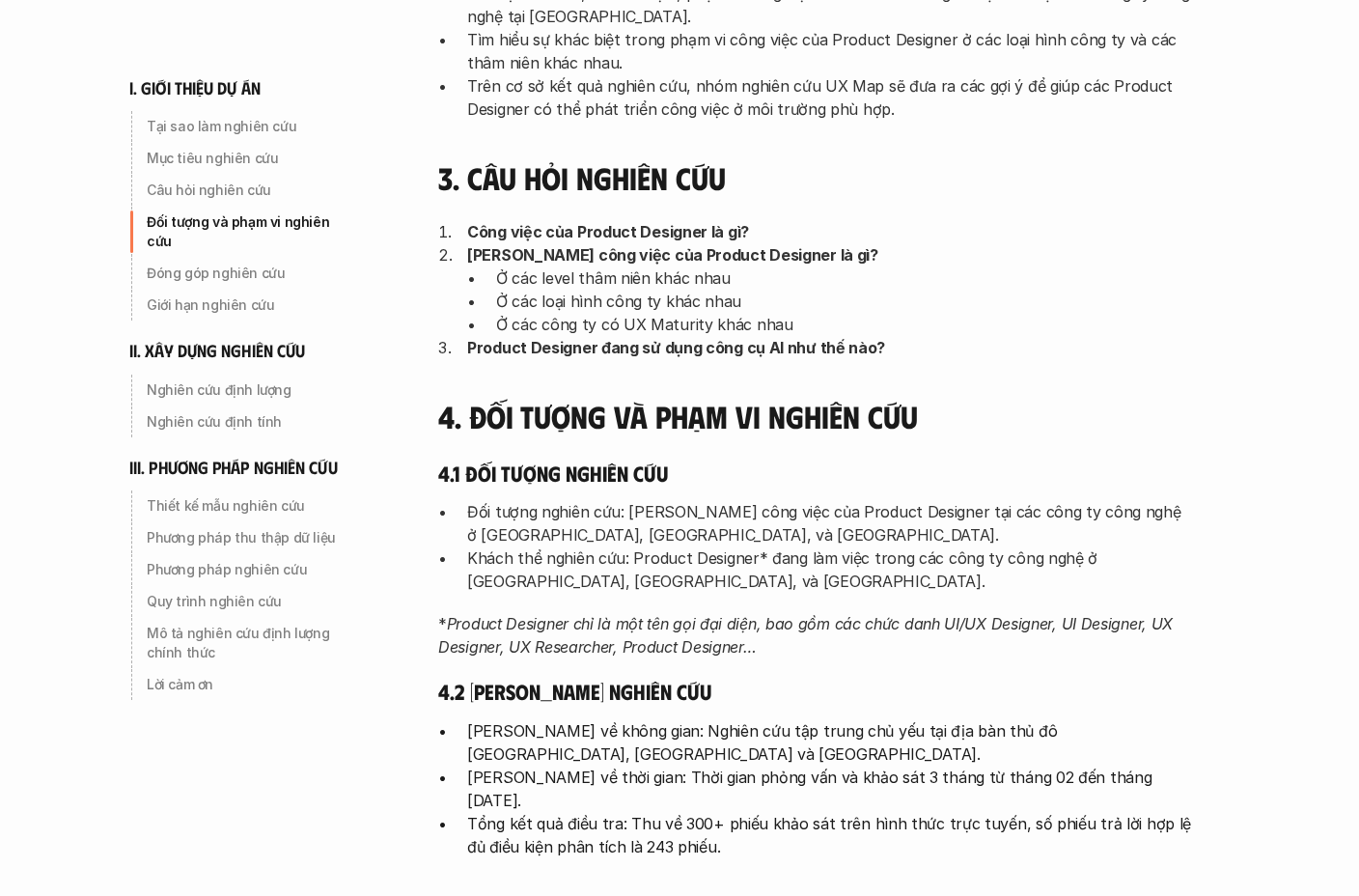
click at [653, 373] on div "I. Giới thiệu về dự án UX Map 1. Tại sao làm nghiên cứu Một trong những vấn đề …" at bounding box center [815, 615] width 753 height 2234
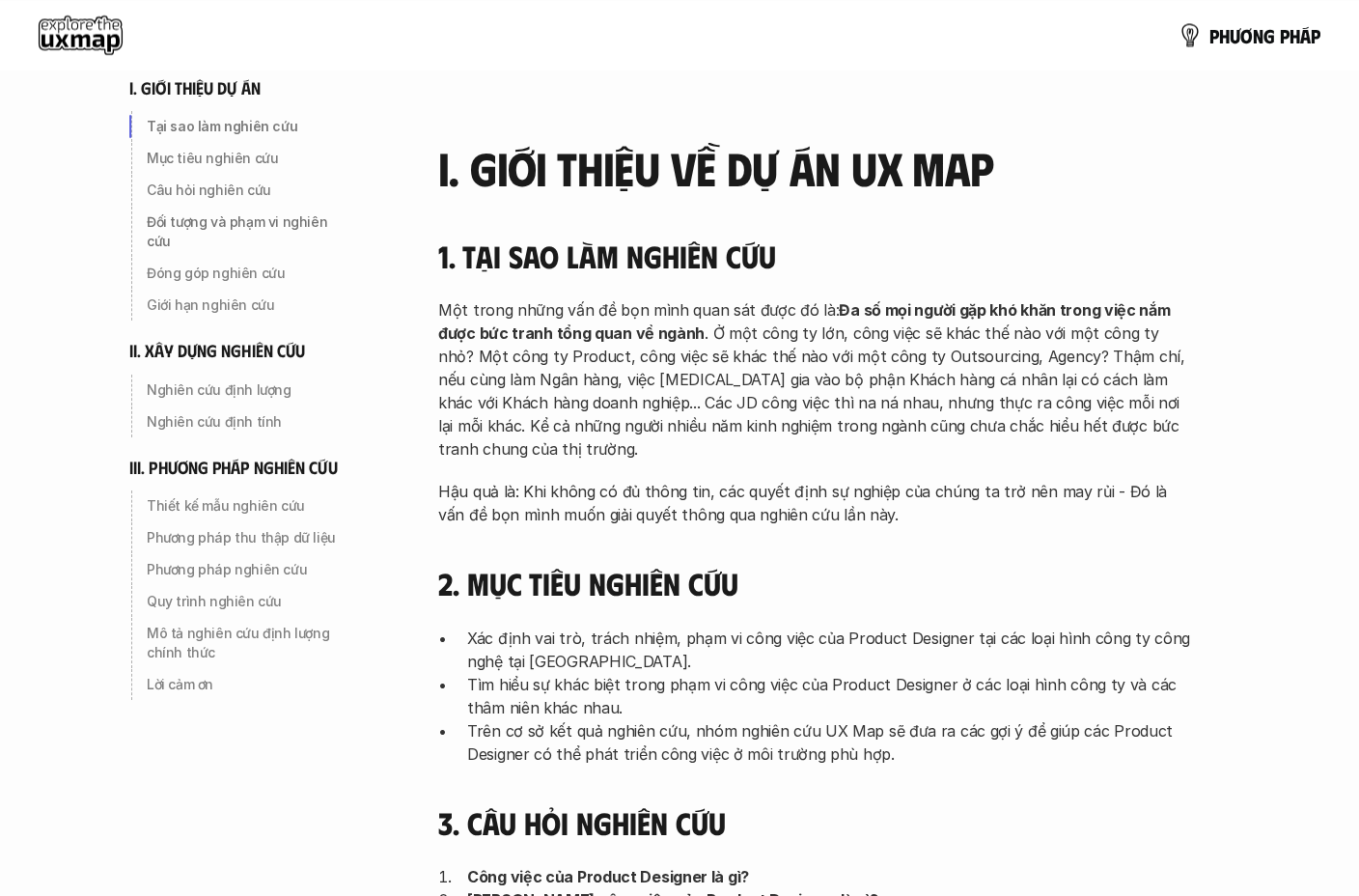
scroll to position [0, 0]
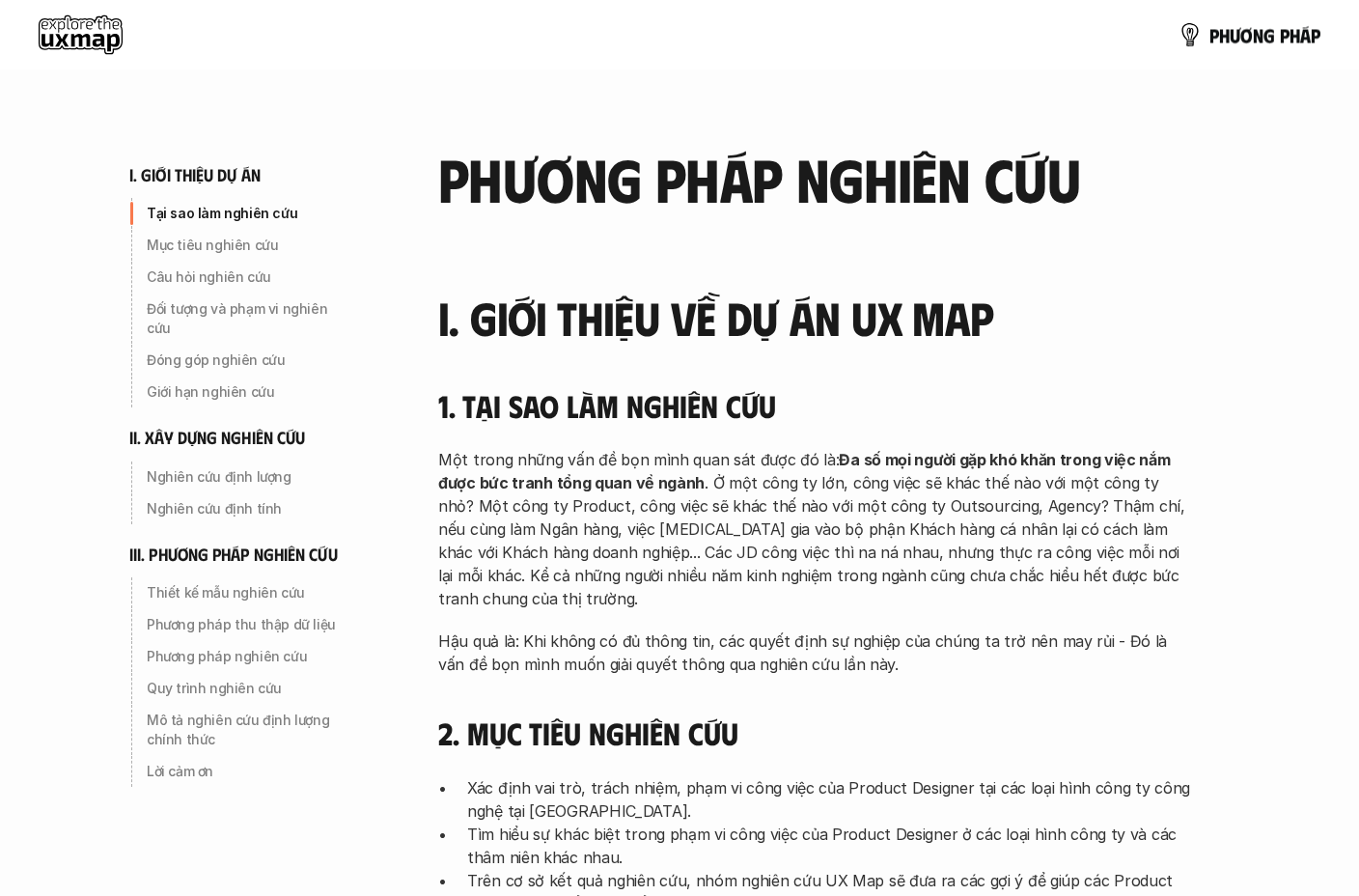
click at [73, 39] on use at bounding box center [80, 34] width 84 height 38
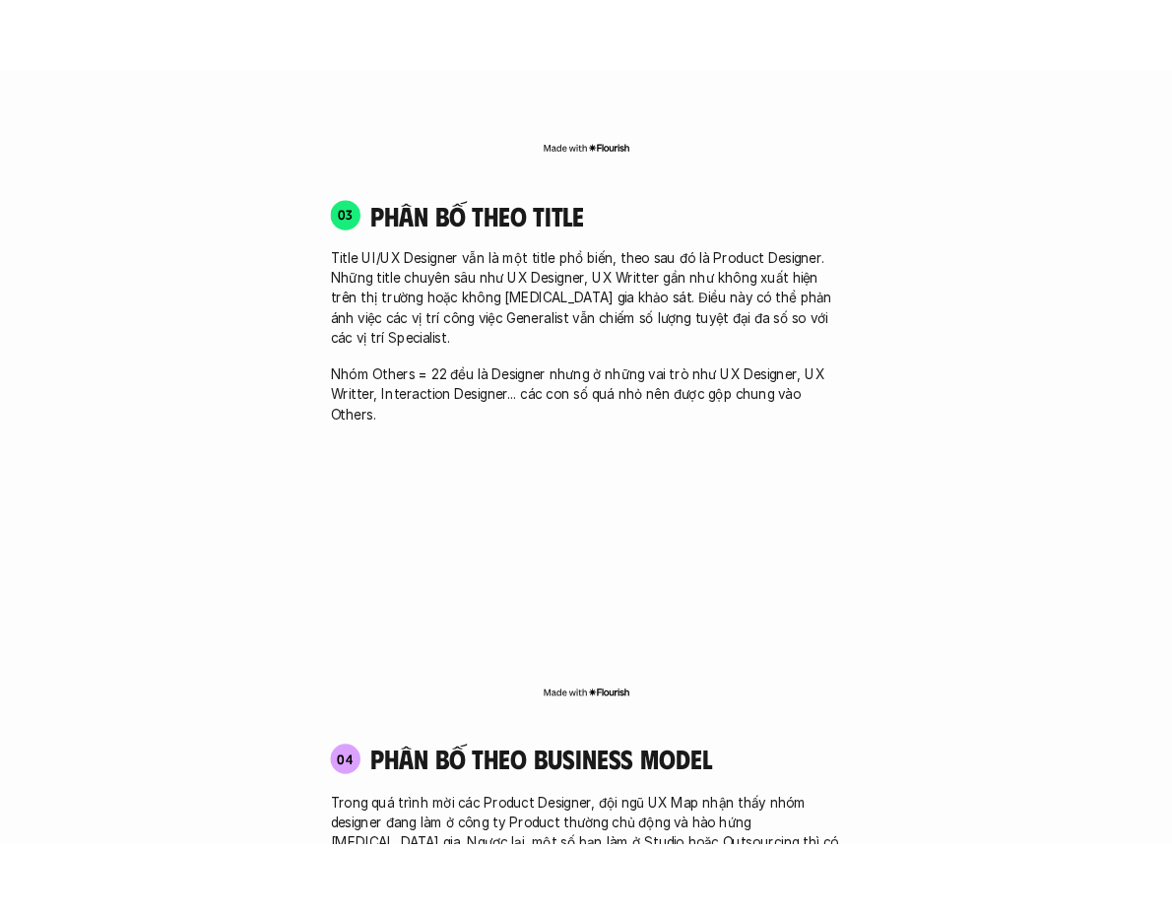
scroll to position [2896, 0]
